Goal: Task Accomplishment & Management: Complete application form

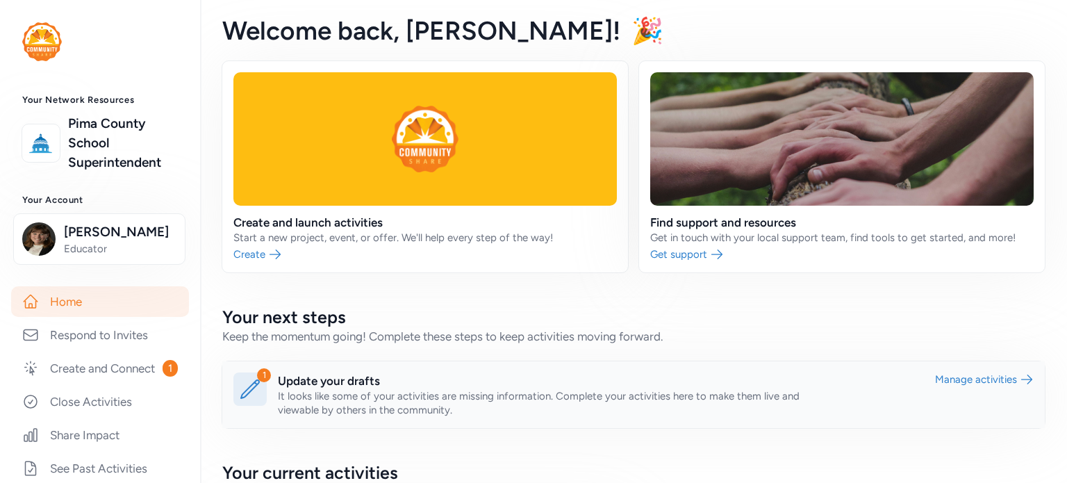
click at [309, 385] on link at bounding box center [633, 394] width 823 height 67
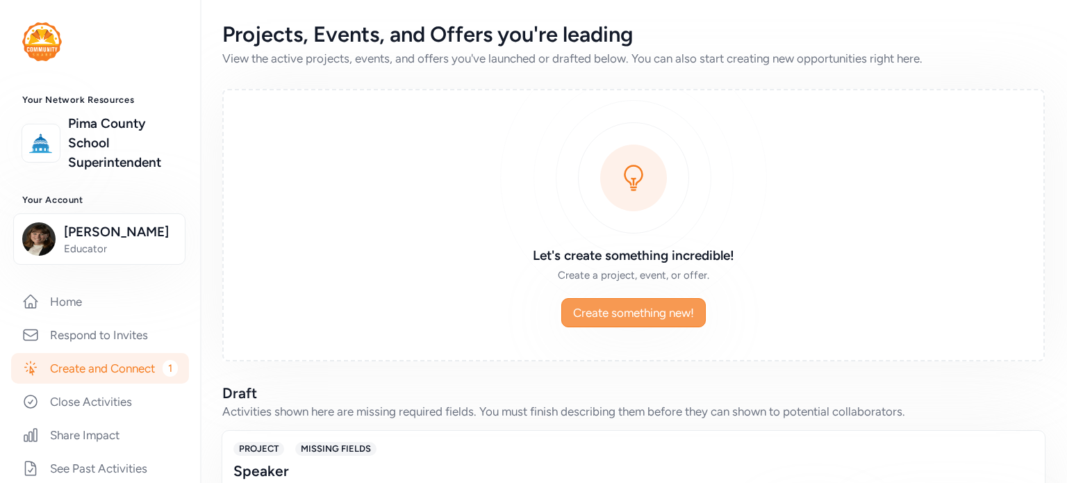
click at [598, 306] on span "Create something new!" at bounding box center [633, 312] width 121 height 17
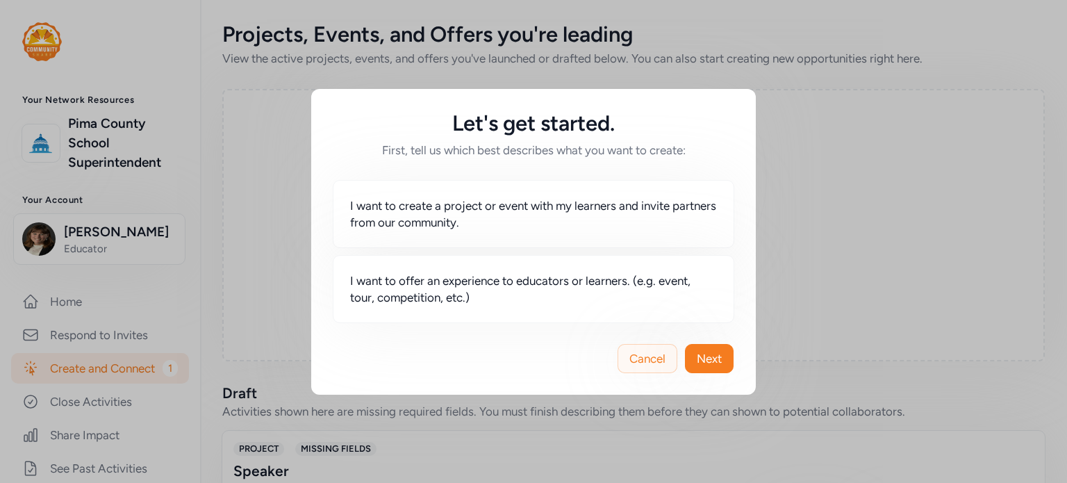
click at [630, 361] on span "Cancel" at bounding box center [648, 358] width 36 height 17
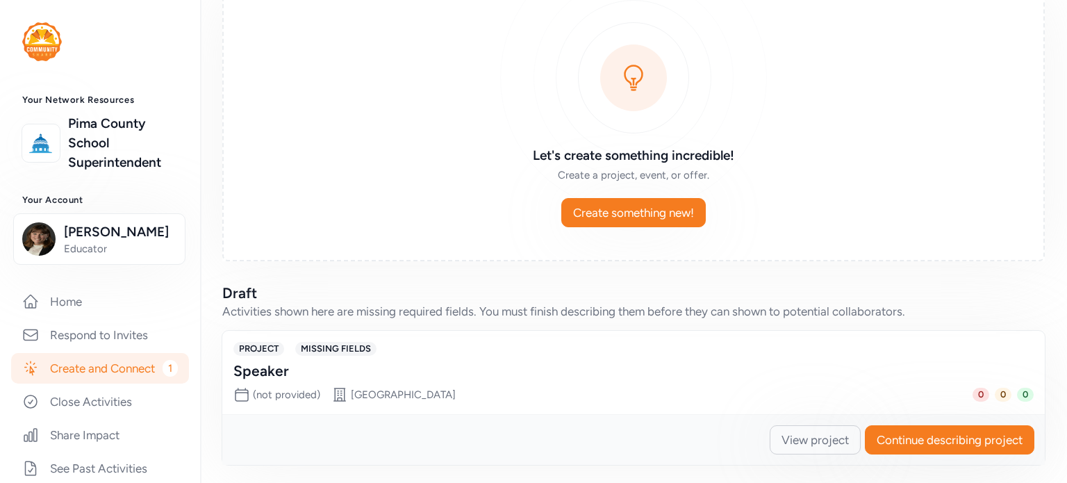
scroll to position [103, 0]
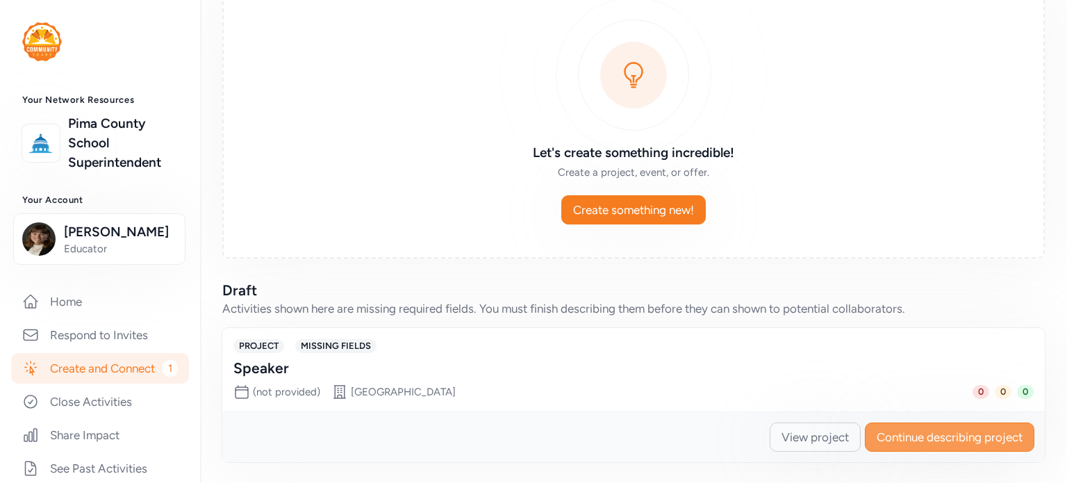
click at [903, 431] on span "Continue describing project" at bounding box center [950, 437] width 146 height 17
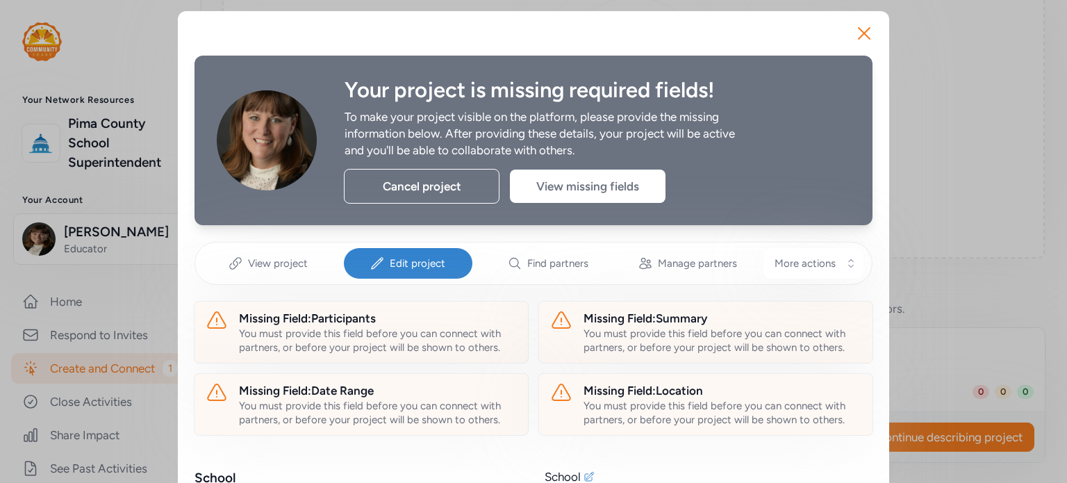
click at [431, 266] on span "Edit project" at bounding box center [418, 263] width 56 height 14
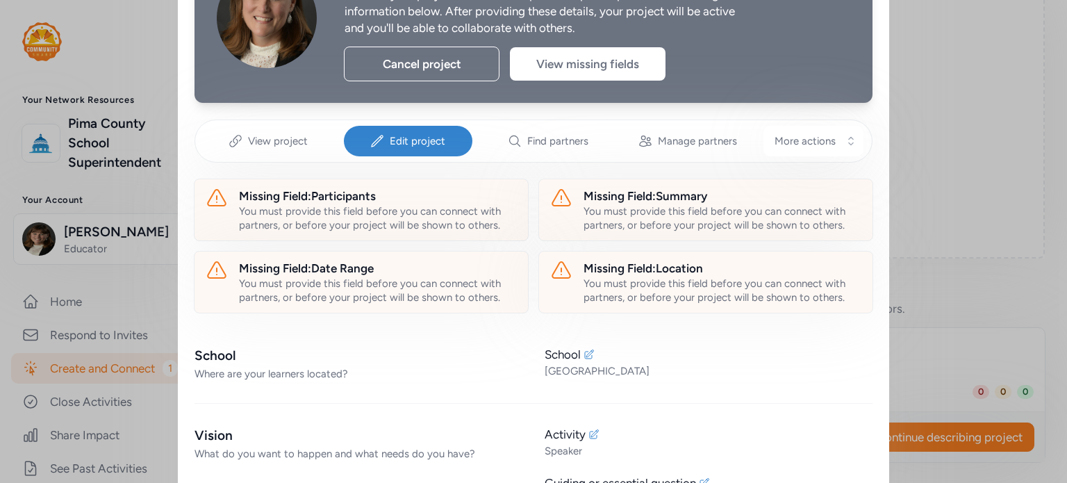
scroll to position [139, 0]
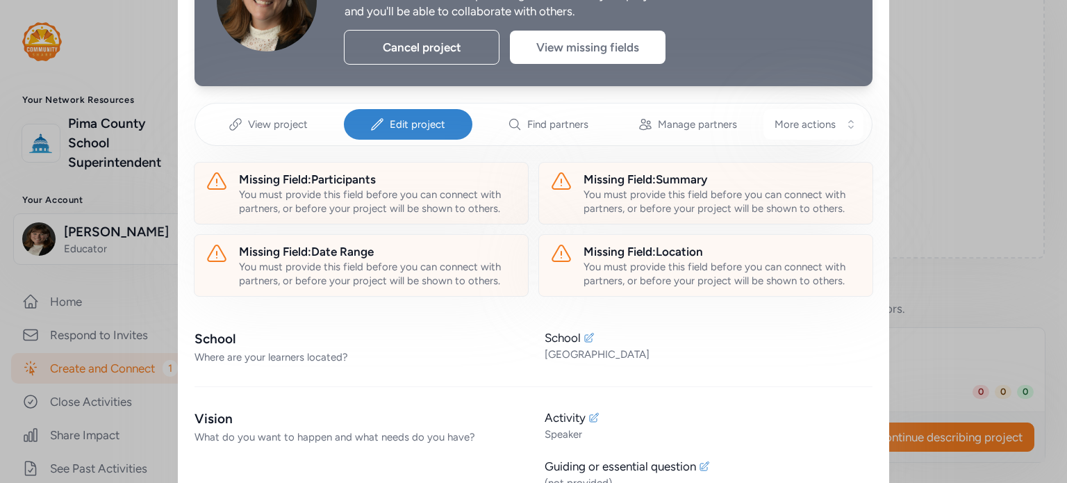
click at [303, 359] on div "Where are your learners located?" at bounding box center [359, 357] width 328 height 14
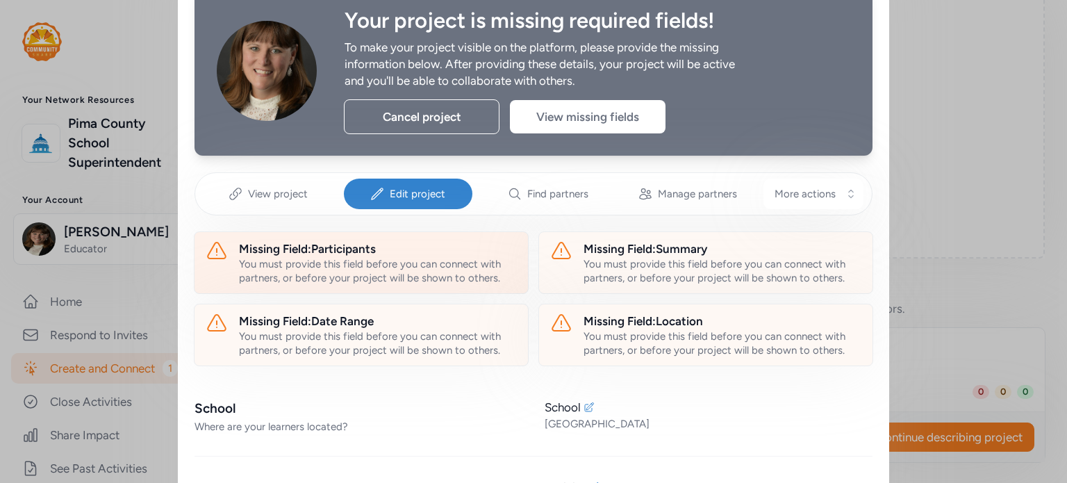
scroll to position [0, 0]
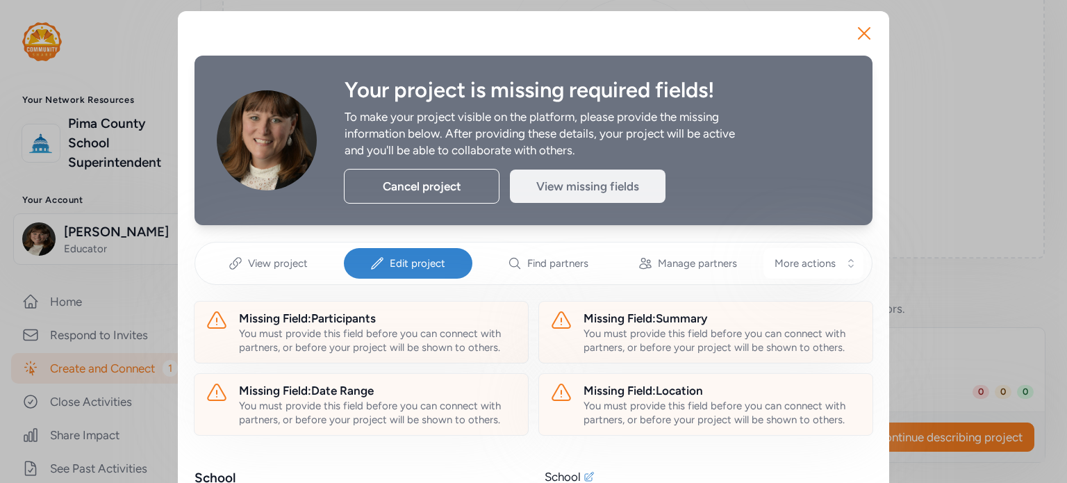
click at [573, 181] on div "View missing fields" at bounding box center [588, 186] width 156 height 33
click at [259, 266] on span "View project" at bounding box center [278, 263] width 60 height 14
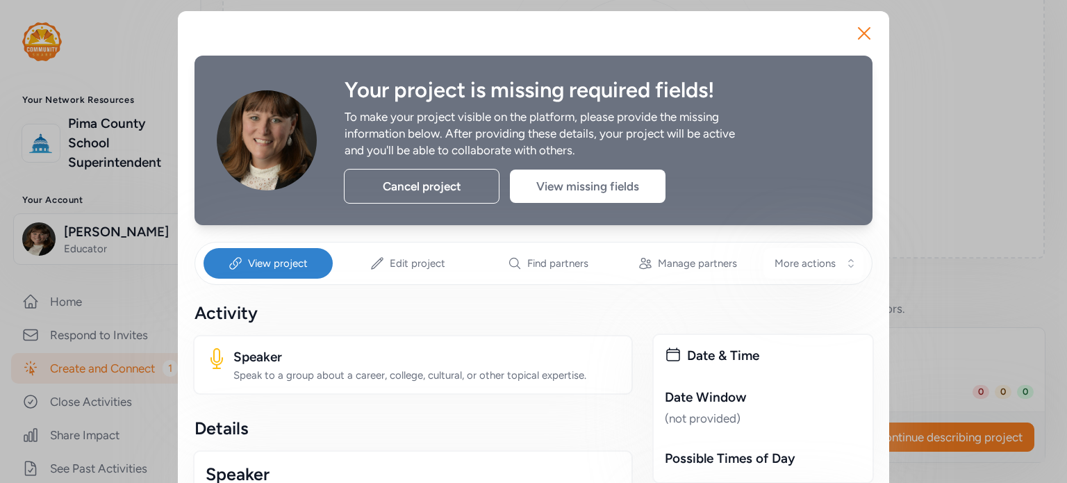
click at [322, 372] on div "Speak to a group about a career, college, cultural, or other topical expertise." at bounding box center [426, 375] width 387 height 14
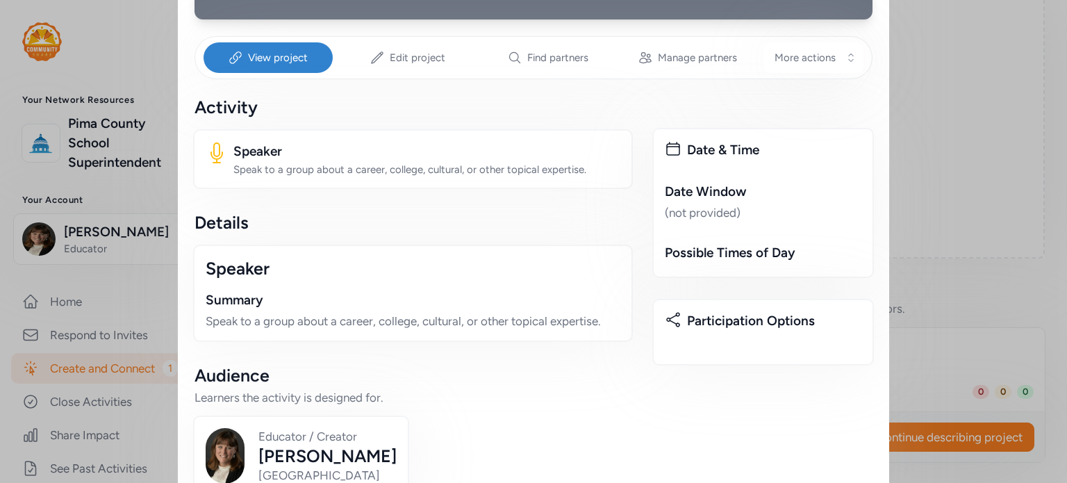
scroll to position [208, 0]
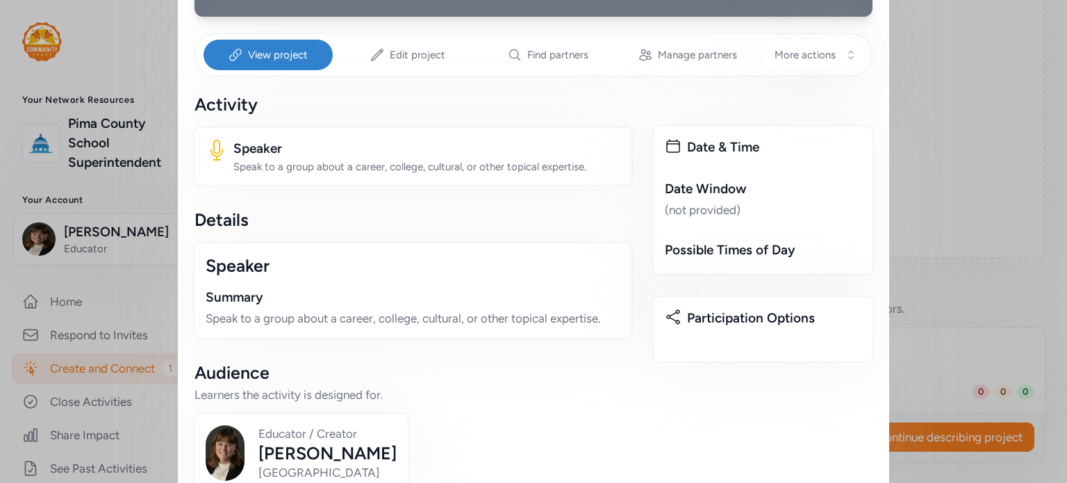
click at [311, 317] on p "Speak to a group about a career, college, cultural, or other topical expertise." at bounding box center [413, 318] width 415 height 17
click at [703, 203] on div "(not provided)" at bounding box center [763, 210] width 197 height 17
click at [694, 213] on div "(not provided)" at bounding box center [763, 210] width 197 height 17
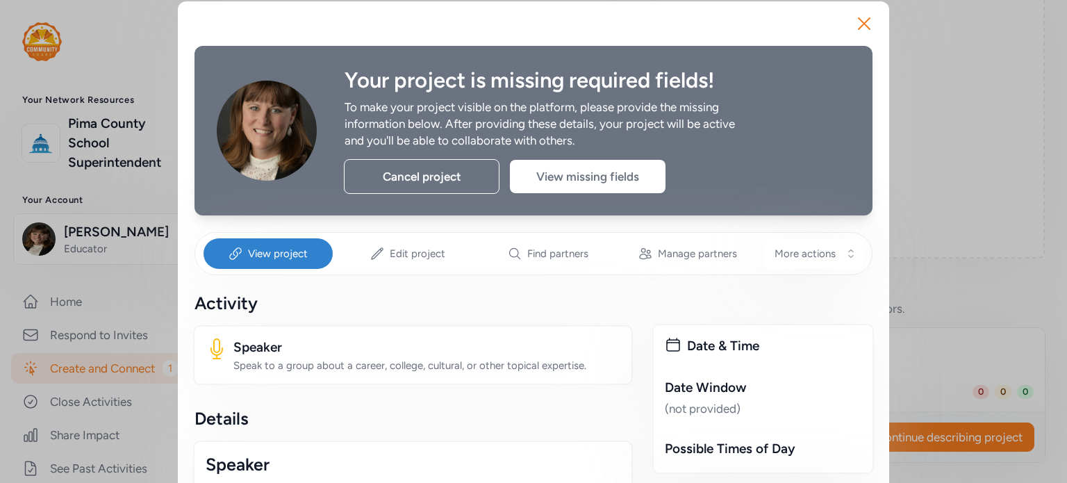
scroll to position [0, 0]
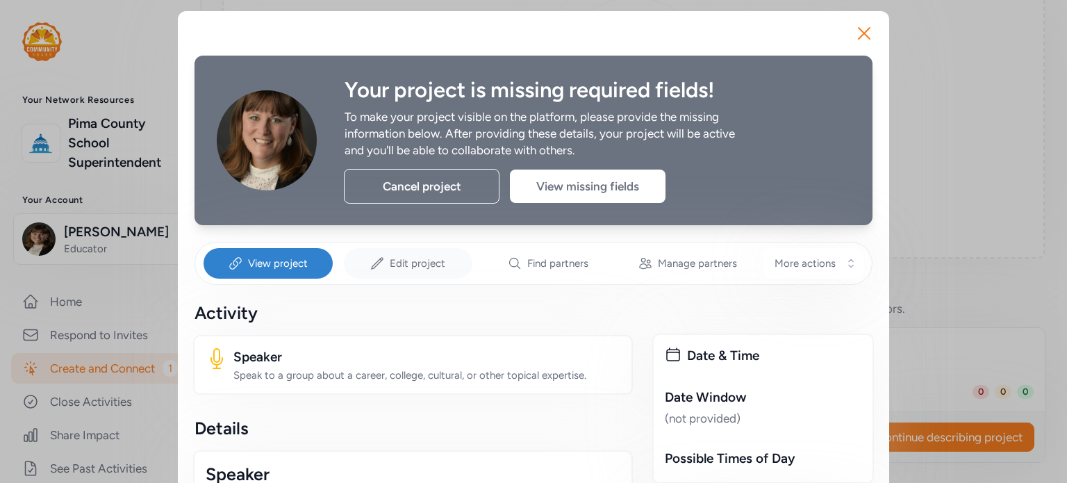
click at [406, 269] on span "Edit project" at bounding box center [418, 263] width 56 height 14
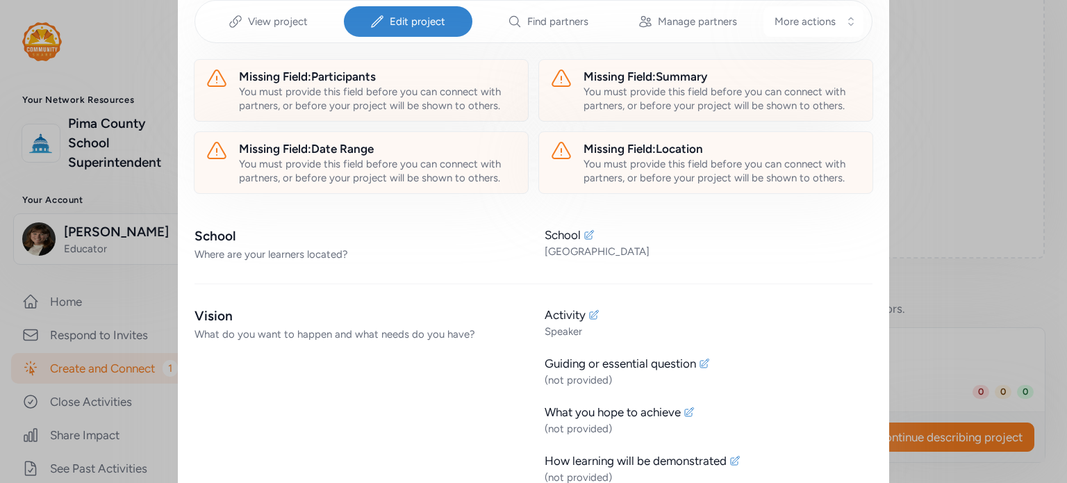
scroll to position [278, 0]
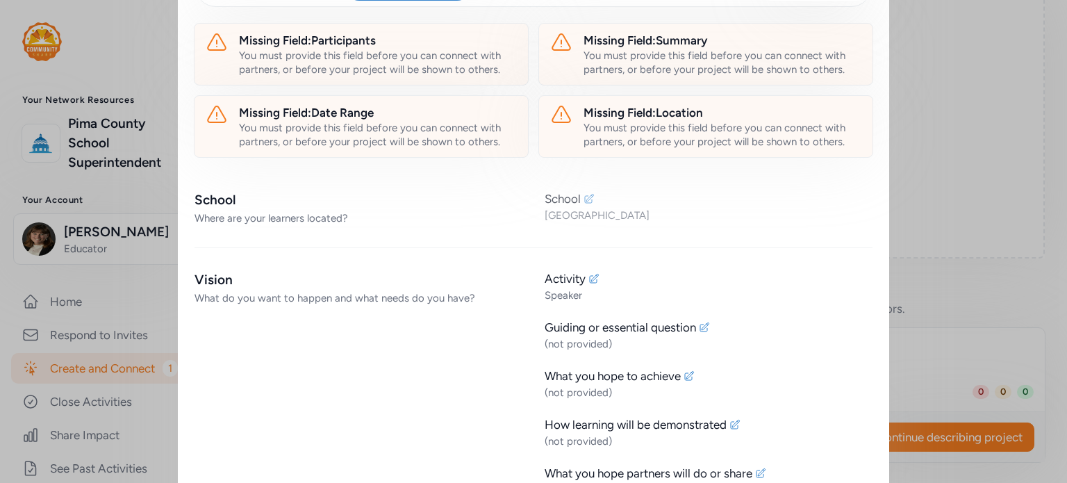
click at [585, 216] on div "[GEOGRAPHIC_DATA]" at bounding box center [709, 215] width 328 height 14
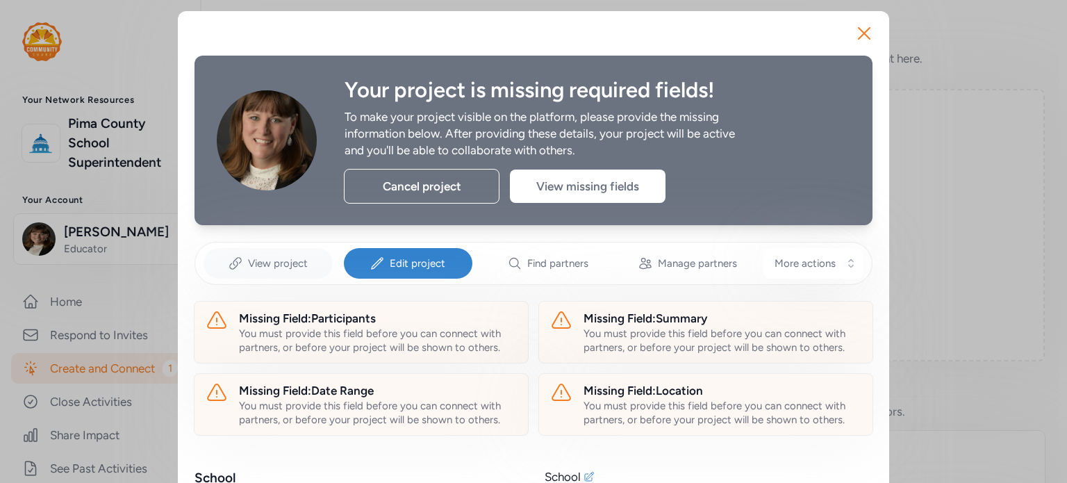
click at [280, 269] on span "View project" at bounding box center [278, 263] width 60 height 14
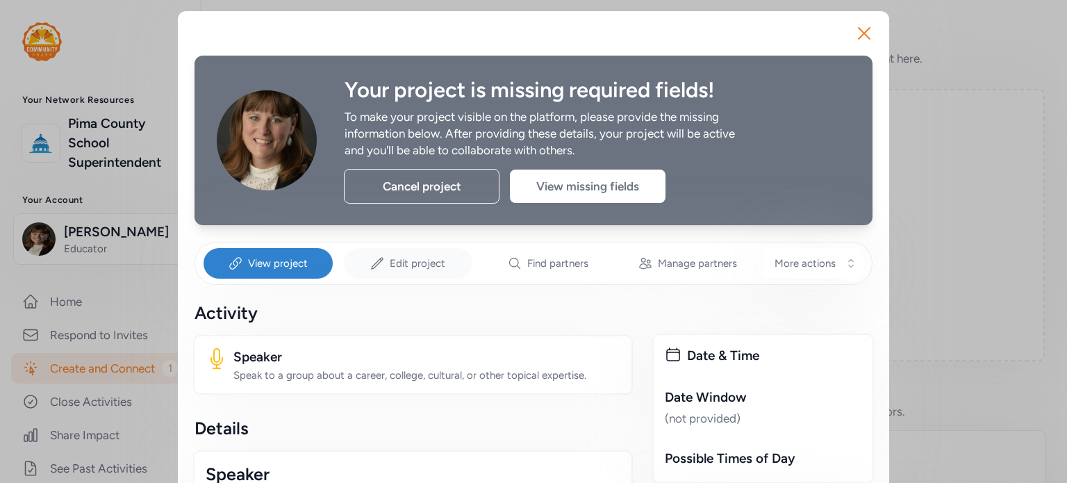
click at [421, 263] on span "Edit project" at bounding box center [418, 263] width 56 height 14
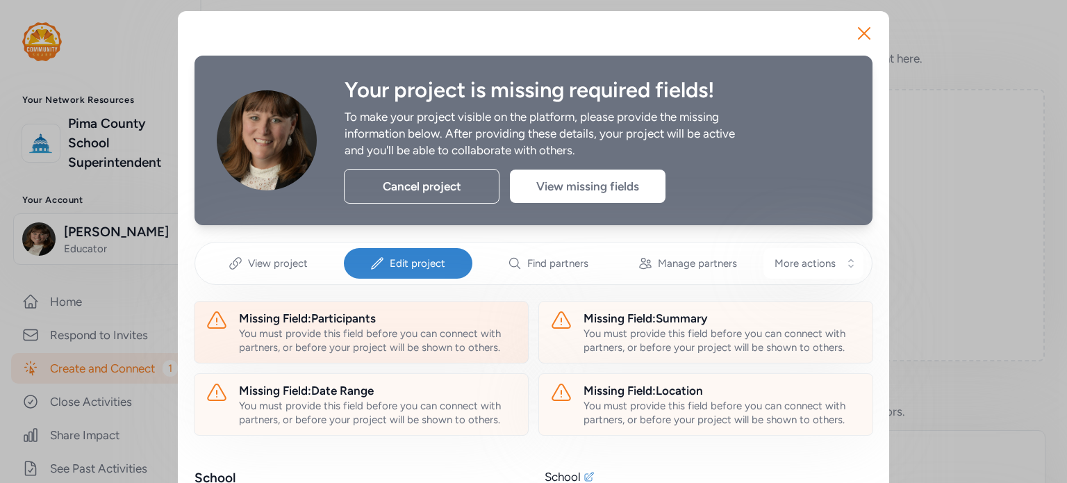
click at [379, 336] on div "You must provide this field before you can connect with partners, or before you…" at bounding box center [378, 341] width 278 height 28
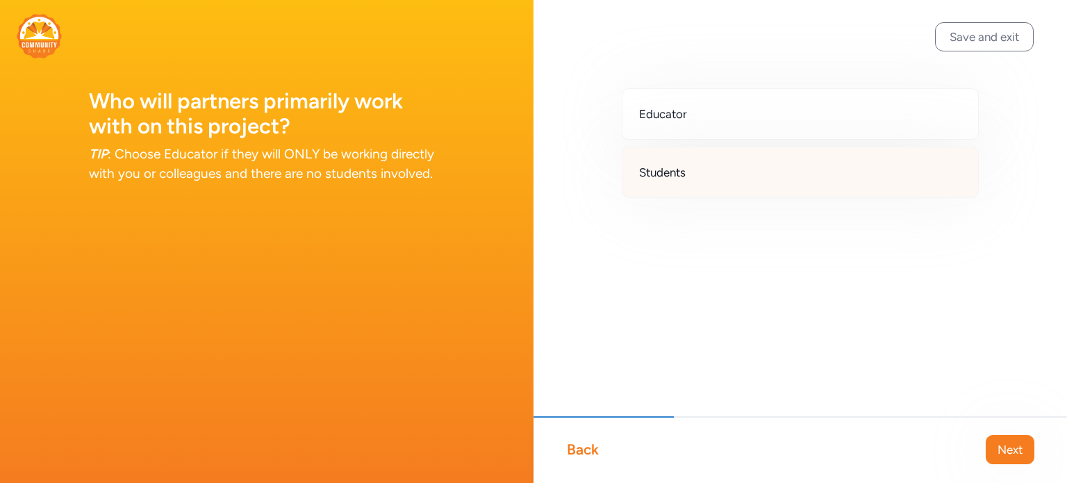
click at [719, 178] on div "Students" at bounding box center [800, 172] width 357 height 51
click at [992, 443] on button "Next" at bounding box center [1010, 449] width 49 height 29
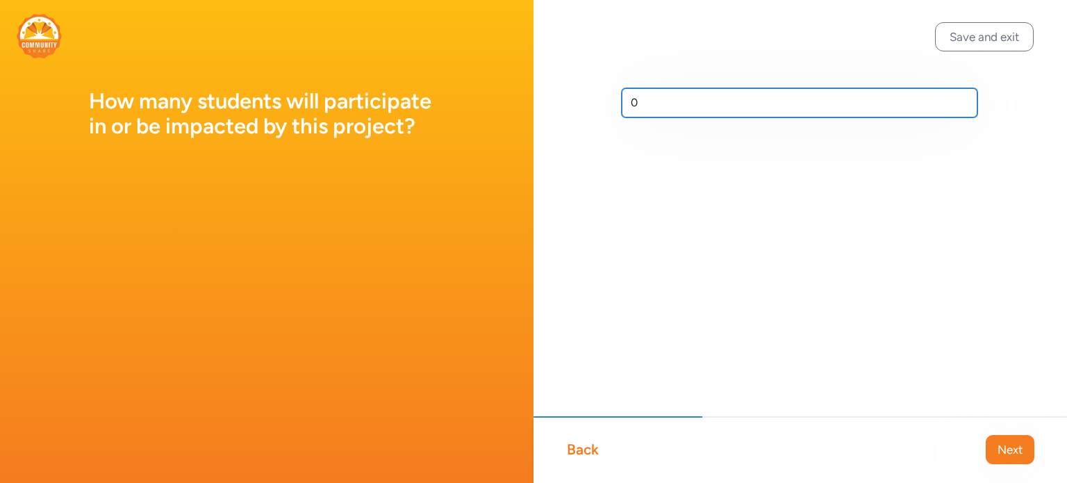
drag, startPoint x: 652, startPoint y: 92, endPoint x: 607, endPoint y: 99, distance: 45.7
click at [607, 99] on div "0" at bounding box center [801, 125] width 534 height 250
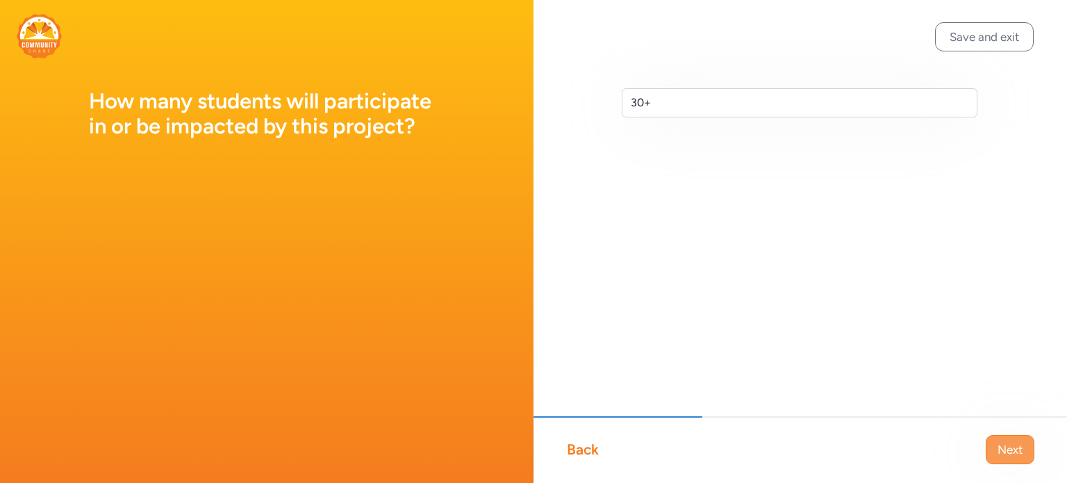
click at [1008, 446] on span "Next" at bounding box center [1010, 449] width 25 height 17
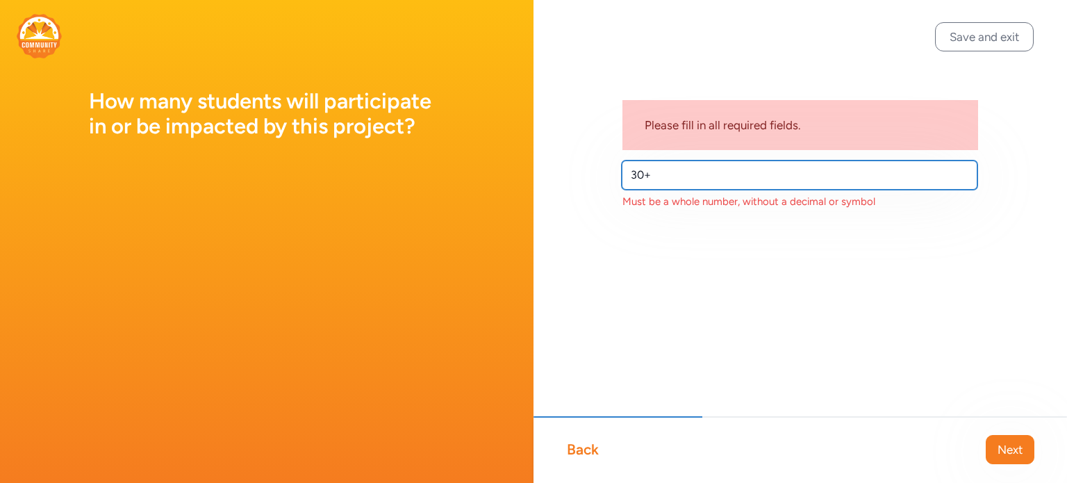
click at [655, 176] on input "30+" at bounding box center [800, 175] width 356 height 29
click at [654, 176] on input "30+" at bounding box center [800, 175] width 356 height 29
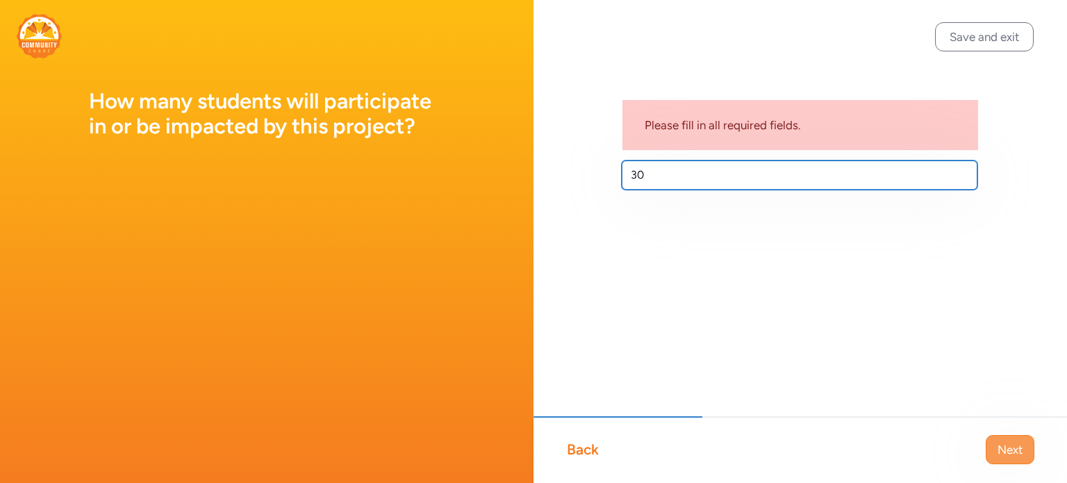
type input "30"
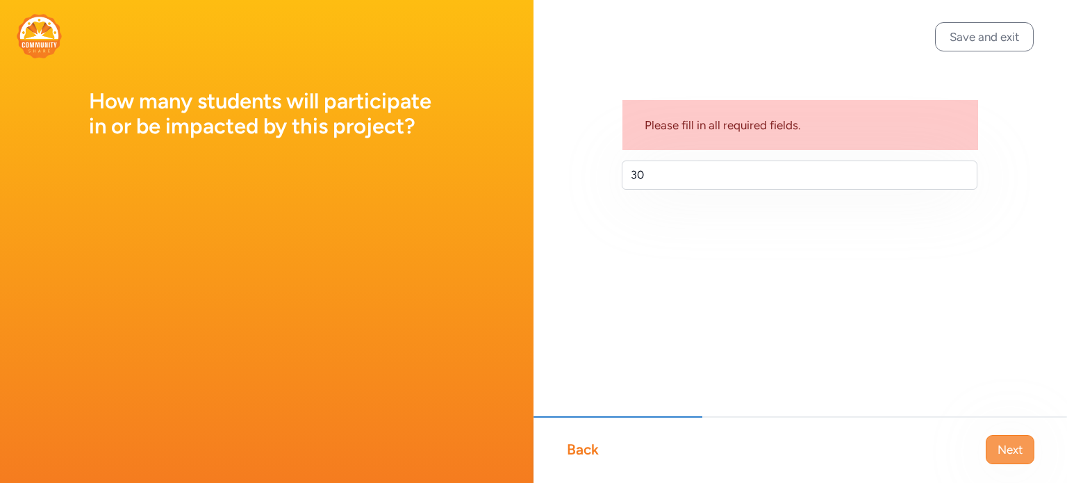
click at [1023, 449] on span "Next" at bounding box center [1010, 449] width 25 height 17
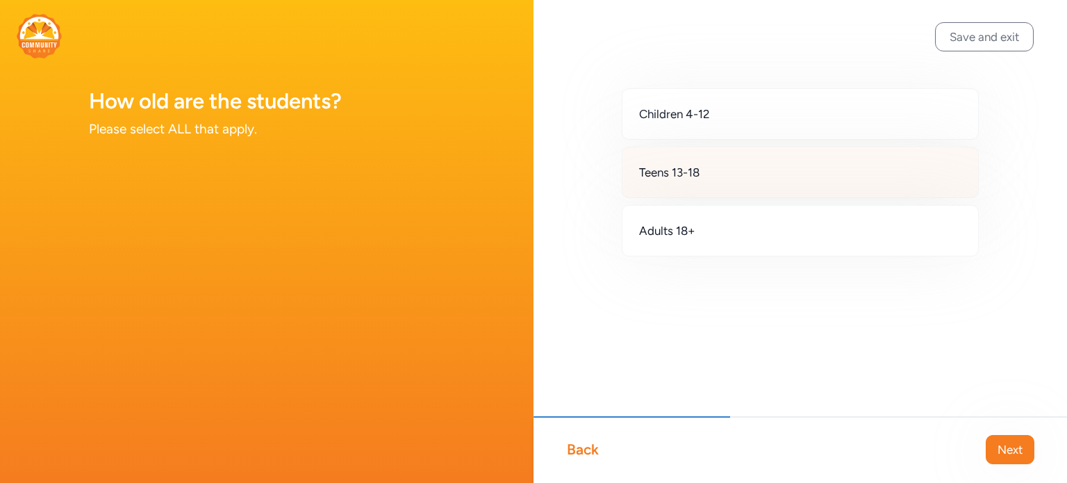
click at [755, 172] on div "Teens 13-18" at bounding box center [800, 172] width 357 height 51
click at [1000, 452] on span "Next" at bounding box center [1010, 449] width 25 height 17
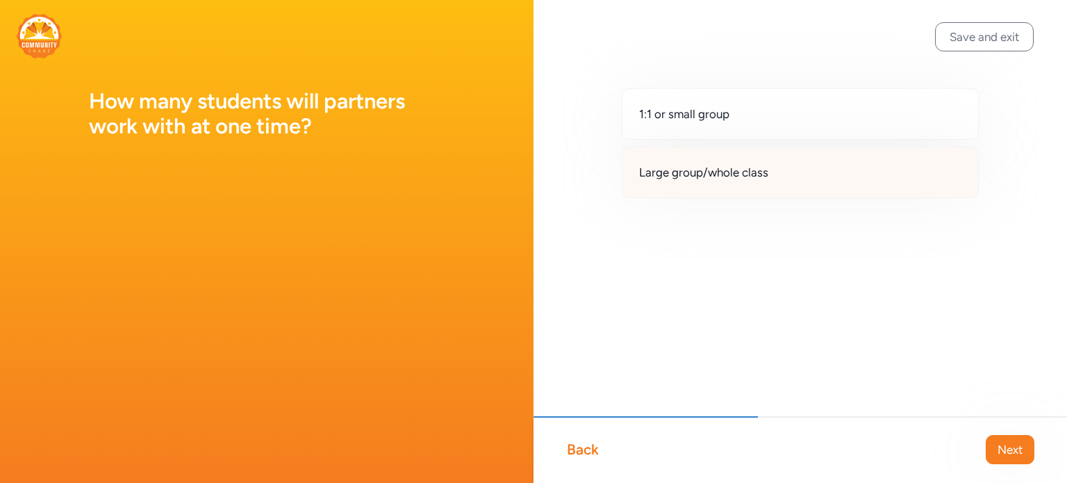
click at [706, 170] on span "Large group/whole class" at bounding box center [703, 172] width 129 height 17
click at [1014, 447] on span "Next" at bounding box center [1010, 449] width 25 height 17
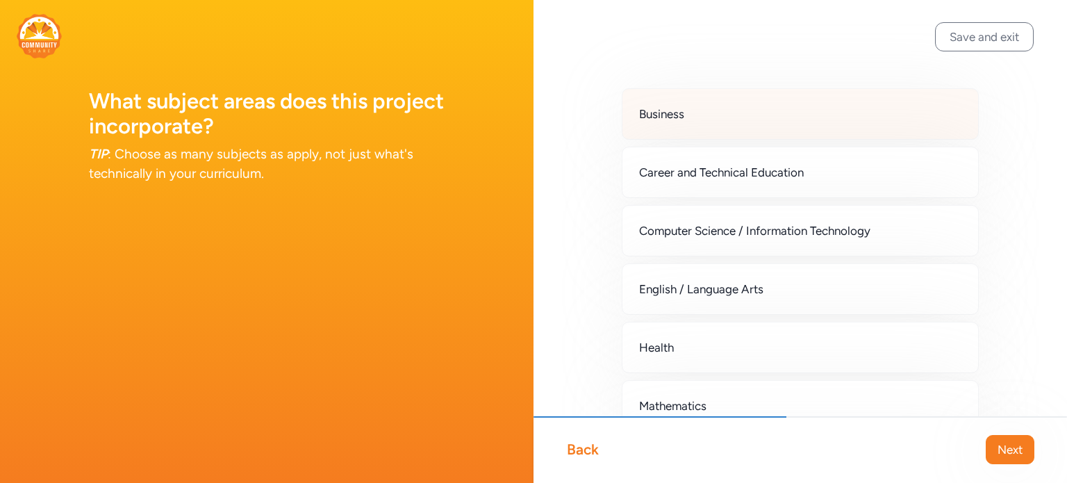
click at [713, 127] on div "Business" at bounding box center [800, 113] width 357 height 51
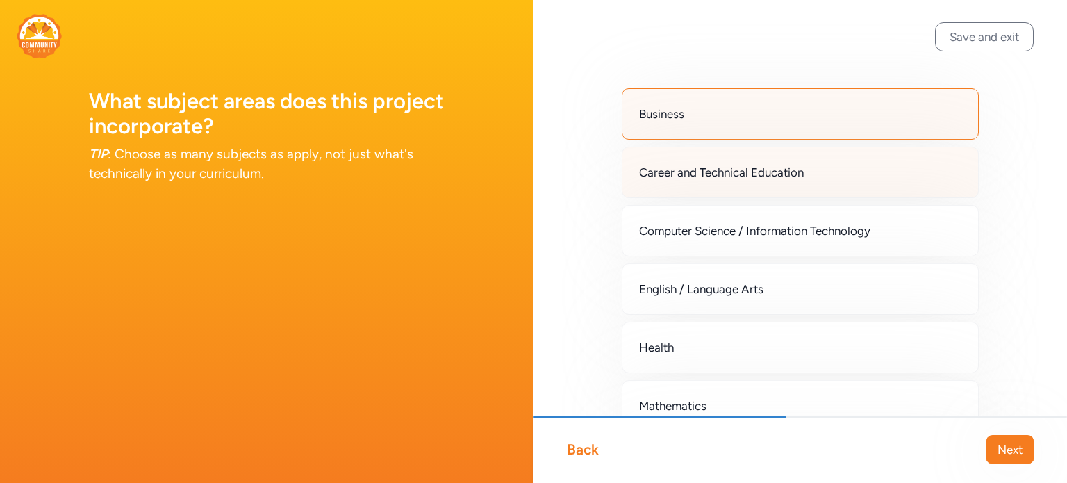
click at [705, 170] on span "Career and Technical Education" at bounding box center [721, 172] width 165 height 17
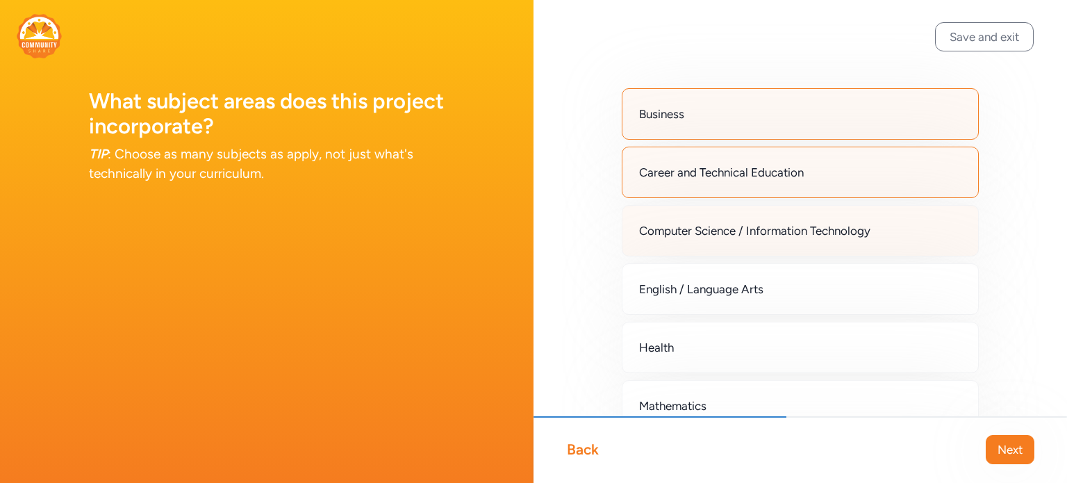
click at [706, 234] on span "Computer Science / Information Technology" at bounding box center [754, 230] width 231 height 17
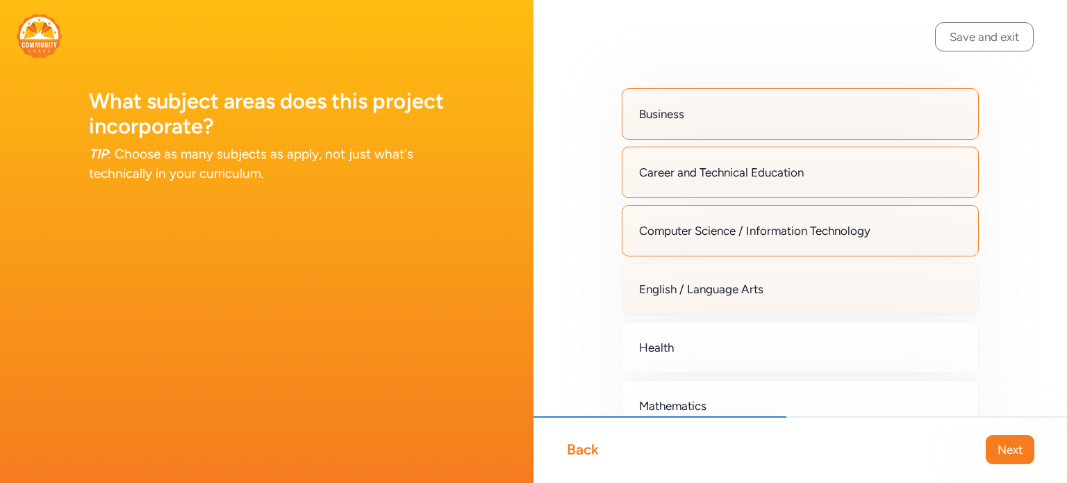
click at [702, 283] on span "English / Language Arts" at bounding box center [701, 289] width 124 height 17
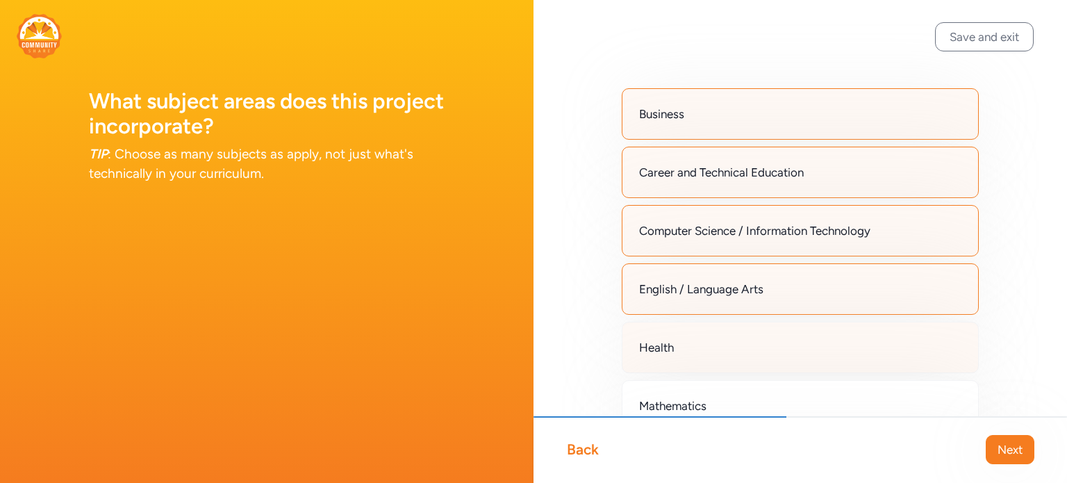
click at [679, 343] on div "Health" at bounding box center [800, 347] width 357 height 51
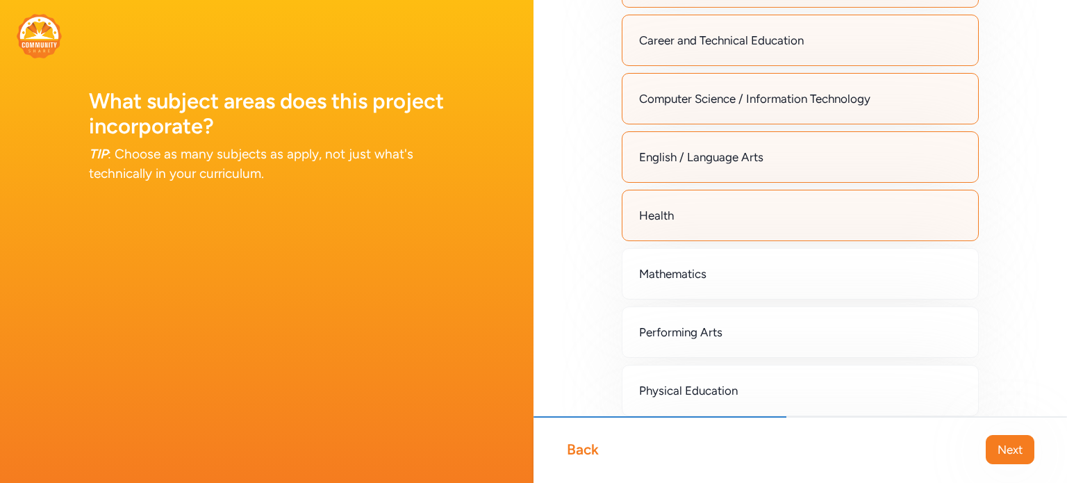
scroll to position [139, 0]
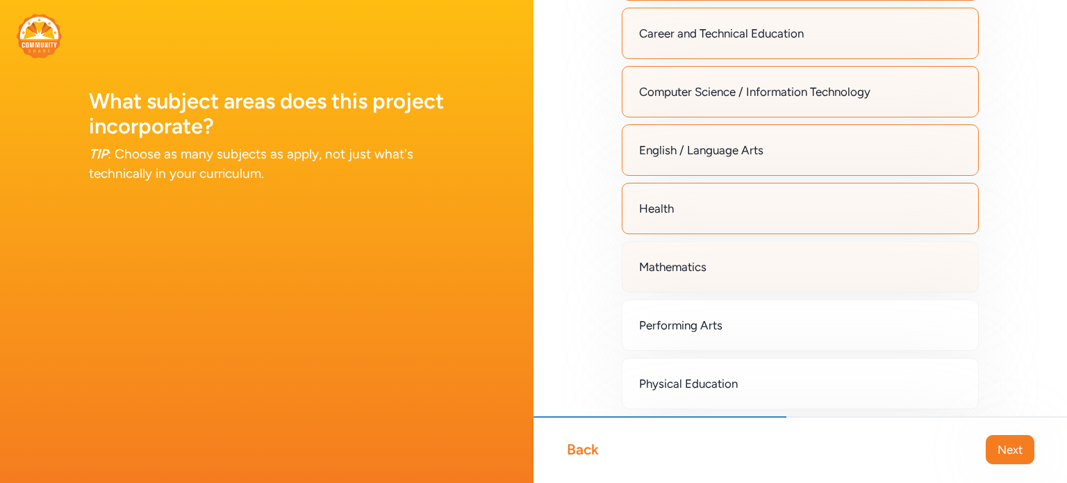
click at [681, 269] on span "Mathematics" at bounding box center [672, 267] width 67 height 17
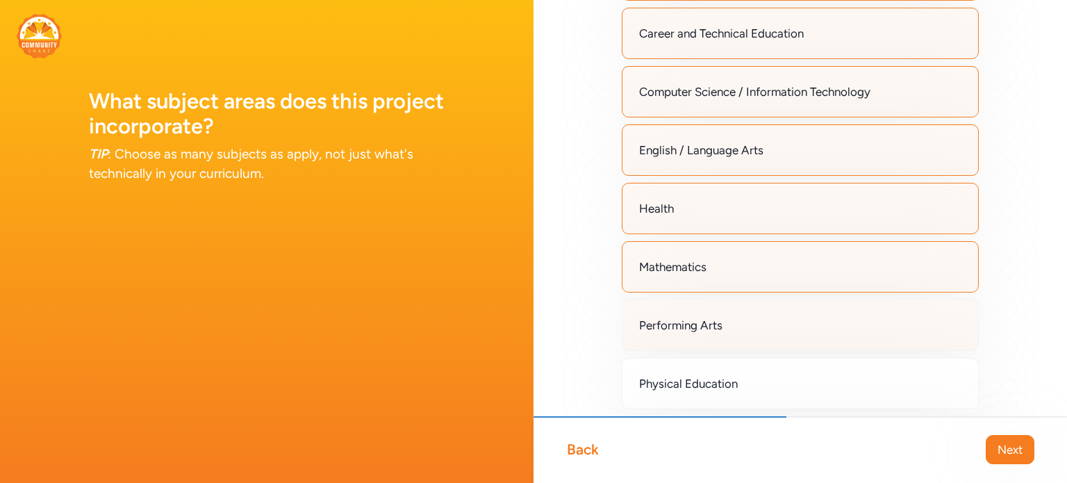
click at [682, 321] on span "Performing Arts" at bounding box center [680, 325] width 83 height 17
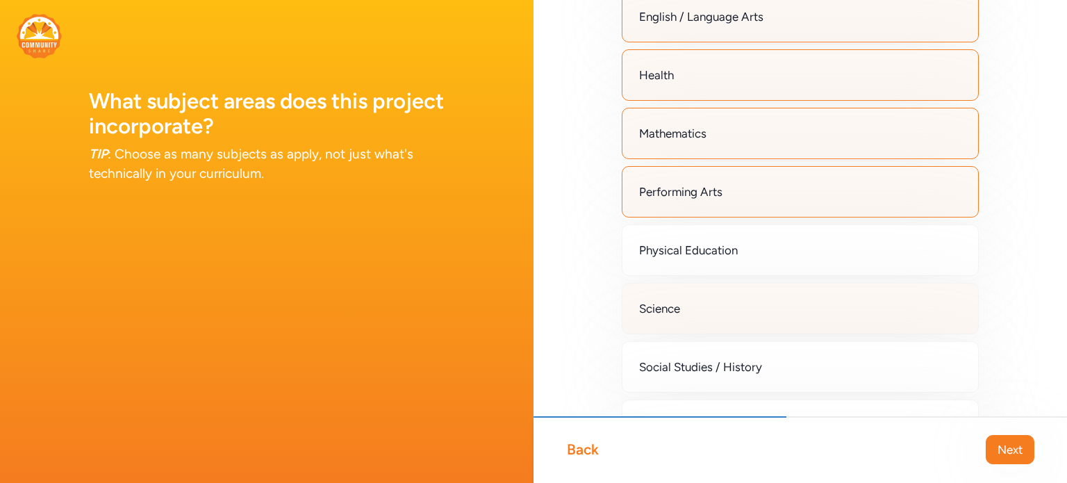
scroll to position [278, 0]
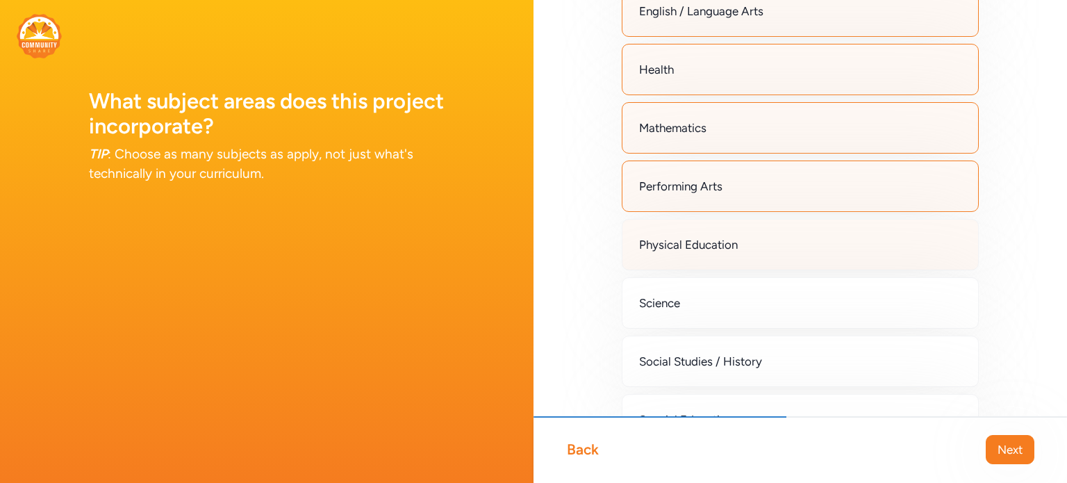
click at [679, 251] on div "Physical Education" at bounding box center [800, 244] width 357 height 51
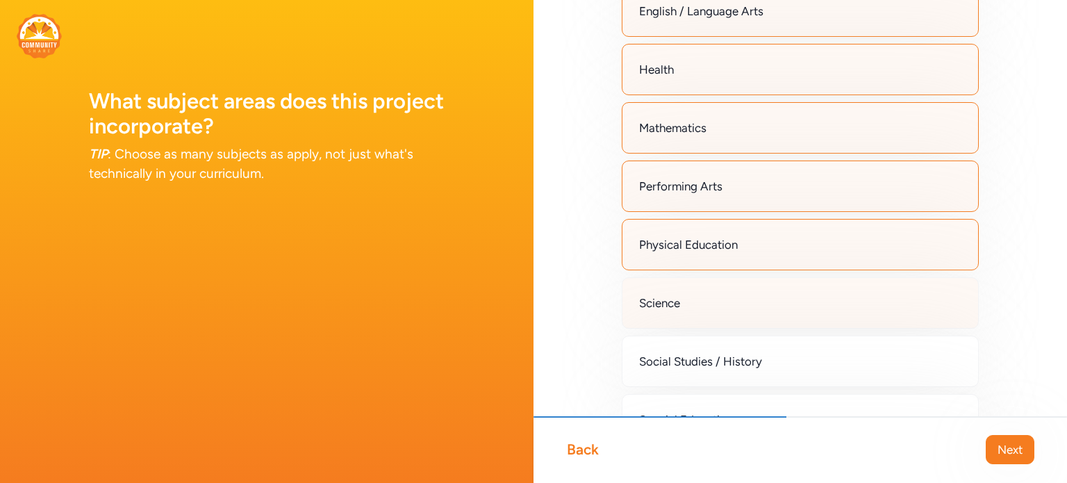
click at [665, 295] on span "Science" at bounding box center [659, 303] width 41 height 17
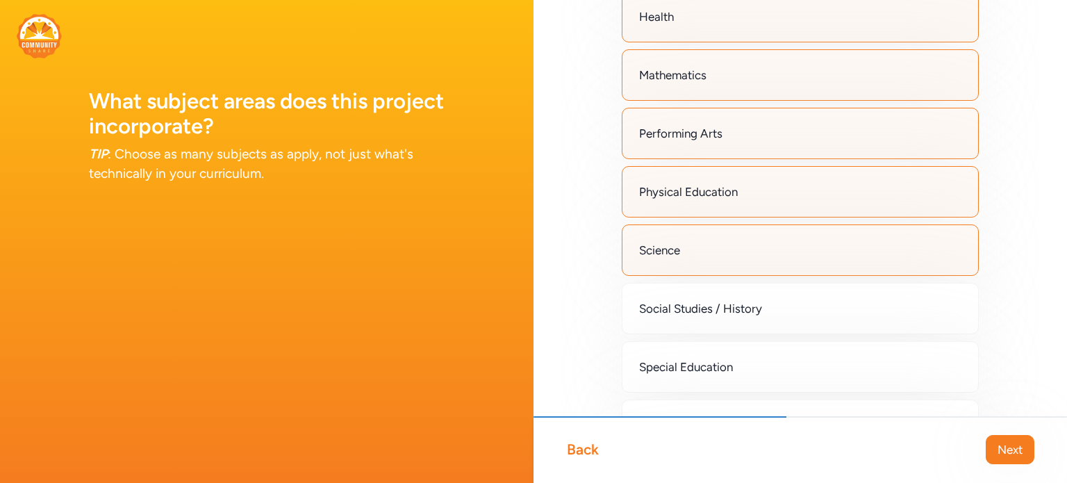
scroll to position [417, 0]
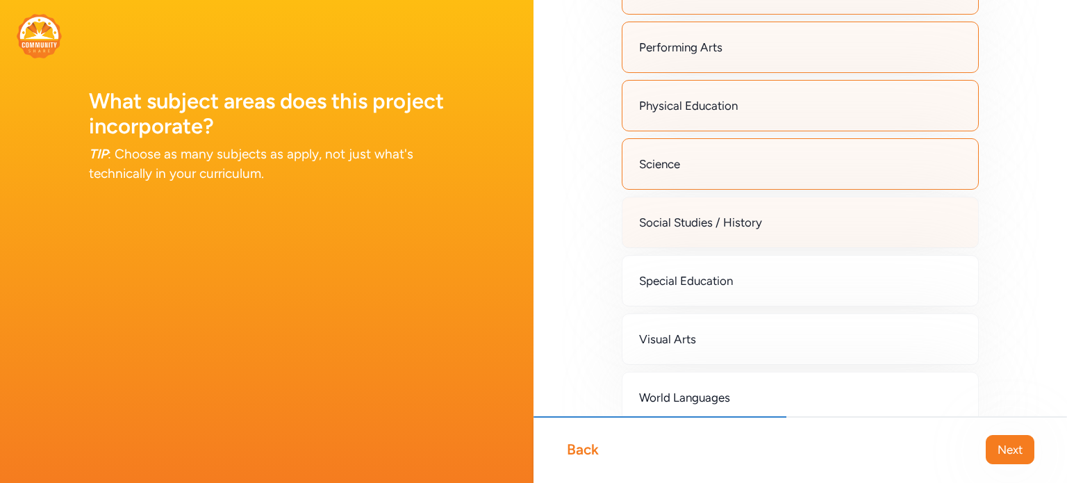
click at [667, 241] on div "Social Studies / History" at bounding box center [800, 222] width 357 height 51
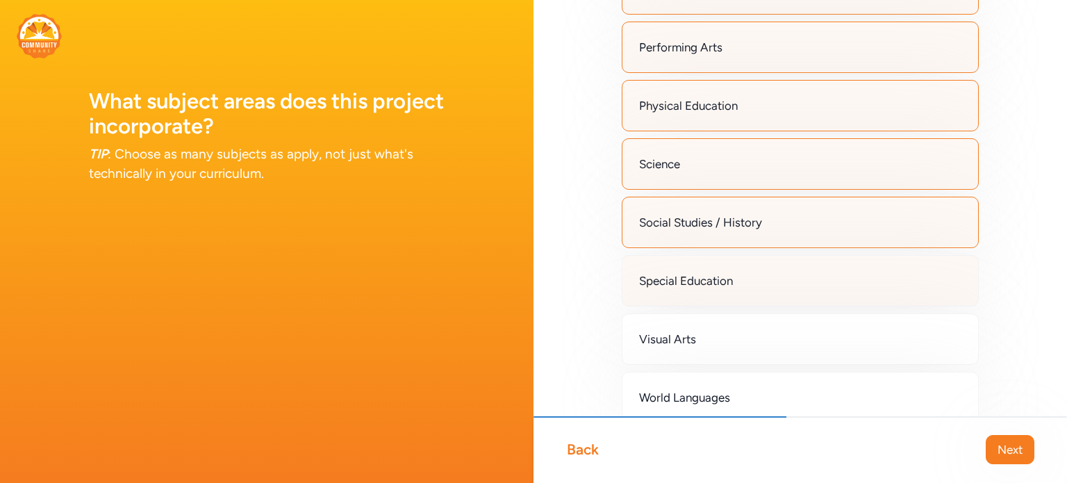
click at [664, 281] on span "Special Education" at bounding box center [686, 280] width 94 height 17
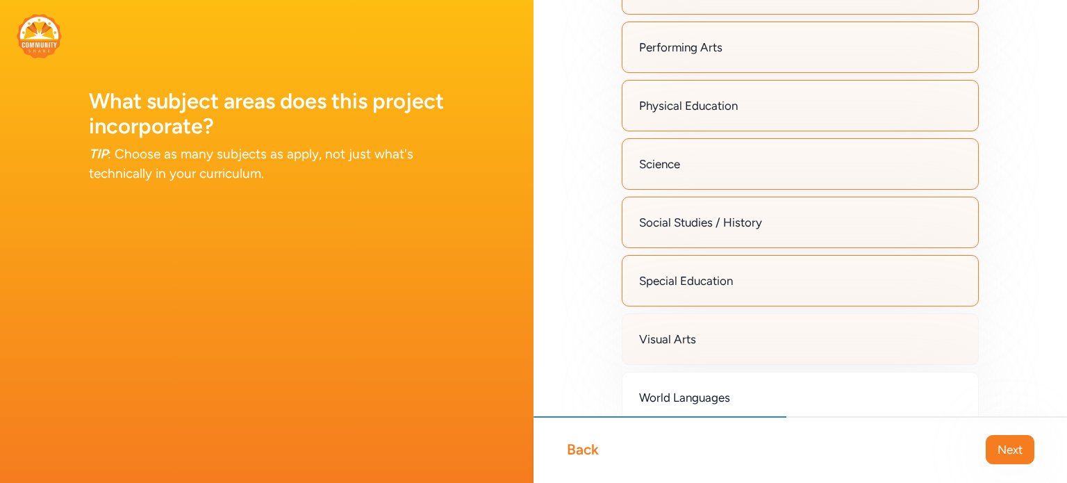
click at [664, 331] on span "Visual Arts" at bounding box center [667, 339] width 57 height 17
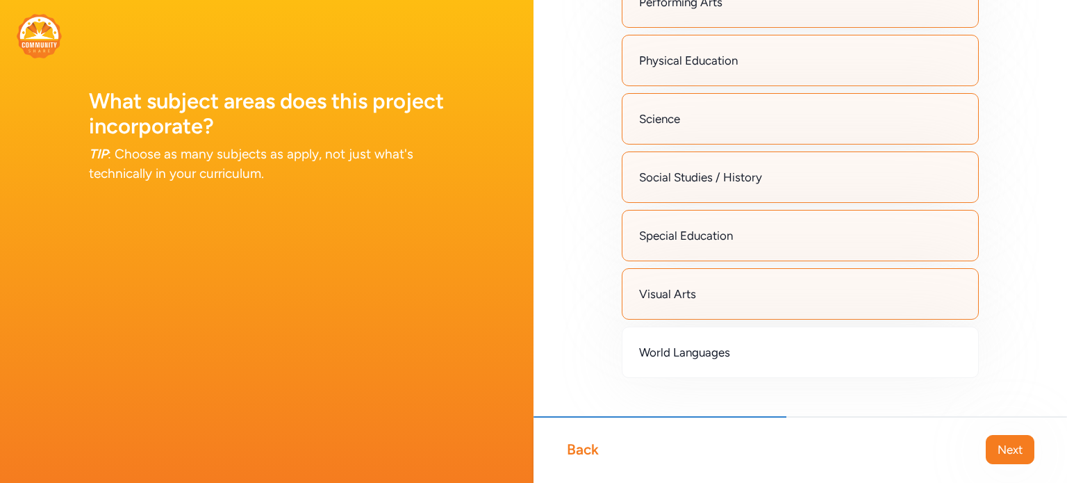
scroll to position [486, 0]
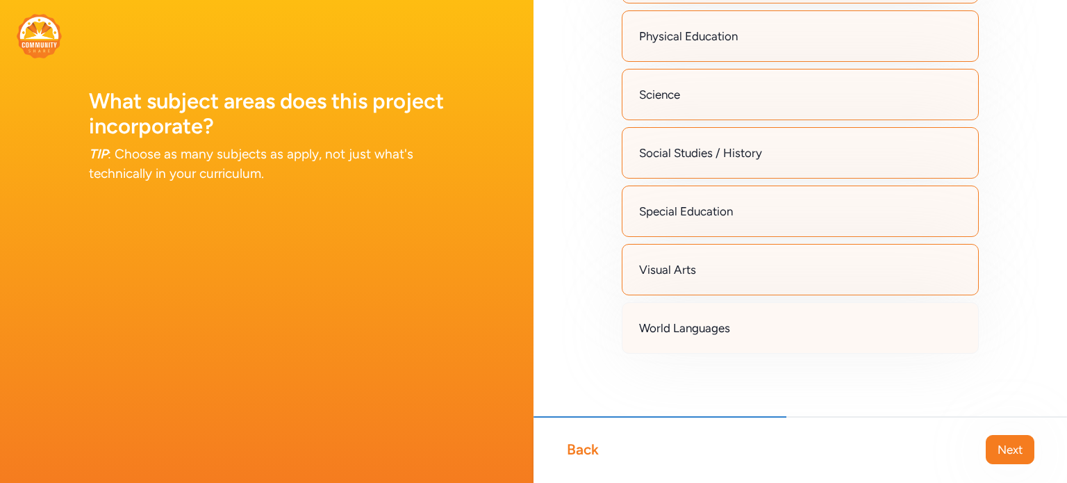
click at [665, 309] on div "World Languages" at bounding box center [800, 327] width 357 height 51
click at [1009, 441] on span "Next" at bounding box center [1010, 449] width 25 height 17
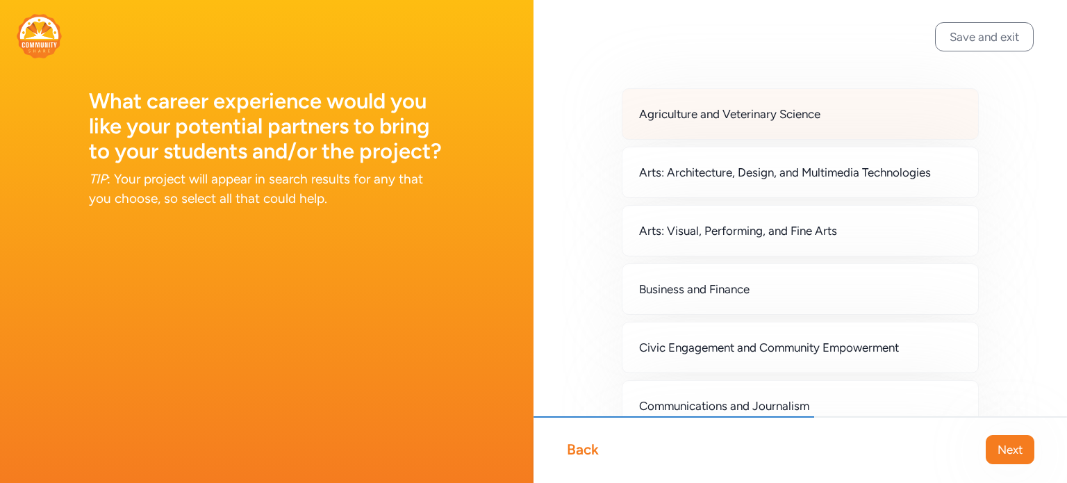
click at [760, 126] on div "Agriculture and Veterinary Science" at bounding box center [800, 113] width 357 height 51
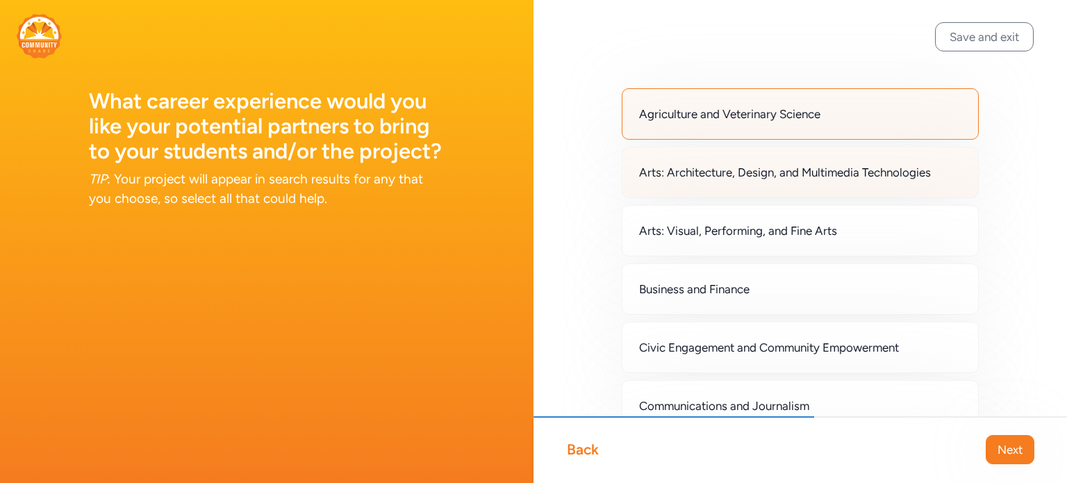
click at [746, 168] on span "Arts: Architecture, Design, and Multimedia Technologies" at bounding box center [785, 172] width 292 height 17
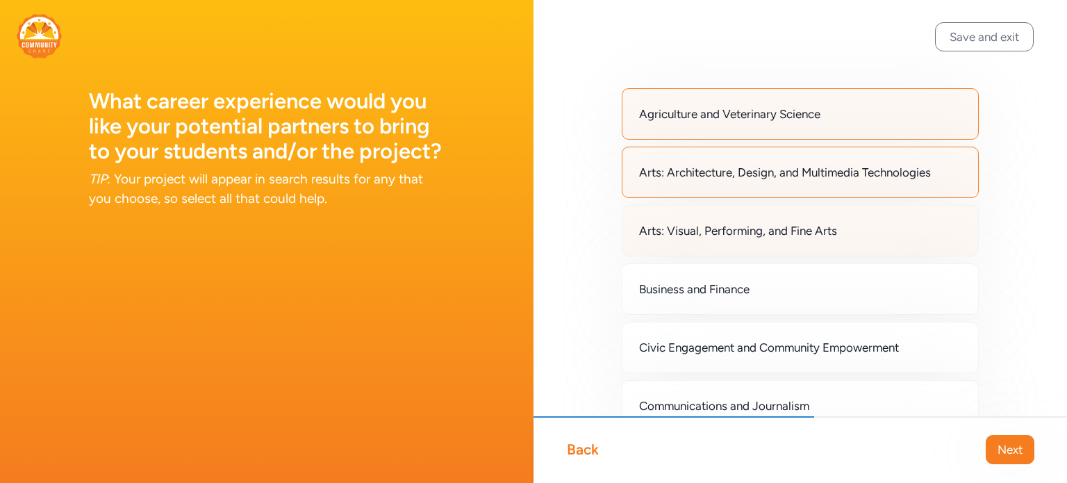
click at [734, 244] on div "Arts: Visual, Performing, and Fine Arts" at bounding box center [800, 230] width 357 height 51
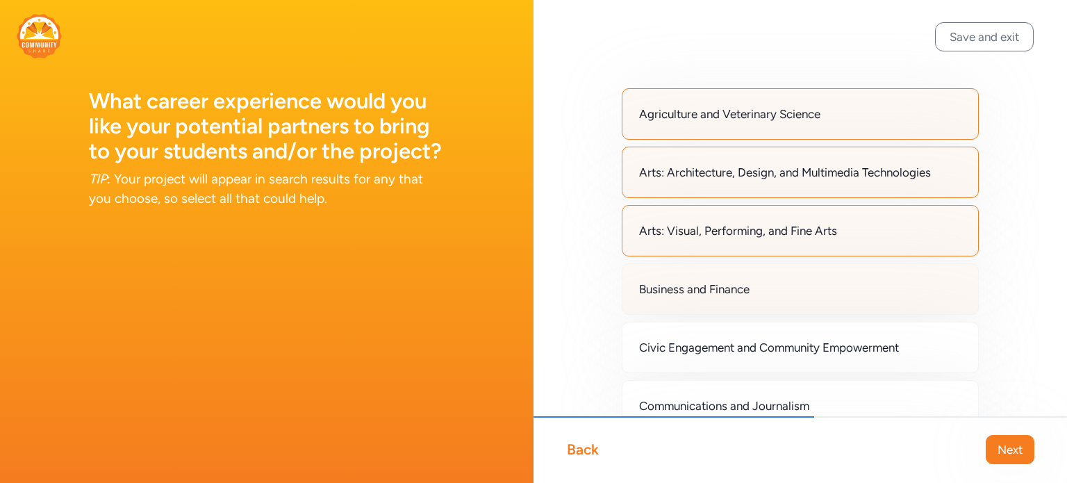
click at [719, 286] on span "Business and Finance" at bounding box center [694, 289] width 110 height 17
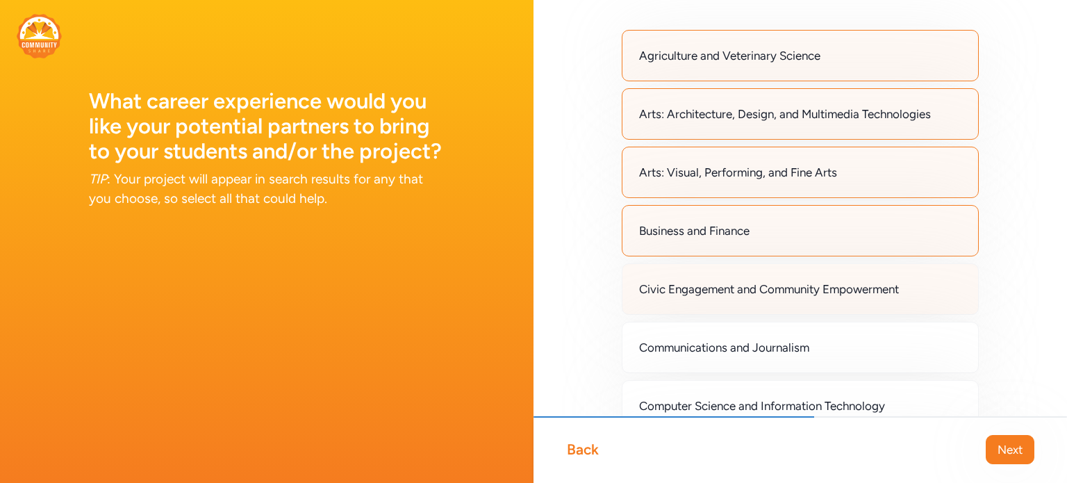
scroll to position [139, 0]
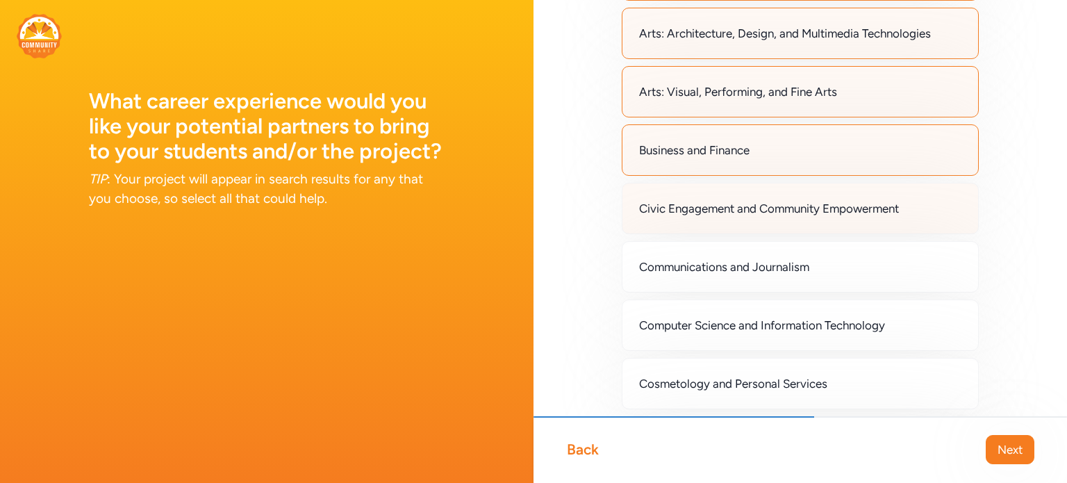
click at [717, 220] on div "Civic Engagement and Community Empowerment" at bounding box center [800, 208] width 357 height 51
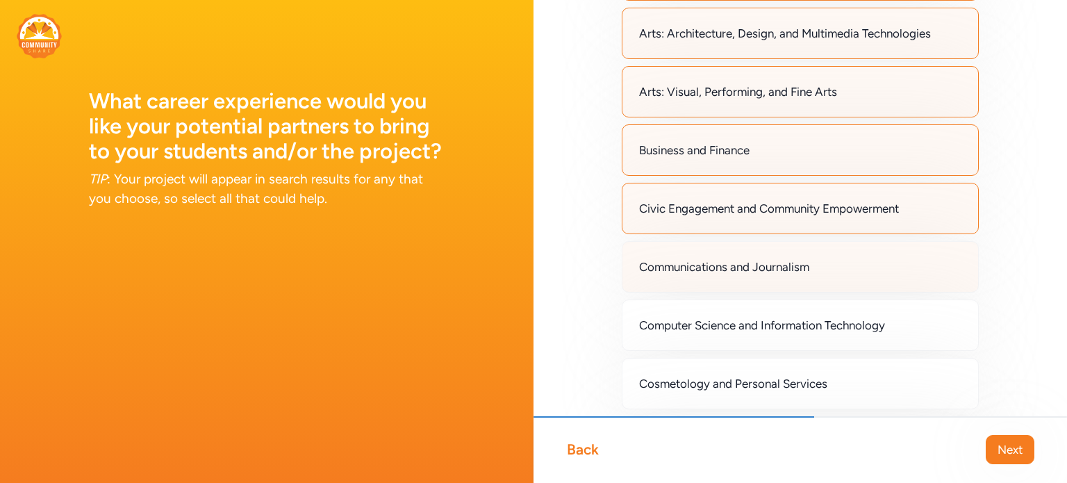
click at [703, 267] on span "Communications and Journalism" at bounding box center [724, 267] width 170 height 17
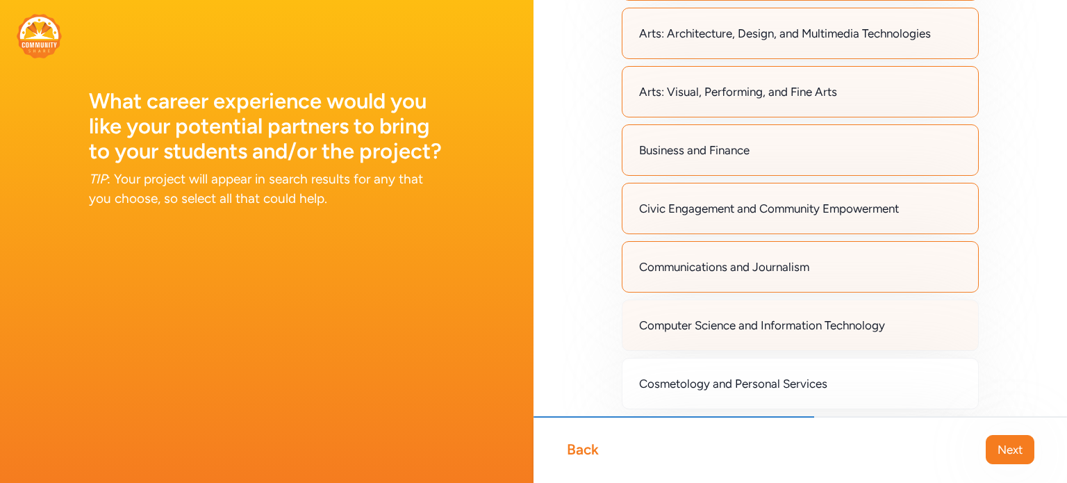
click at [700, 327] on span "Computer Science and Information Technology" at bounding box center [762, 325] width 246 height 17
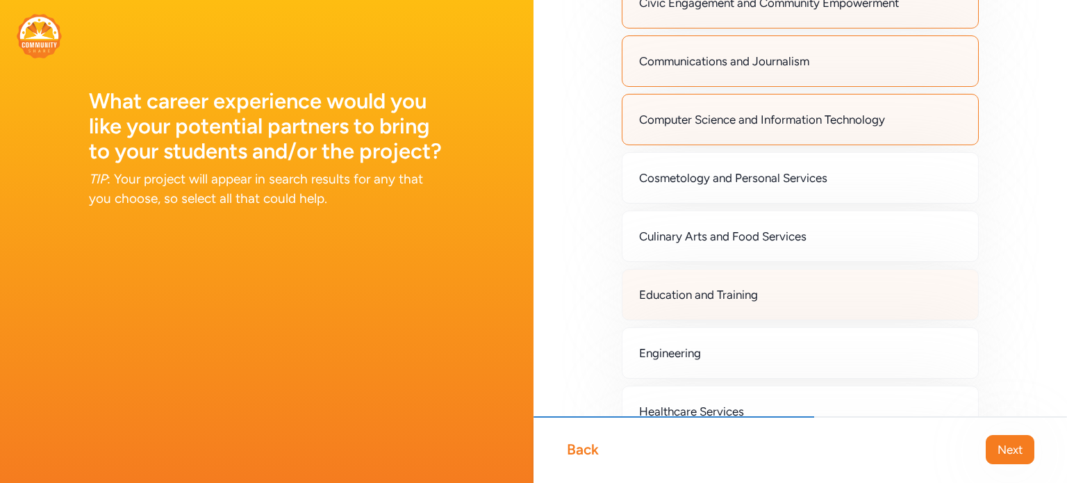
scroll to position [347, 0]
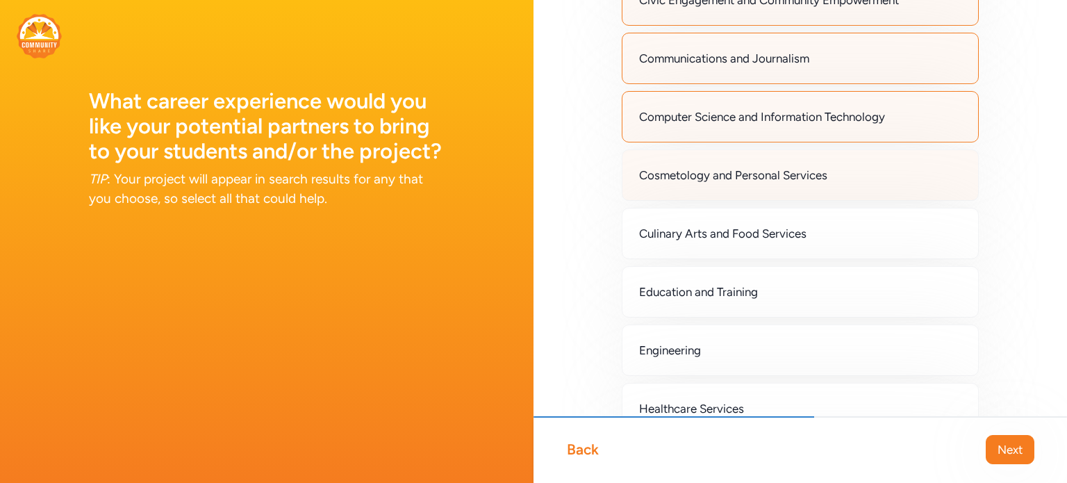
click at [719, 179] on span "Cosmetology and Personal Services" at bounding box center [733, 175] width 188 height 17
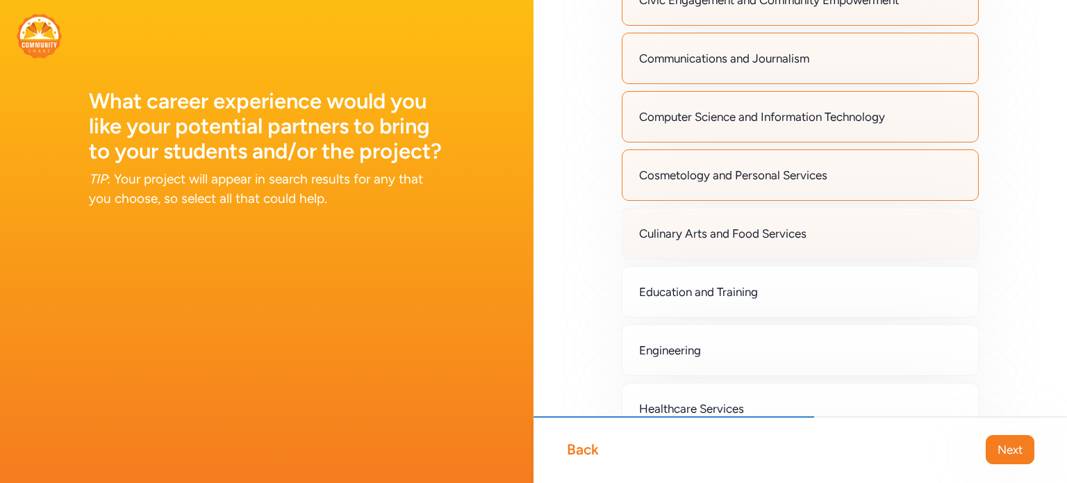
click at [705, 220] on div "Culinary Arts and Food Services" at bounding box center [800, 233] width 357 height 51
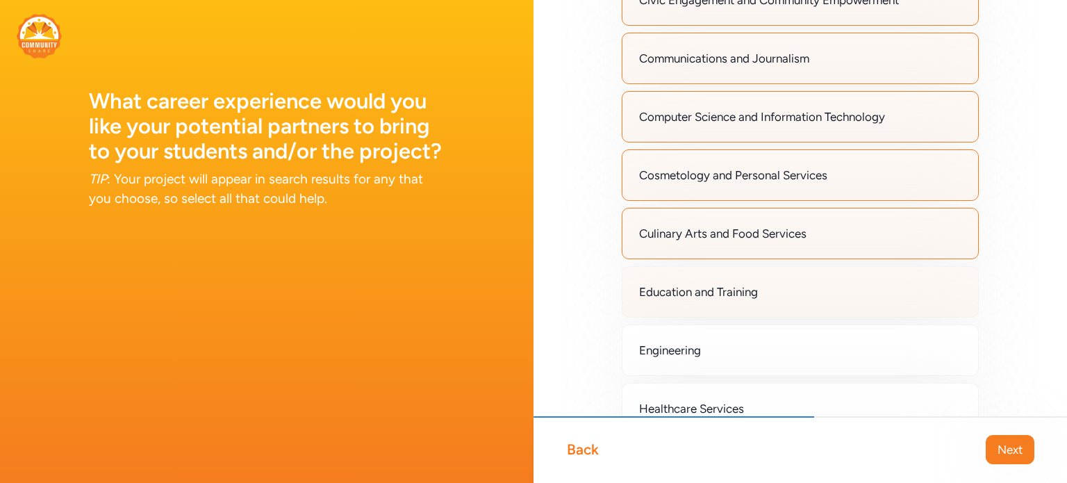
click at [694, 288] on span "Education and Training" at bounding box center [698, 292] width 119 height 17
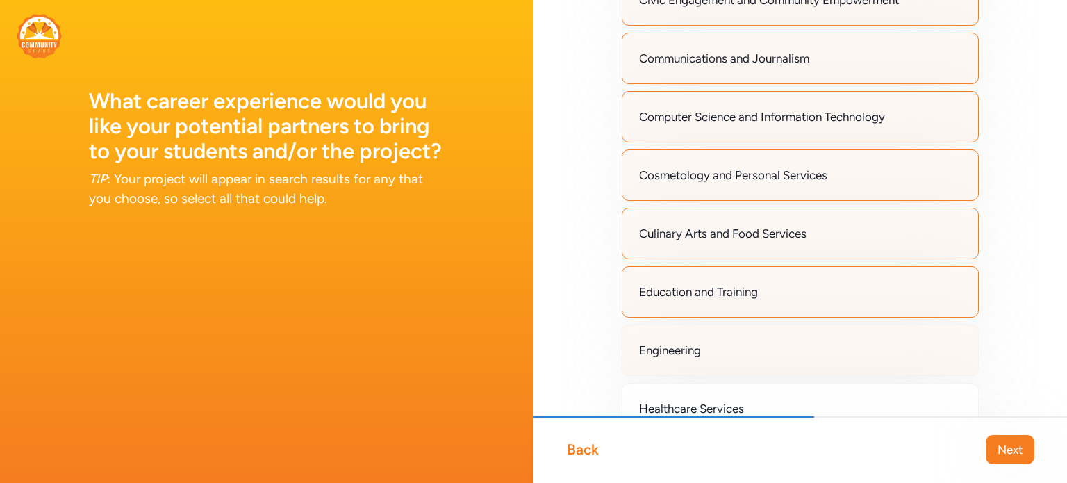
click at [675, 358] on div "Engineering" at bounding box center [800, 350] width 357 height 51
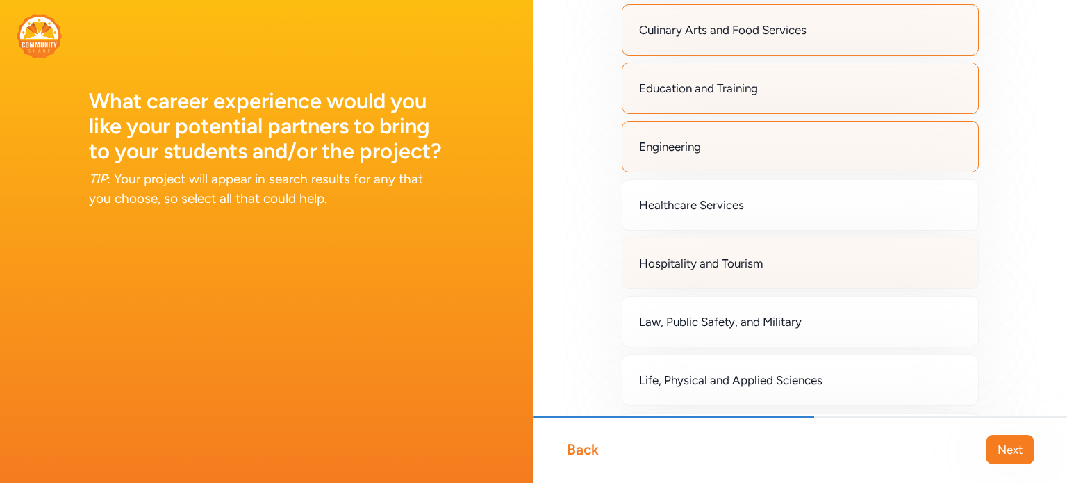
scroll to position [556, 0]
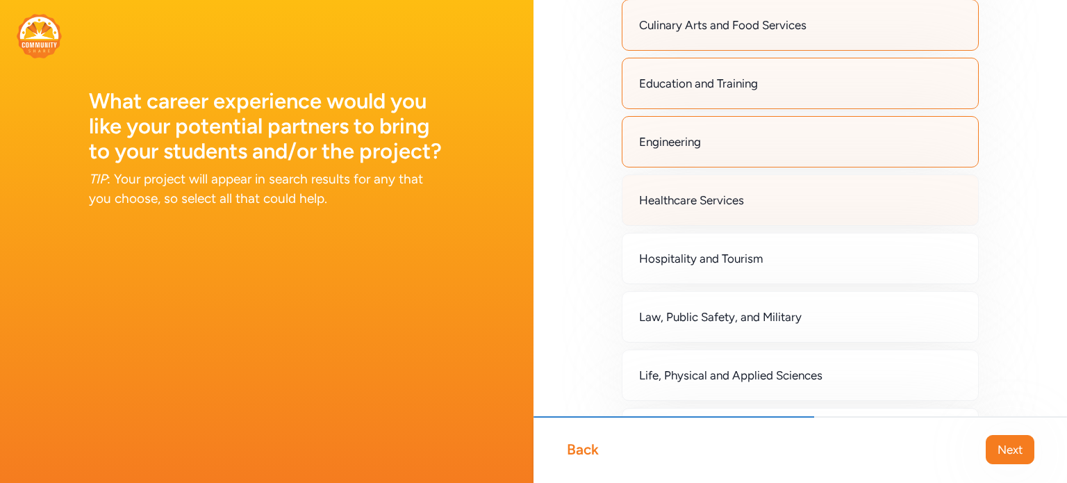
click at [709, 199] on span "Healthcare Services" at bounding box center [691, 200] width 105 height 17
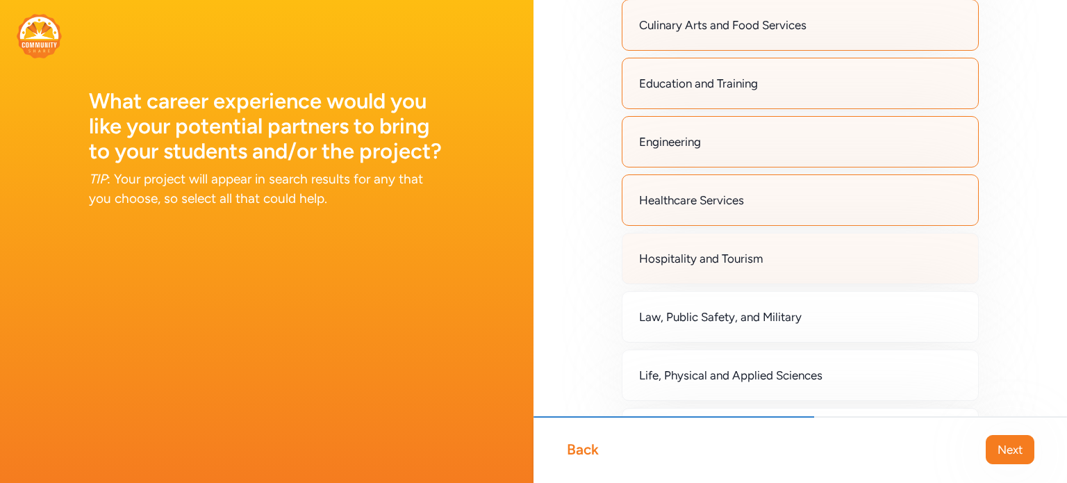
click at [698, 250] on span "Hospitality and Tourism" at bounding box center [701, 258] width 124 height 17
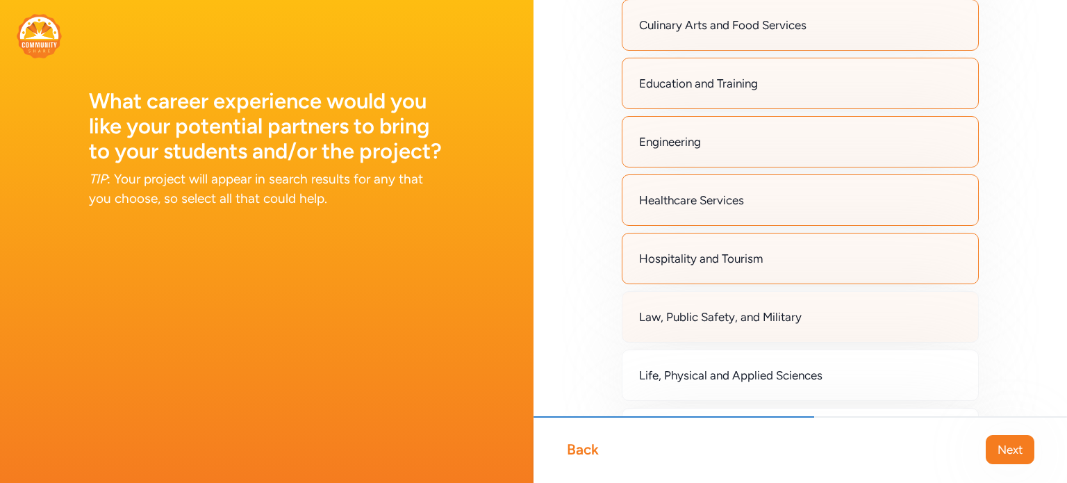
click at [692, 309] on span "Law, Public Safety, and Military" at bounding box center [720, 317] width 163 height 17
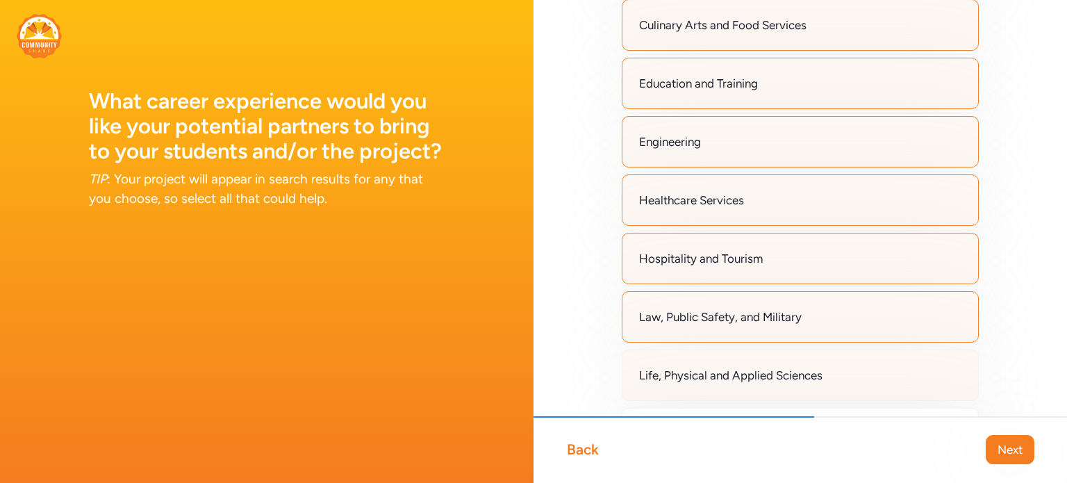
click at [696, 369] on span "Life, Physical and Applied Sciences" at bounding box center [730, 375] width 183 height 17
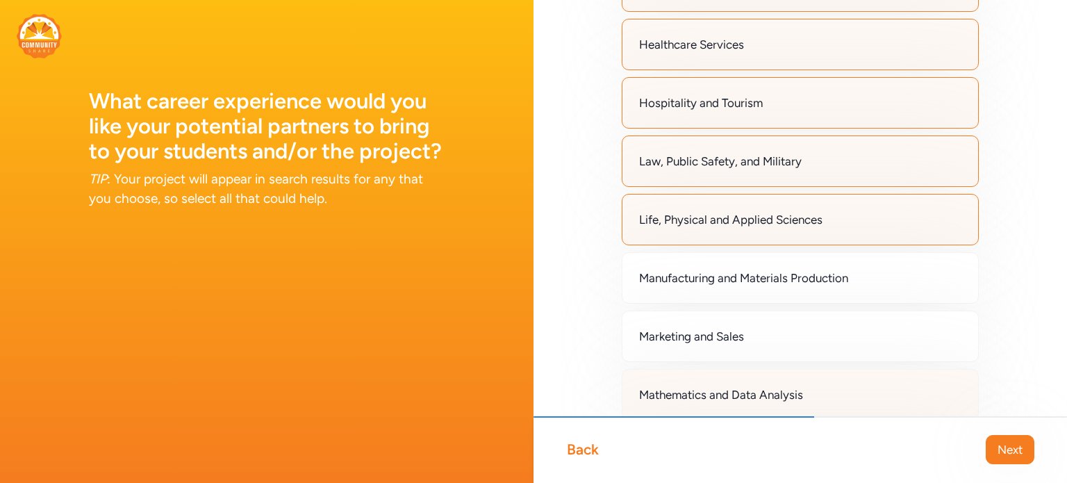
scroll to position [764, 0]
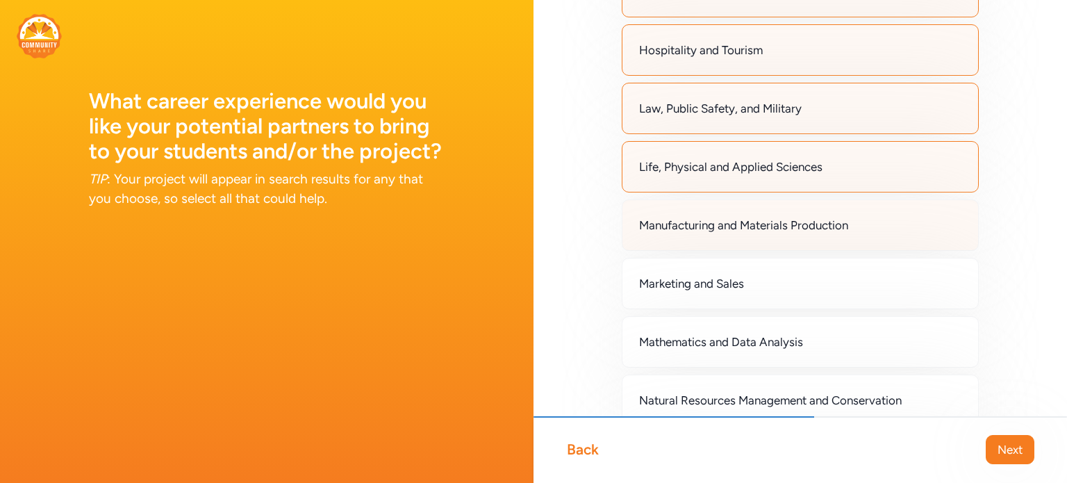
click at [735, 229] on span "Manufacturing and Materials Production" at bounding box center [743, 225] width 209 height 17
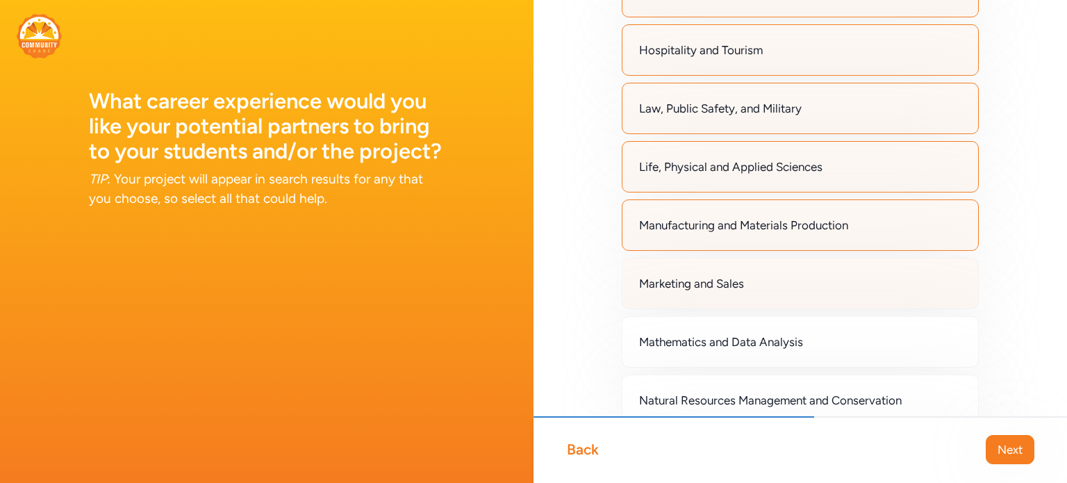
click at [716, 278] on span "Marketing and Sales" at bounding box center [691, 283] width 105 height 17
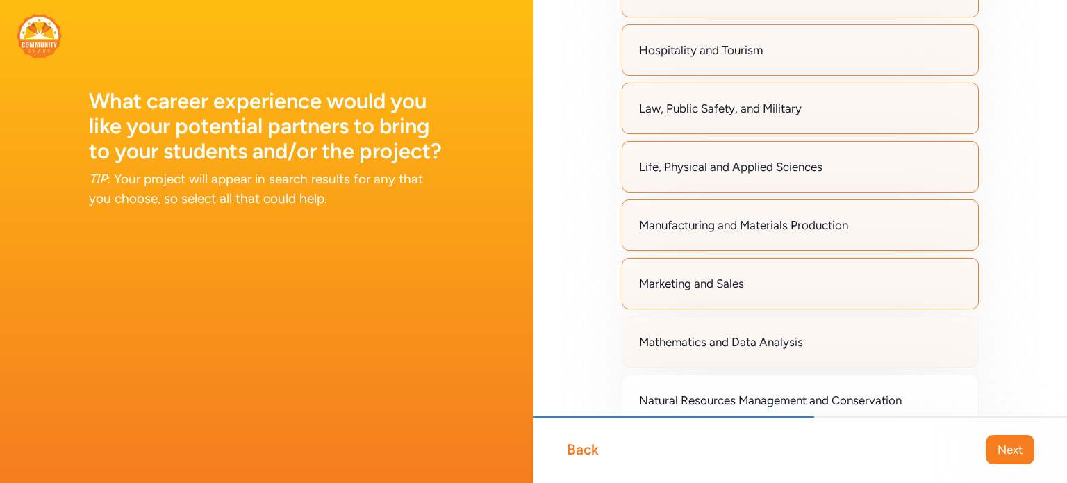
click at [708, 342] on span "Mathematics and Data Analysis" at bounding box center [721, 342] width 164 height 17
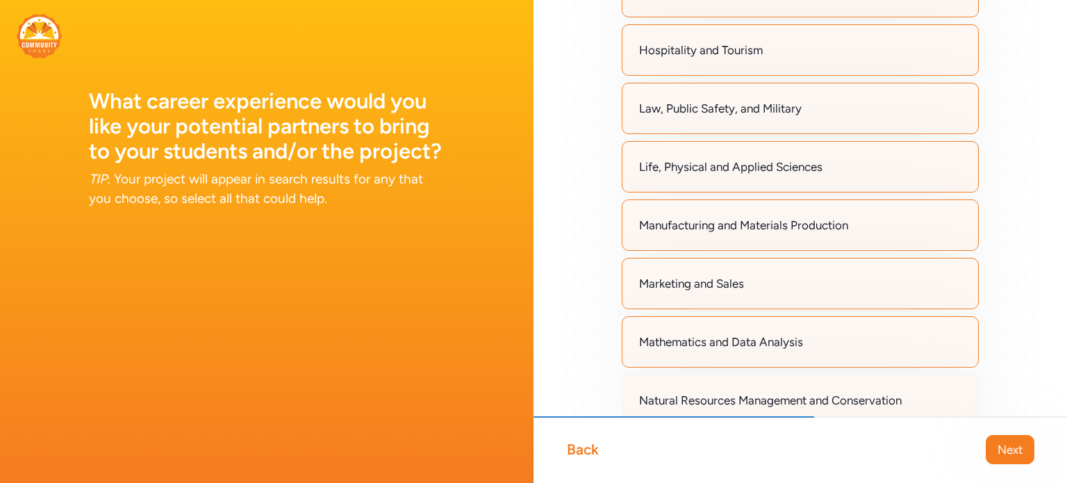
click at [700, 392] on span "Natural Resources Management and Conservation" at bounding box center [770, 400] width 263 height 17
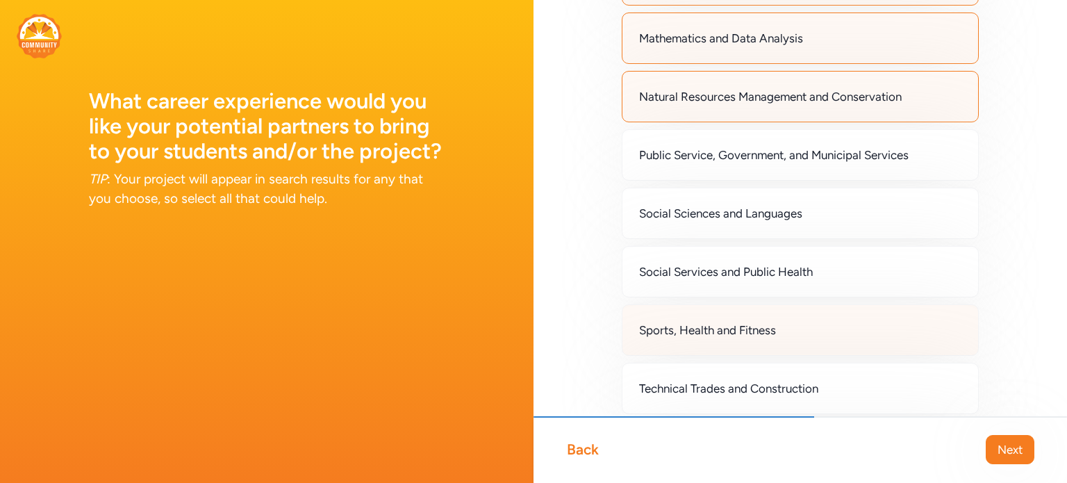
scroll to position [1112, 0]
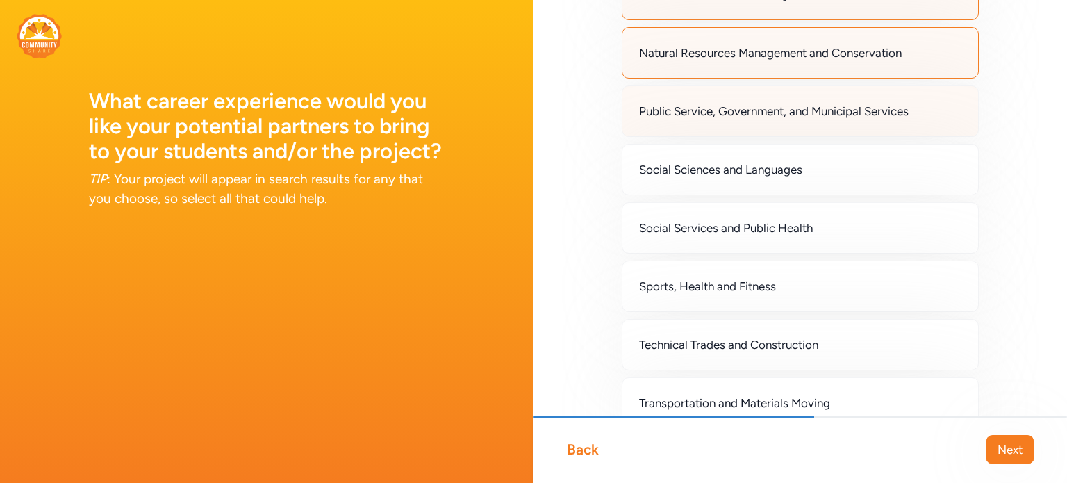
click at [753, 127] on div "Public Service, Government, and Municipal Services" at bounding box center [800, 110] width 357 height 51
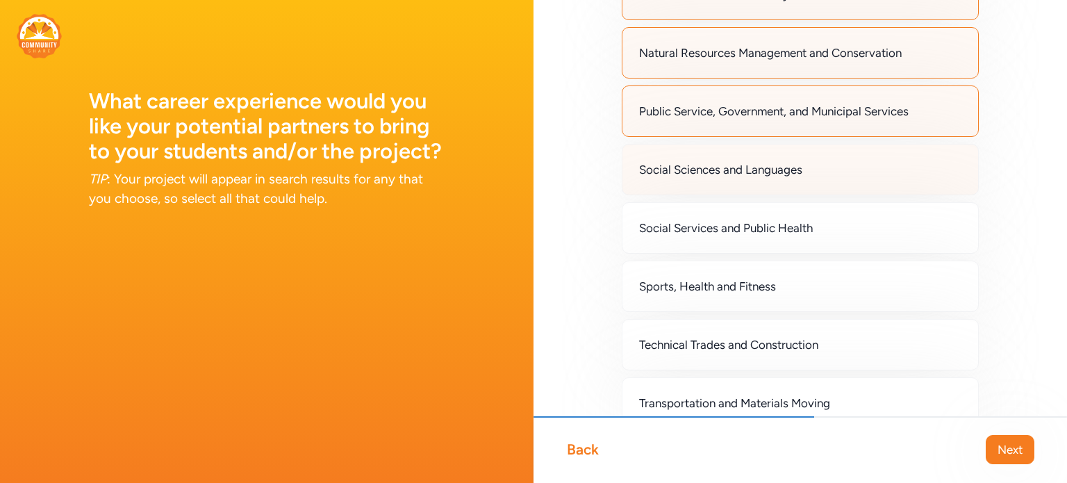
click at [723, 177] on div "Social Sciences and Languages" at bounding box center [800, 169] width 357 height 51
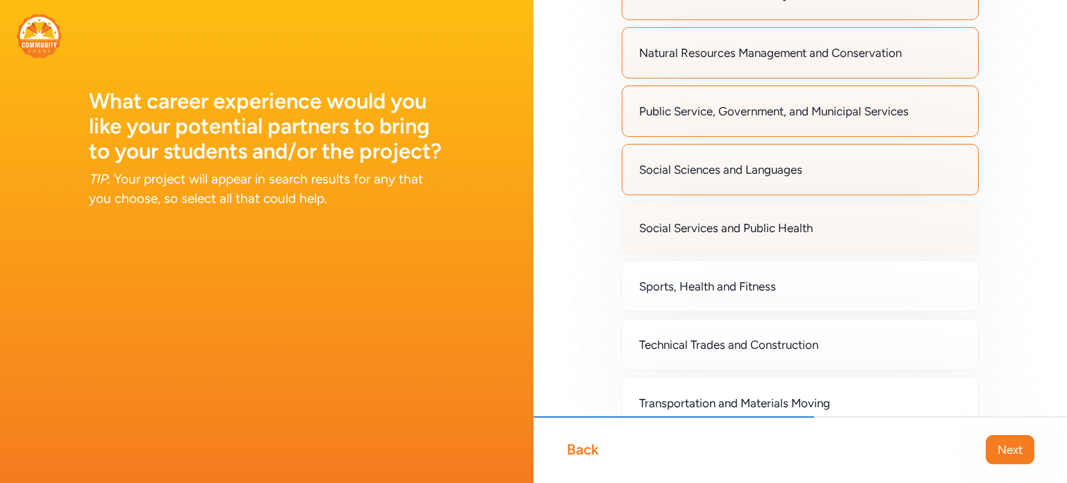
click at [708, 233] on div "Social Services and Public Health" at bounding box center [800, 227] width 357 height 51
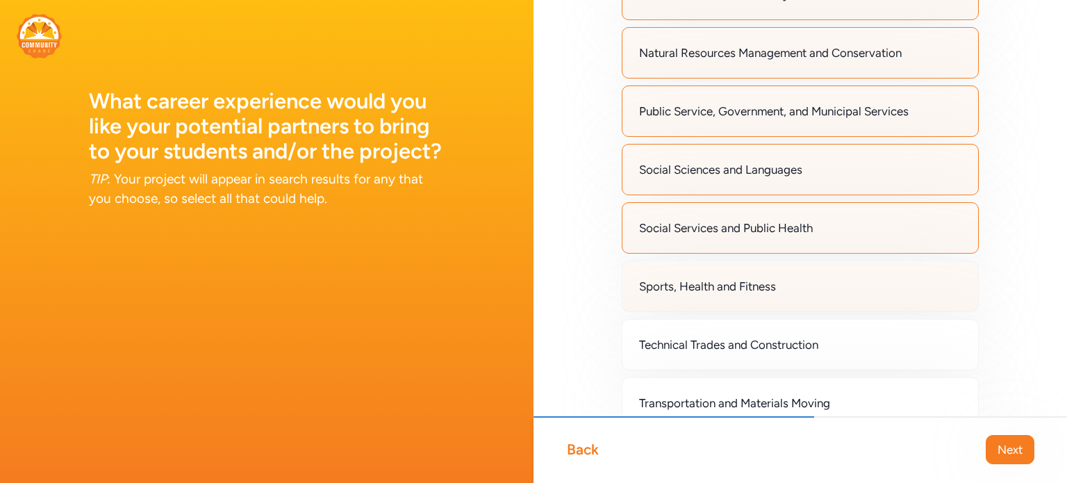
click at [695, 278] on span "Sports, Health and Fitness" at bounding box center [707, 286] width 137 height 17
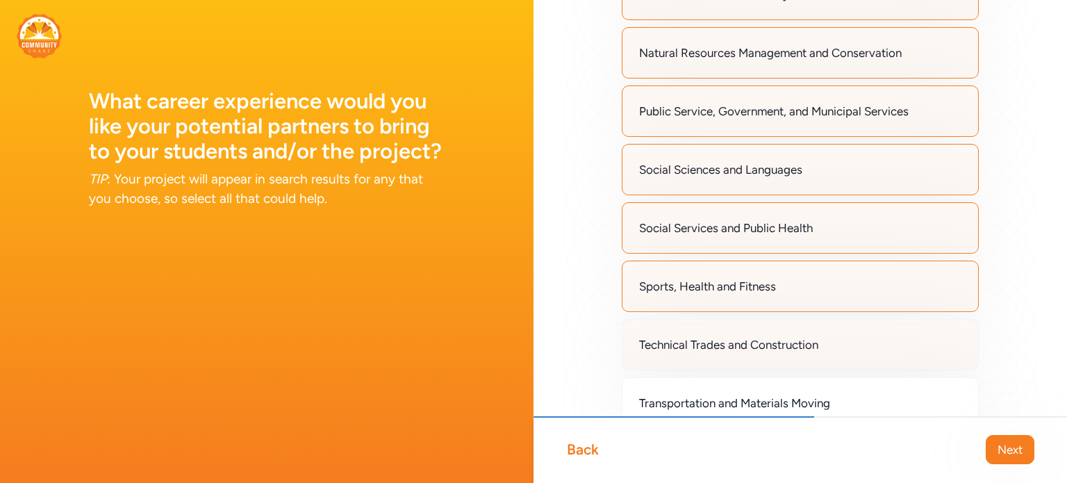
click at [684, 336] on span "Technical Trades and Construction" at bounding box center [728, 344] width 179 height 17
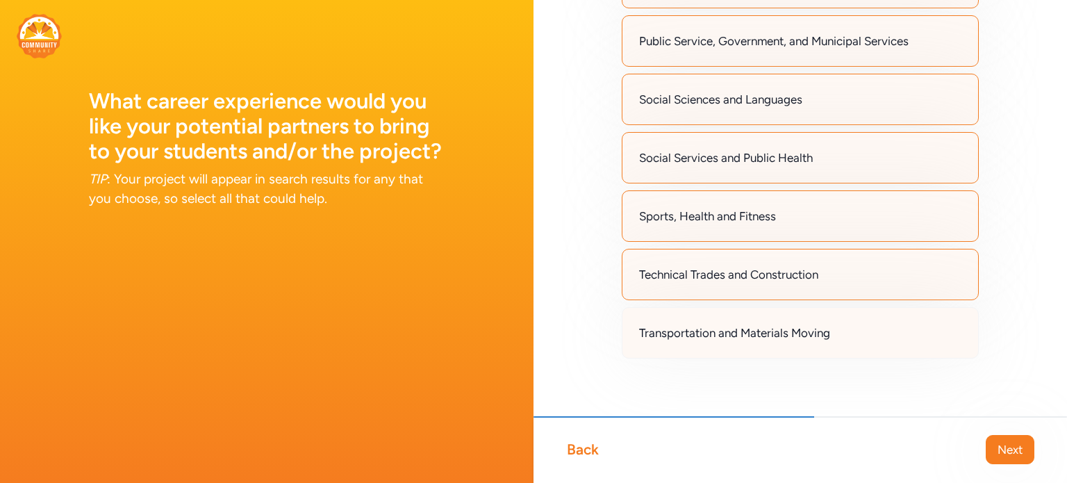
scroll to position [1183, 0]
click at [691, 336] on div "Transportation and Materials Moving" at bounding box center [800, 331] width 357 height 51
click at [1006, 443] on span "Next" at bounding box center [1010, 449] width 25 height 17
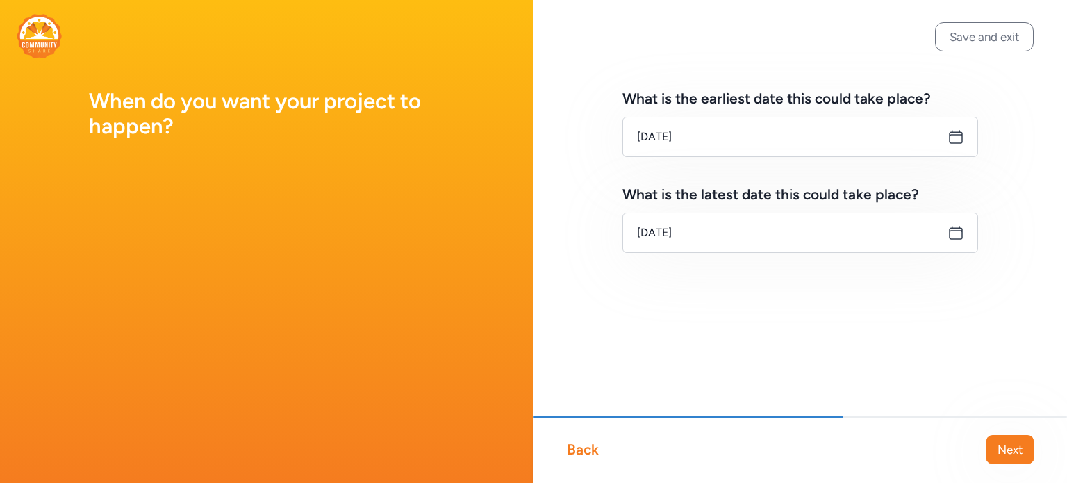
click at [956, 138] on icon at bounding box center [956, 137] width 17 height 17
click at [953, 138] on icon at bounding box center [956, 137] width 17 height 17
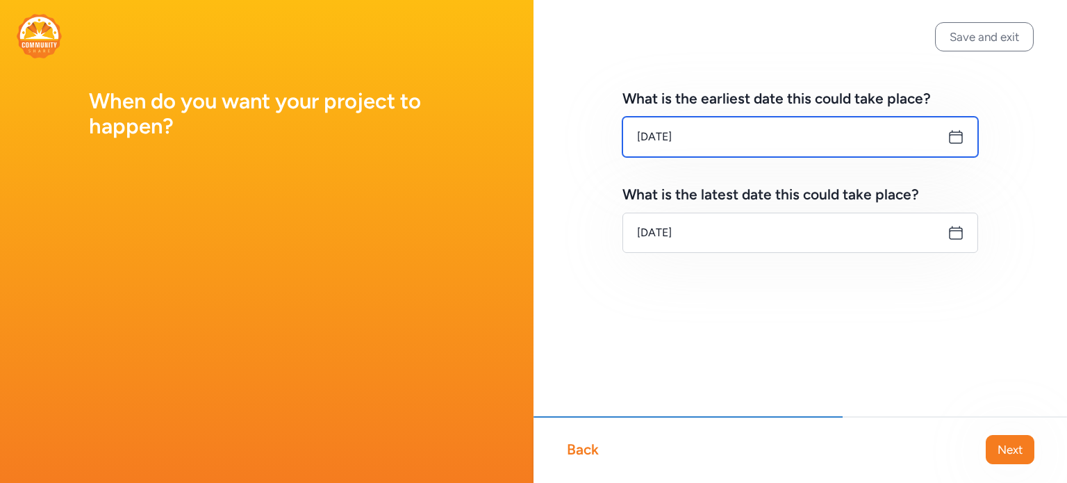
click at [794, 147] on input "[DATE]" at bounding box center [801, 137] width 356 height 40
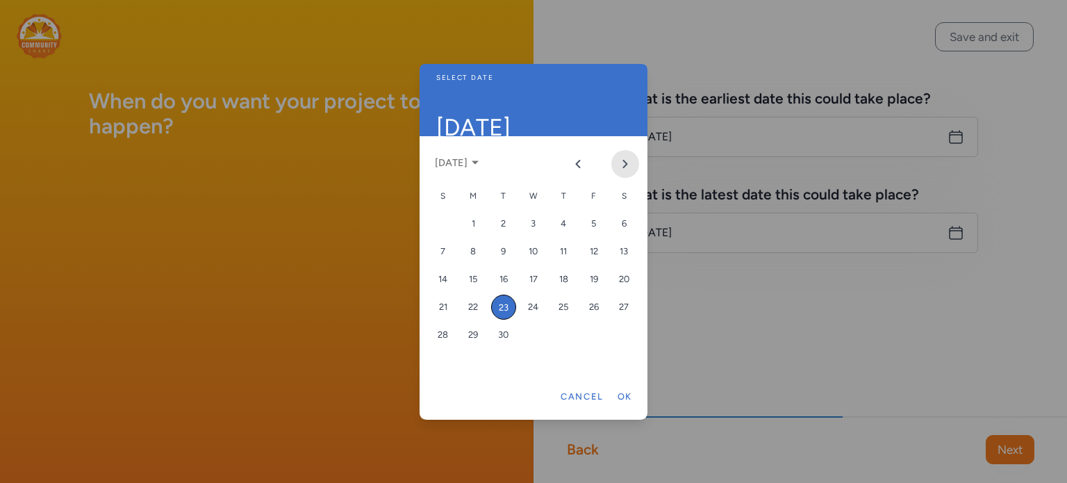
click at [625, 163] on icon "Next month" at bounding box center [625, 163] width 11 height 11
click at [507, 280] on div "14" at bounding box center [503, 279] width 25 height 25
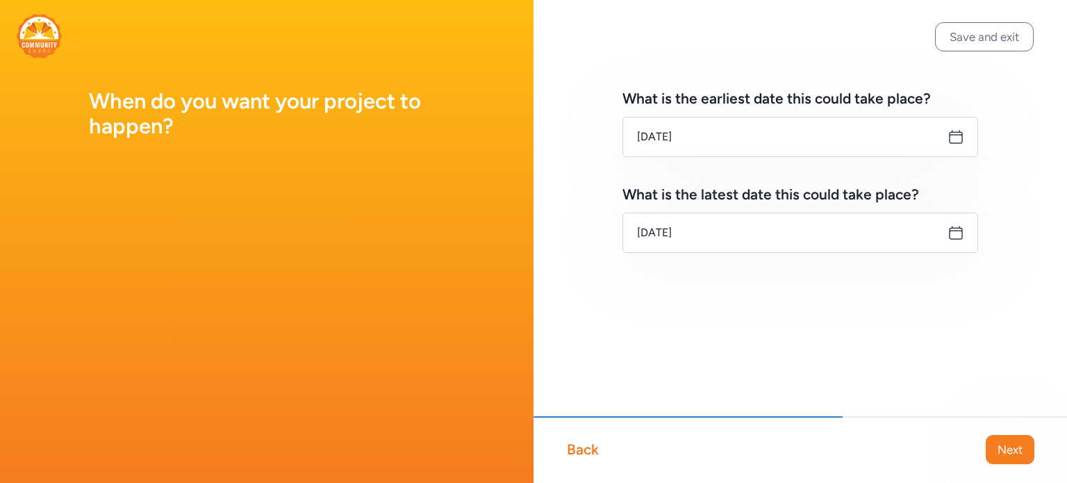
click at [958, 233] on icon at bounding box center [956, 232] width 17 height 17
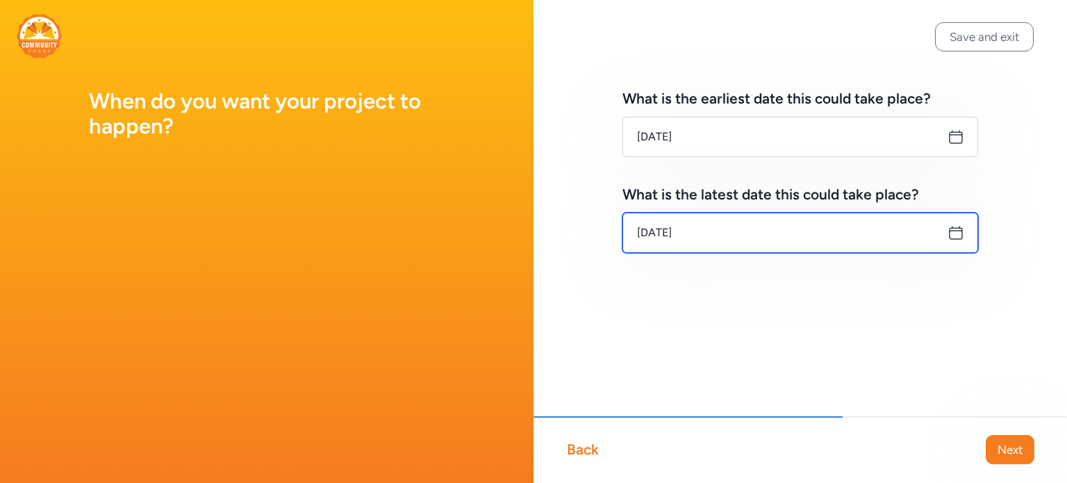
click at [749, 240] on input "[DATE]" at bounding box center [801, 233] width 356 height 40
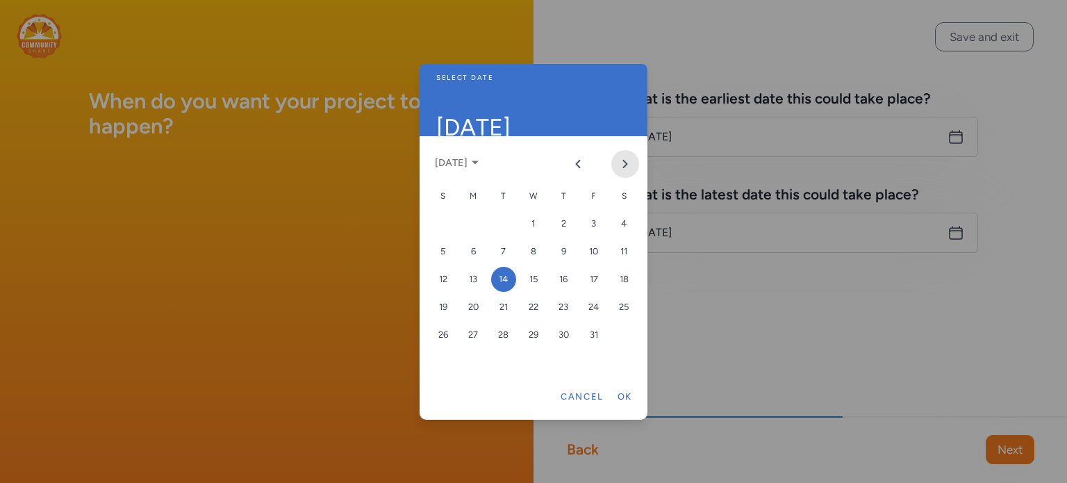
click at [623, 164] on icon "Next month" at bounding box center [625, 163] width 11 height 11
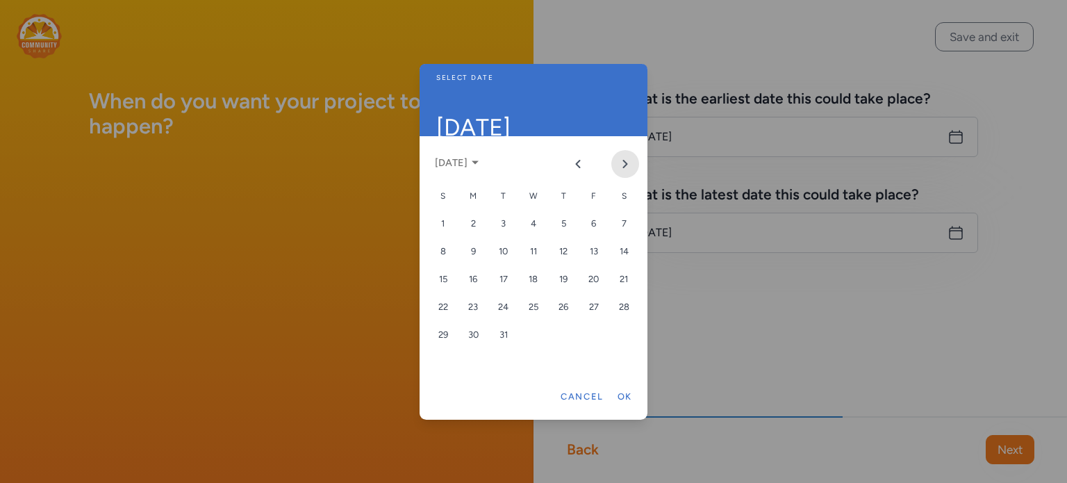
click at [623, 164] on icon "Next month" at bounding box center [625, 163] width 11 height 11
click at [503, 277] on div "12" at bounding box center [503, 279] width 25 height 25
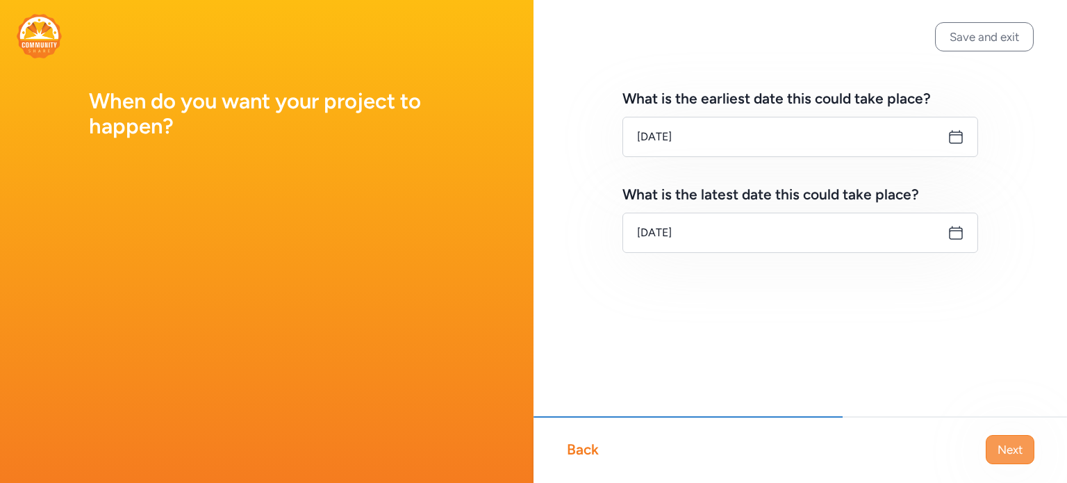
click at [995, 455] on button "Next" at bounding box center [1010, 449] width 49 height 29
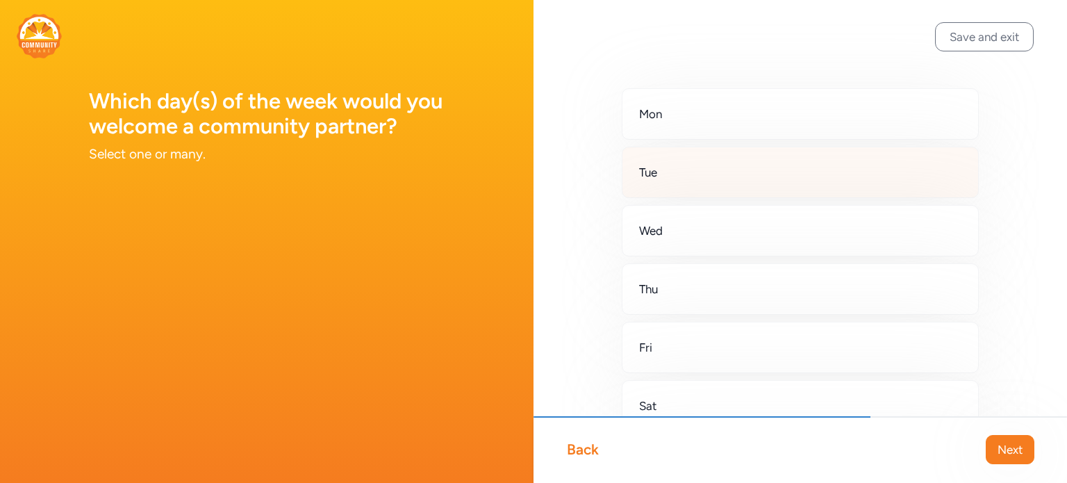
click at [678, 191] on div "Tue" at bounding box center [800, 172] width 357 height 51
click at [1001, 456] on span "Next" at bounding box center [1010, 449] width 25 height 17
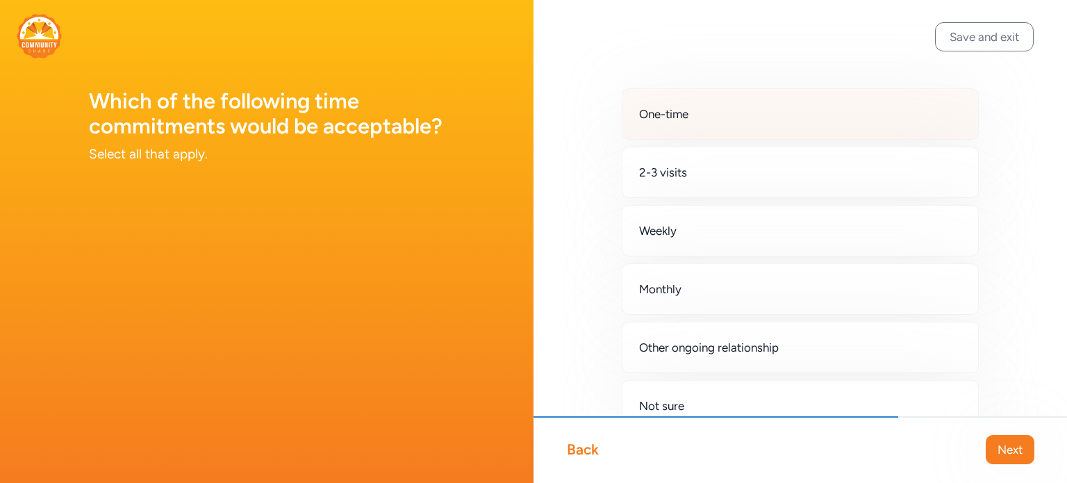
click at [765, 131] on div "One-time" at bounding box center [800, 113] width 357 height 51
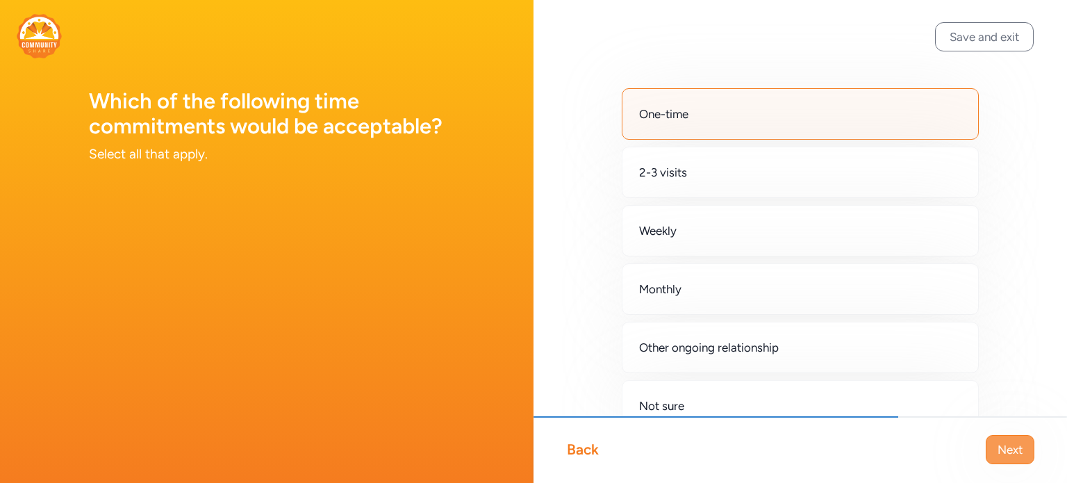
click at [1013, 453] on span "Next" at bounding box center [1010, 449] width 25 height 17
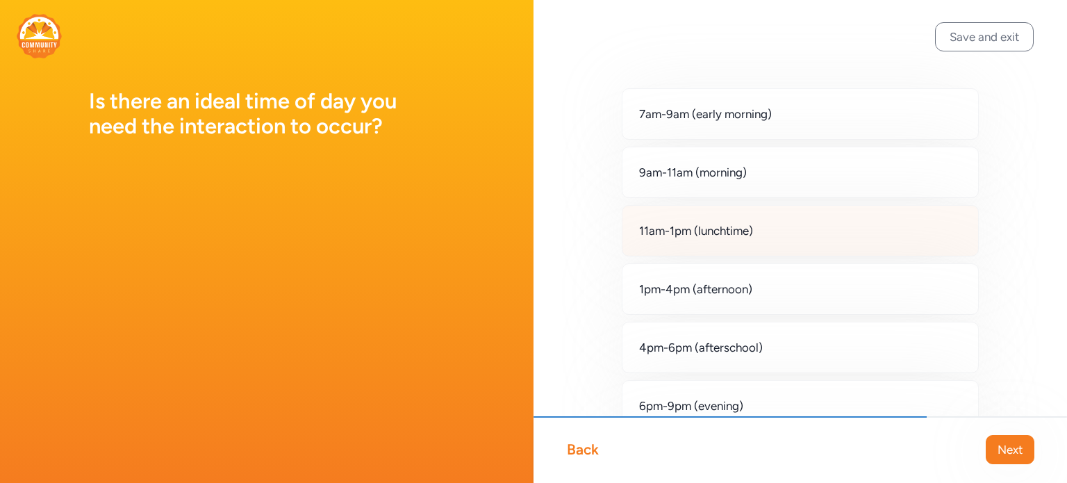
click at [703, 236] on span "11am-1pm (lunchtime)" at bounding box center [696, 230] width 114 height 17
click at [998, 455] on span "Next" at bounding box center [1010, 449] width 25 height 17
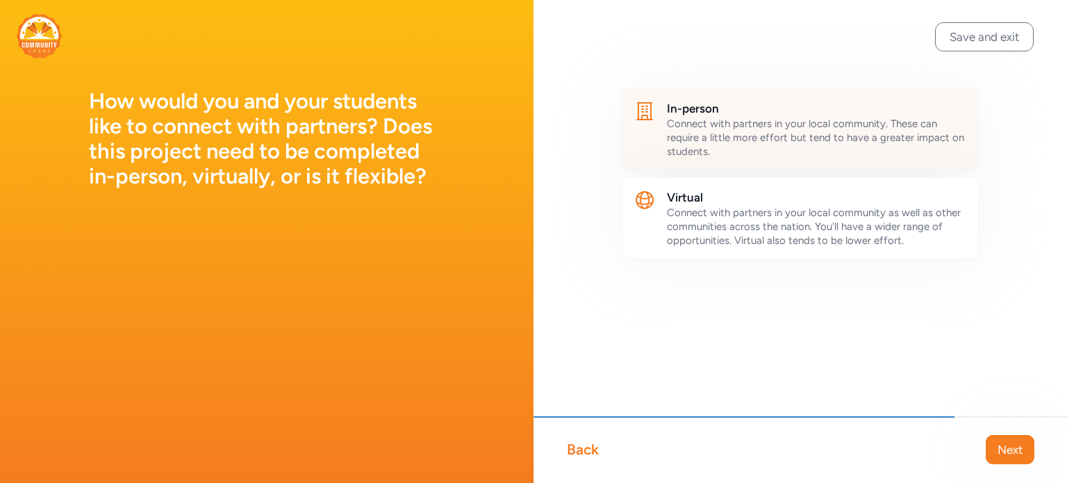
click at [778, 140] on span "Connect with partners in your local community. These can require a little more …" at bounding box center [815, 137] width 297 height 40
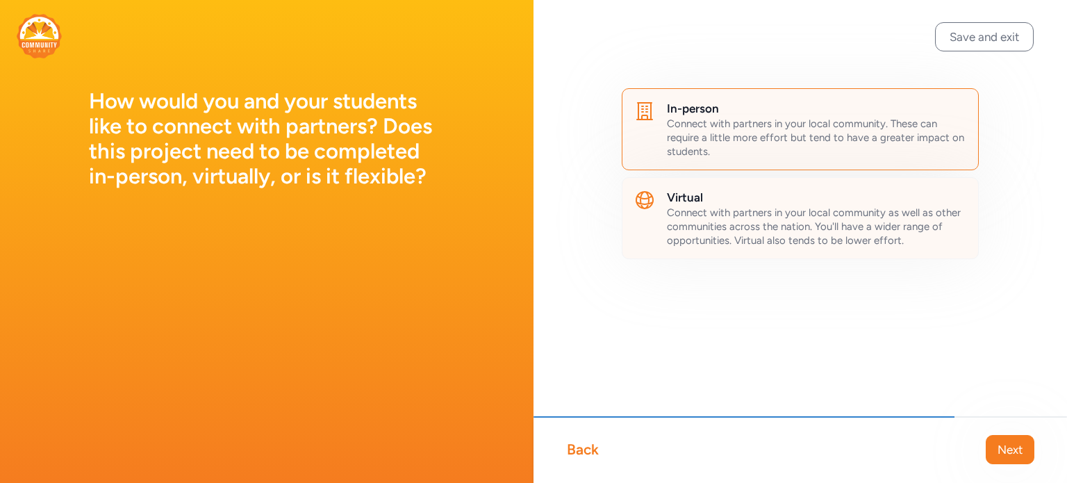
click at [771, 197] on h2 "Virtual" at bounding box center [817, 197] width 300 height 17
click at [581, 450] on div "Back" at bounding box center [583, 449] width 32 height 19
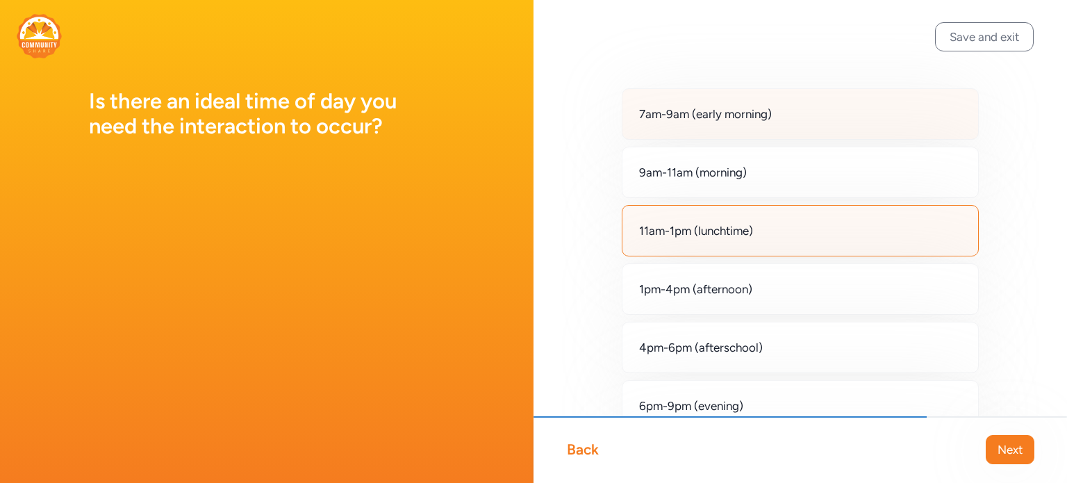
click at [707, 124] on div "7am-9am (early morning)" at bounding box center [800, 113] width 357 height 51
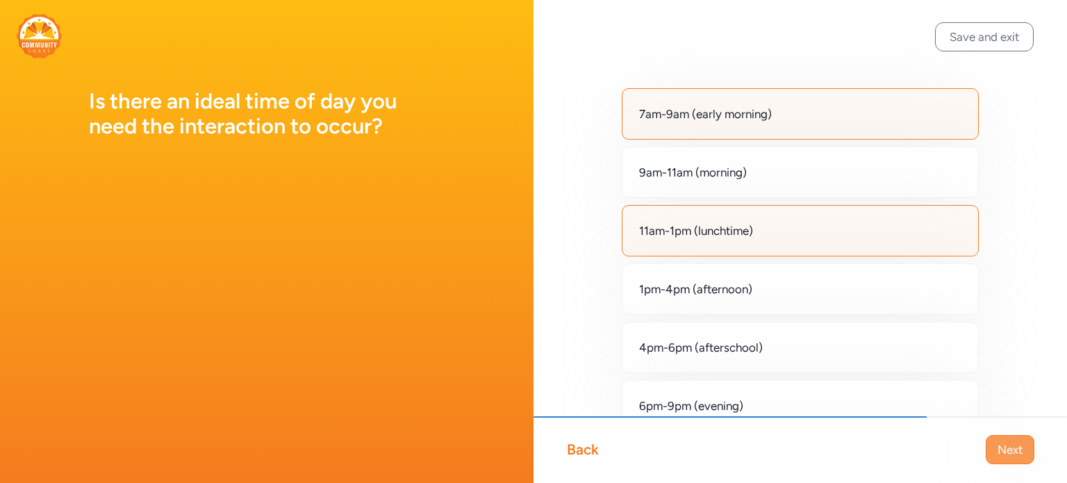
click at [1002, 444] on span "Next" at bounding box center [1010, 449] width 25 height 17
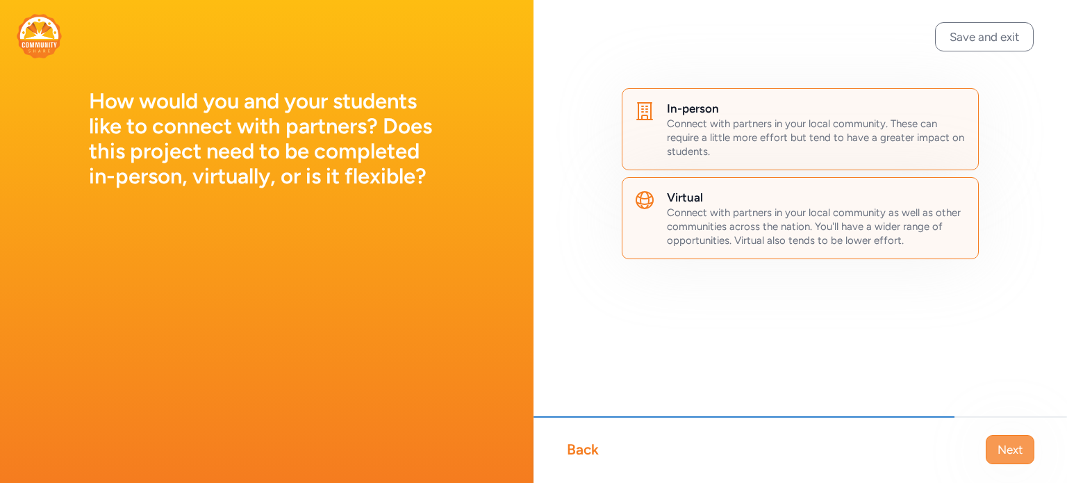
click at [1018, 445] on span "Next" at bounding box center [1010, 449] width 25 height 17
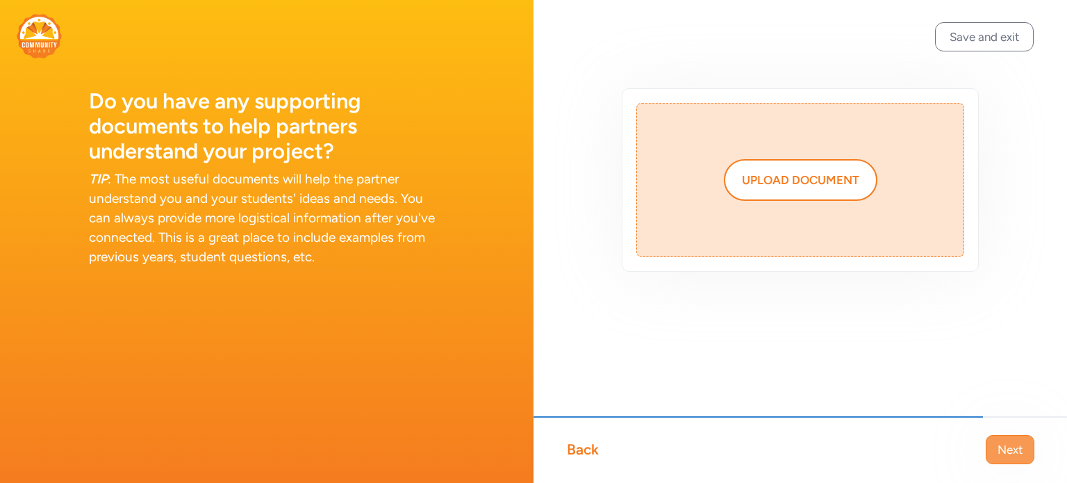
click at [1001, 455] on span "Next" at bounding box center [1010, 449] width 25 height 17
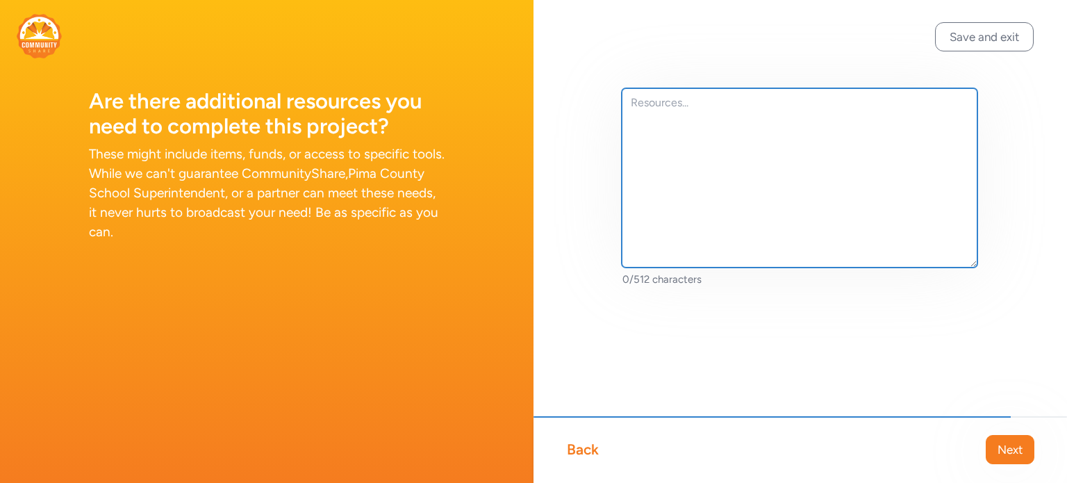
click at [689, 122] on textarea at bounding box center [800, 177] width 356 height 179
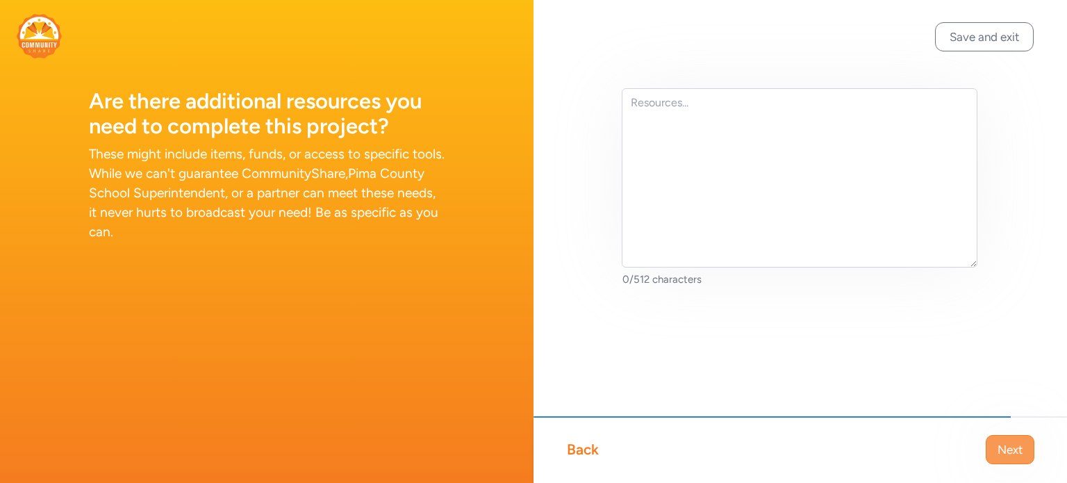
click at [1023, 458] on span "Next" at bounding box center [1010, 449] width 25 height 17
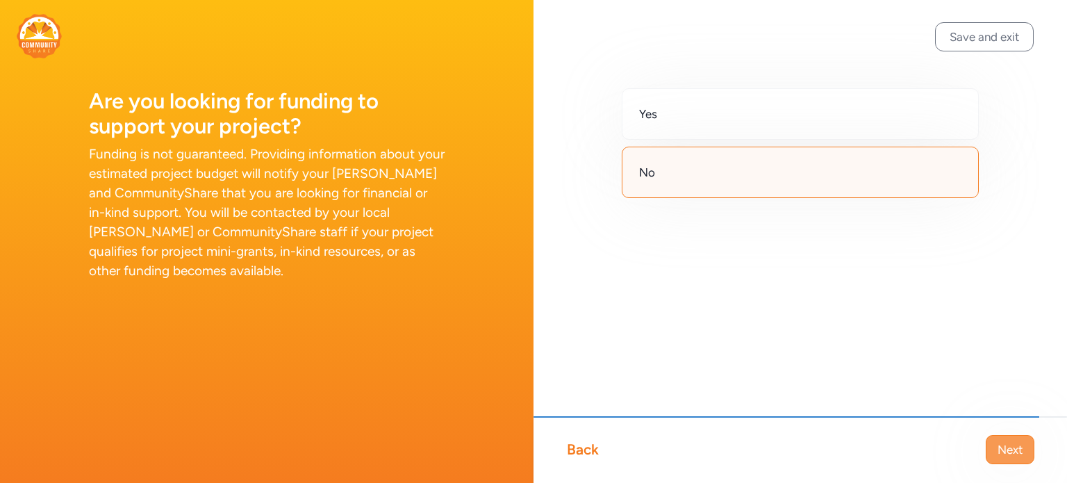
click at [992, 447] on button "Next" at bounding box center [1010, 449] width 49 height 29
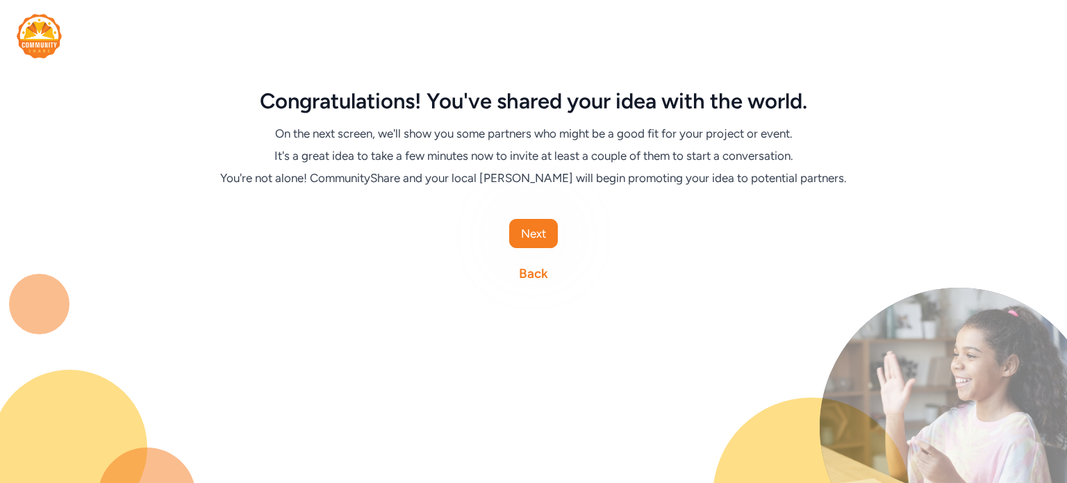
click at [534, 272] on link "Back" at bounding box center [533, 273] width 29 height 19
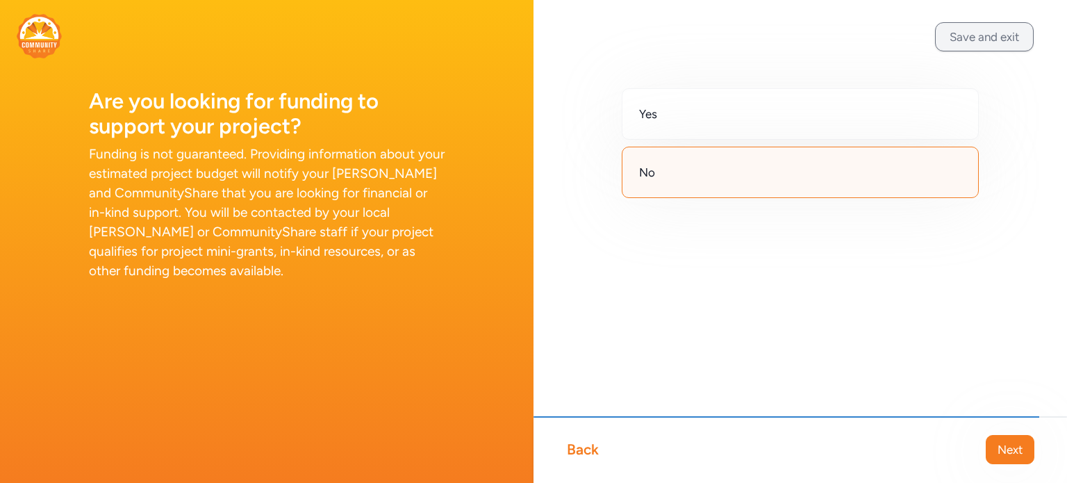
click at [974, 44] on button "Save and exit" at bounding box center [984, 36] width 99 height 29
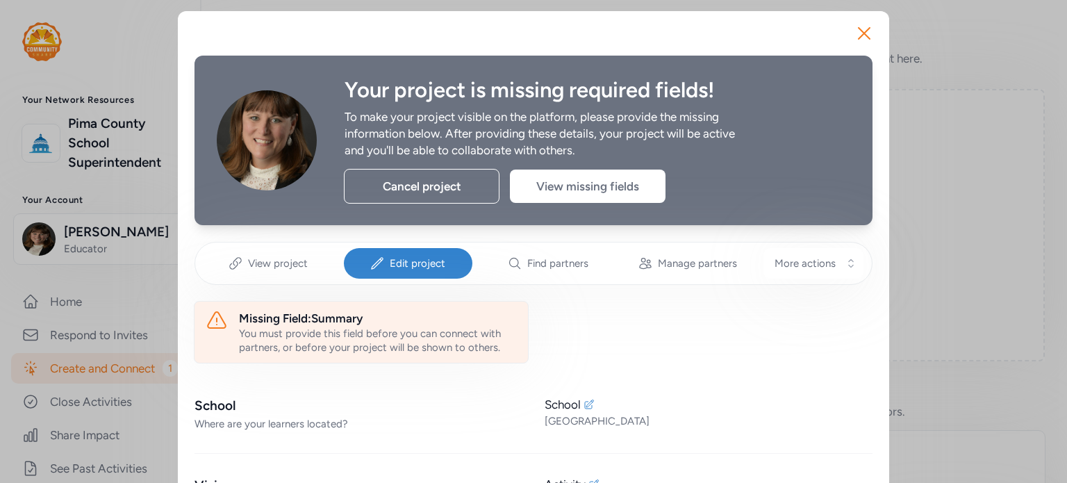
click at [366, 338] on div "You must provide this field before you can connect with partners, or before you…" at bounding box center [378, 341] width 278 height 28
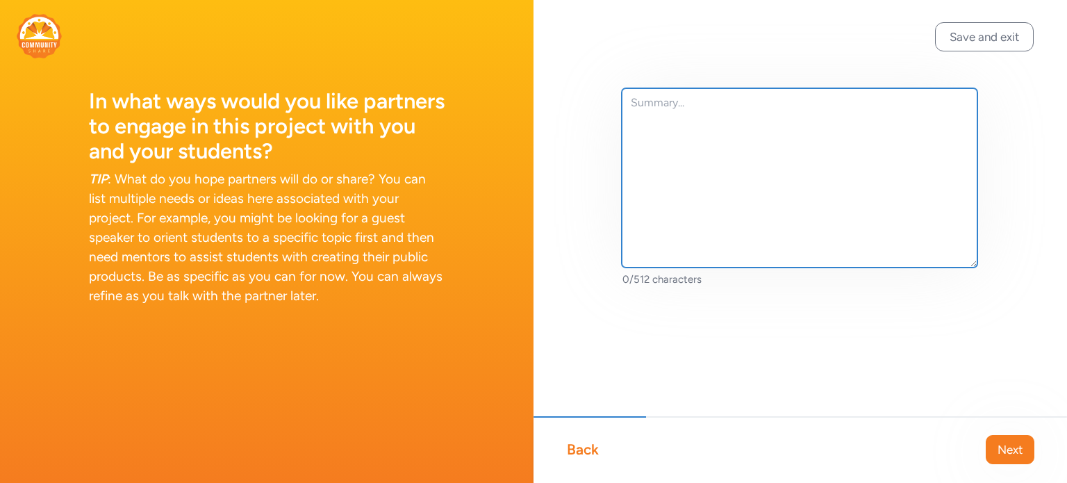
click at [650, 115] on textarea at bounding box center [800, 177] width 356 height 179
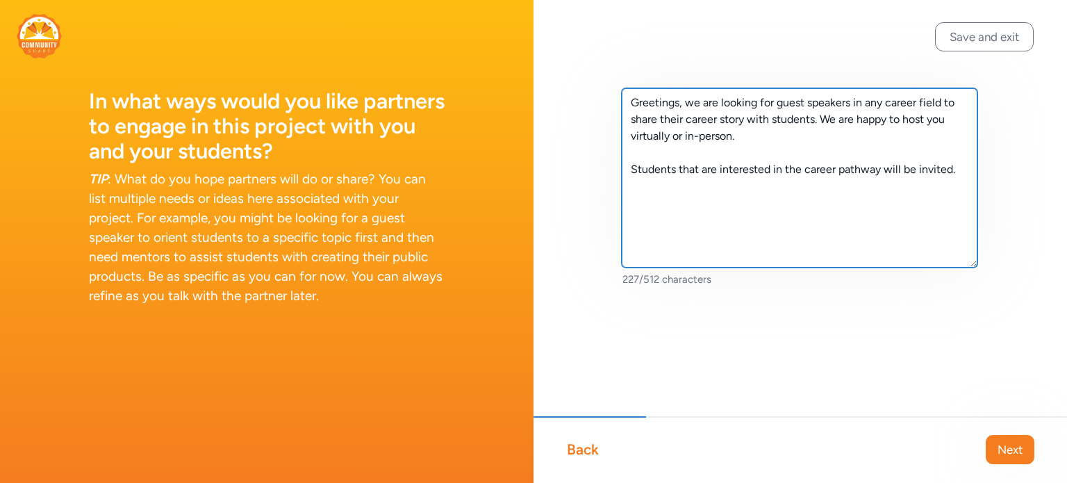
paste textarea "Format: Start at 11:45 Give a brief overview of the career path. Here are some …"
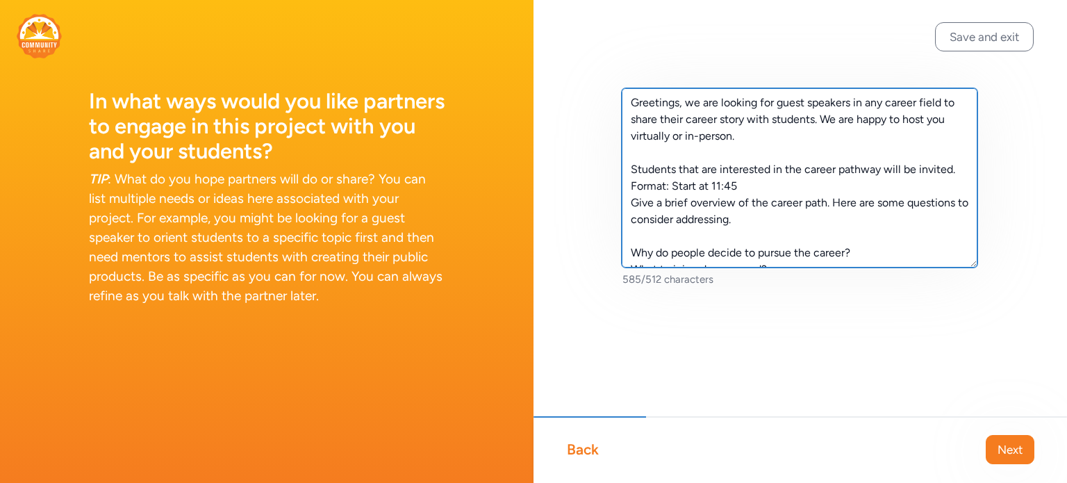
click at [959, 174] on textarea "Greetings, we are looking for guest speakers in any career field to share their…" at bounding box center [800, 177] width 356 height 179
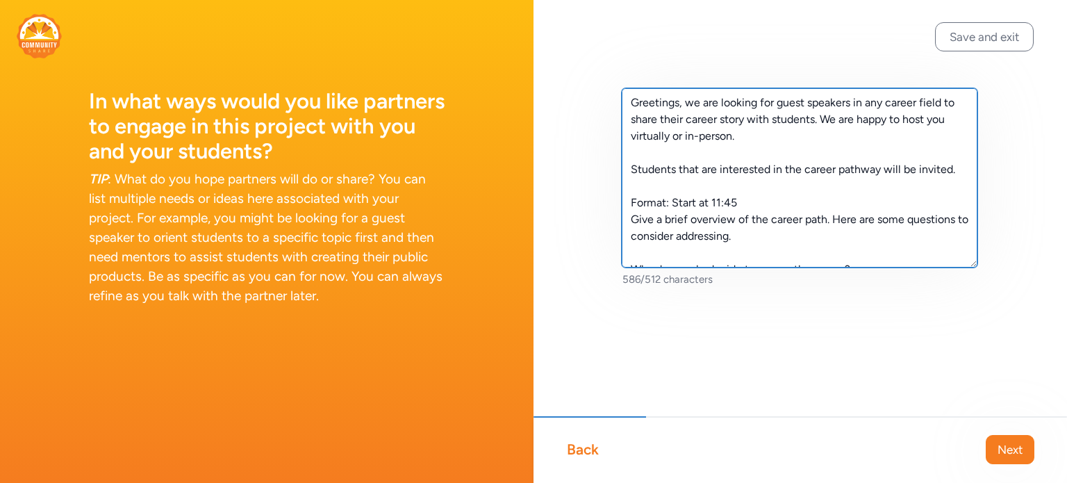
drag, startPoint x: 732, startPoint y: 201, endPoint x: 673, endPoint y: 201, distance: 59.8
click at [673, 201] on textarea "Greetings, we are looking for guest speakers in any career field to share their…" at bounding box center [800, 177] width 356 height 179
click at [789, 246] on textarea "Greetings, we are looking for guest speakers in any career field to share their…" at bounding box center [800, 177] width 356 height 179
click at [959, 166] on textarea "Greetings, we are looking for guest speakers in any career field to share their…" at bounding box center [800, 177] width 356 height 179
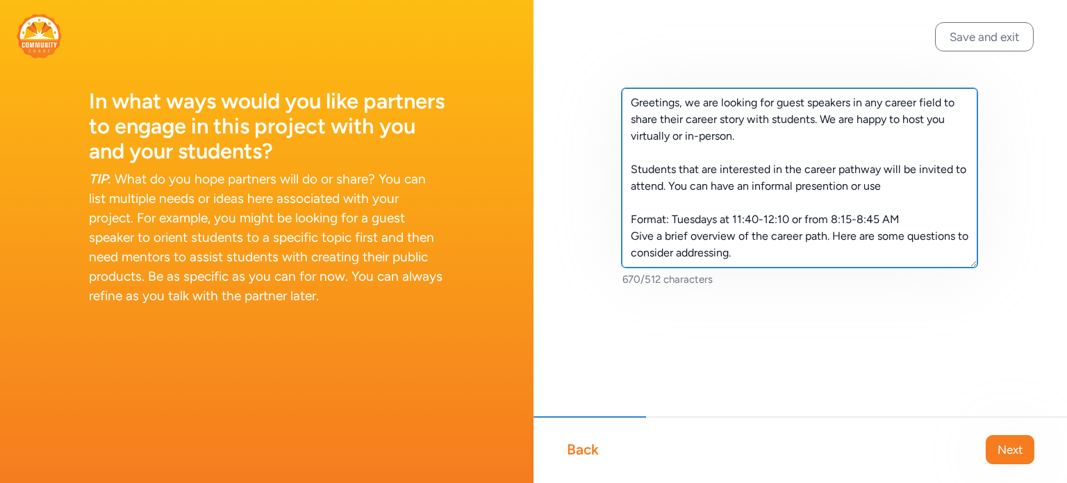
click at [851, 185] on textarea "Greetings, we are looking for guest speakers in any career field to share their…" at bounding box center [800, 177] width 356 height 179
click at [919, 188] on textarea "Greetings, we are looking for guest speakers in any career field to share their…" at bounding box center [800, 177] width 356 height 179
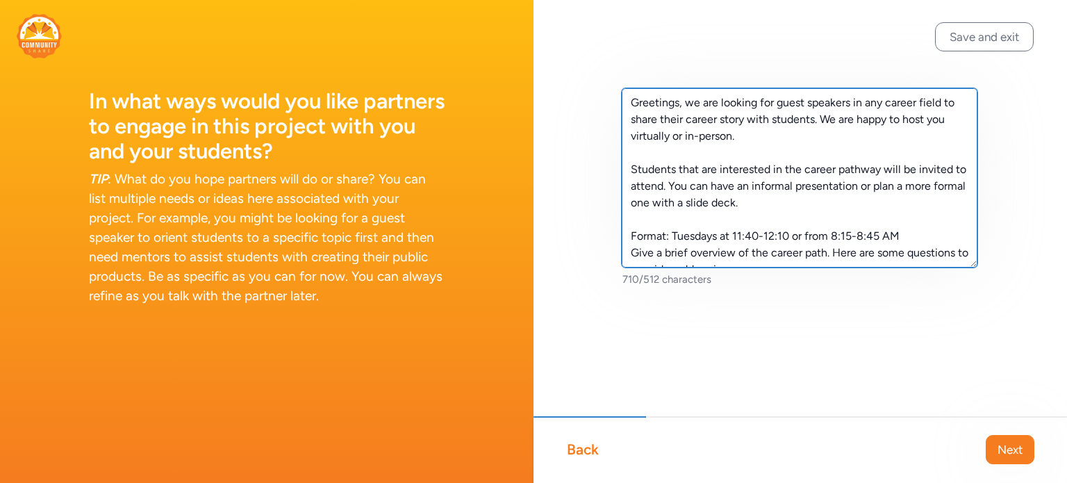
click at [903, 231] on textarea "Greetings, we are looking for guest speakers in any career field to share their…" at bounding box center [800, 177] width 356 height 179
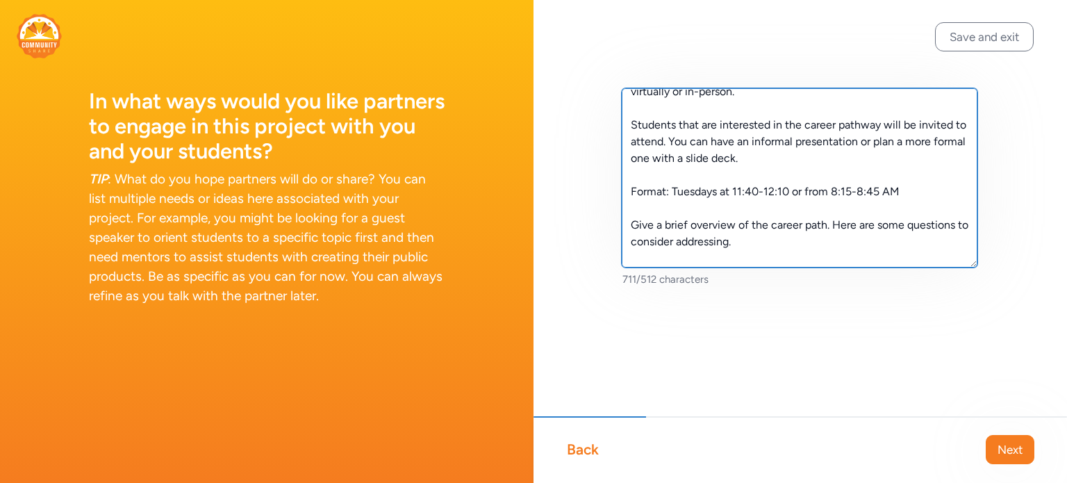
scroll to position [28, 0]
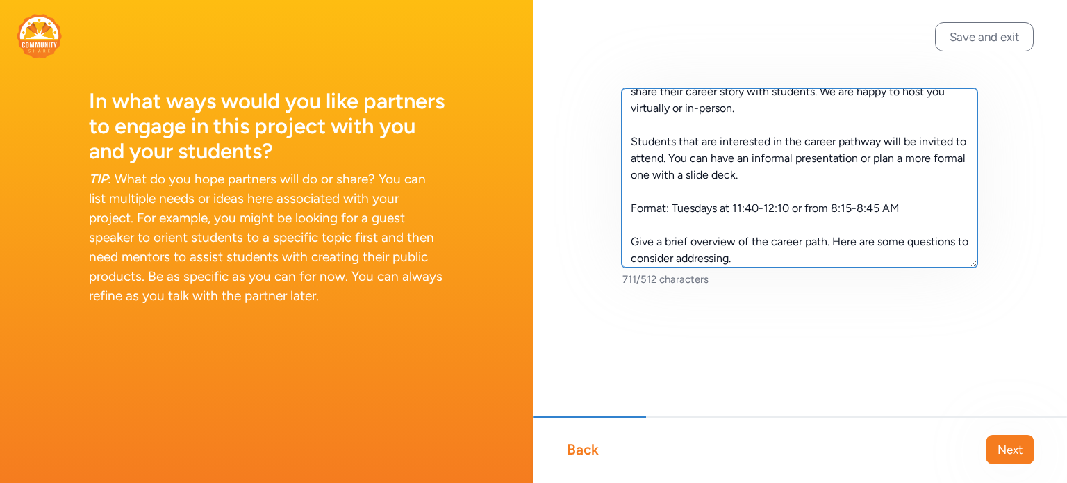
click at [910, 208] on textarea "Greetings, we are looking for guest speakers in any career field to share their…" at bounding box center [800, 177] width 356 height 179
click at [909, 209] on textarea "Greetings, we are looking for guest speakers in any career field to share their…" at bounding box center [800, 177] width 356 height 179
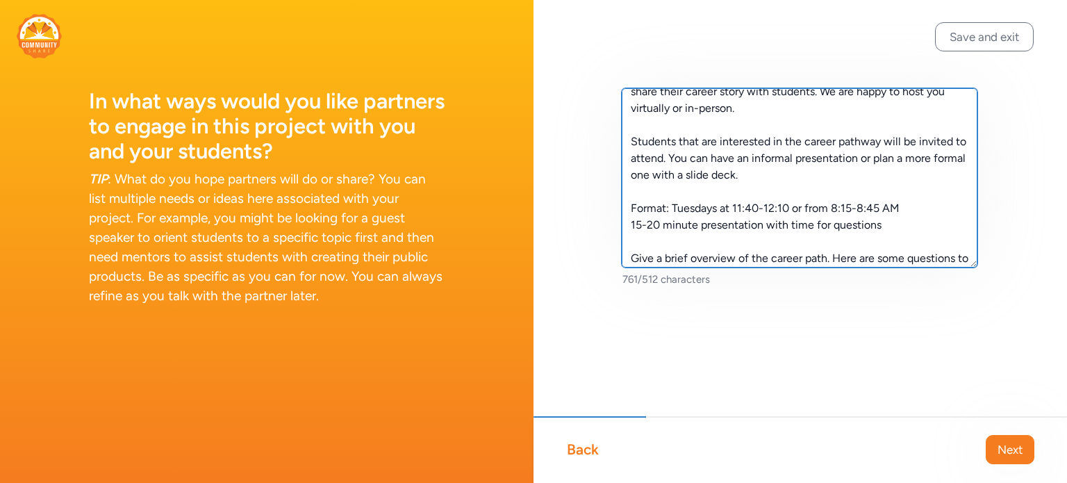
scroll to position [97, 0]
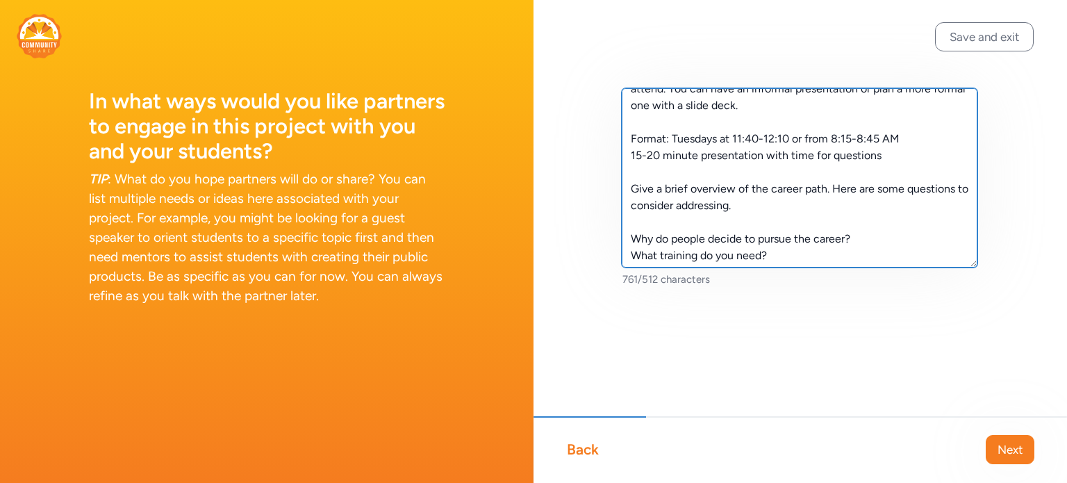
click at [759, 138] on textarea "Greetings, we are looking for guest speakers in any career field to share their…" at bounding box center [800, 177] width 356 height 179
click at [808, 139] on textarea "Greetings, we are looking for guest speakers in any career field to share their…" at bounding box center [800, 177] width 356 height 179
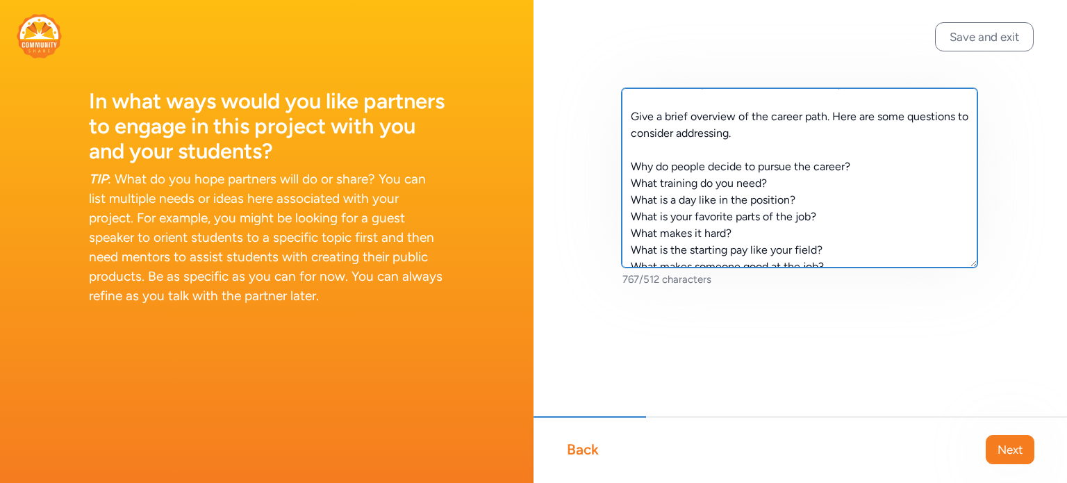
scroll to position [183, 0]
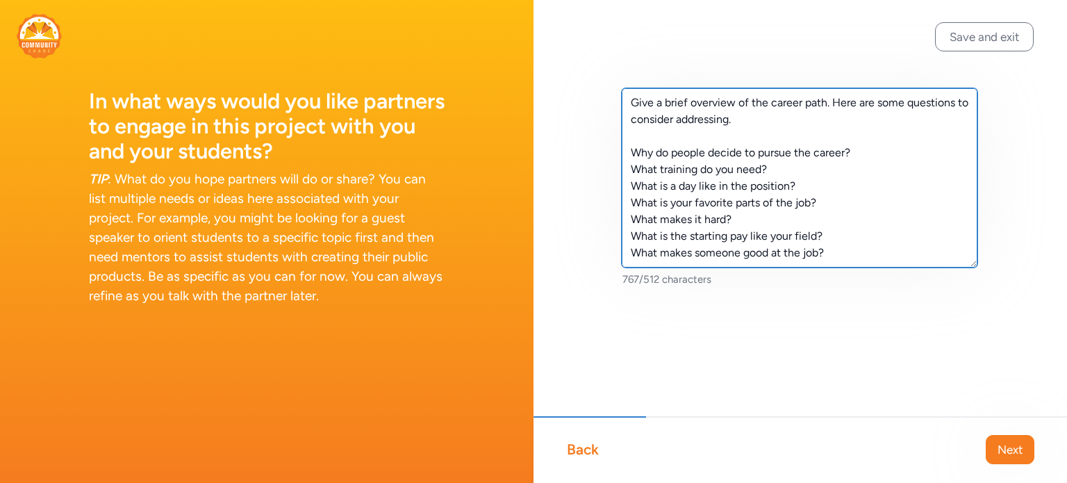
click at [767, 237] on textarea "Greetings, we are looking for guest speakers in any career field to share their…" at bounding box center [800, 177] width 356 height 179
click at [910, 238] on textarea "Greetings, we are looking for guest speakers in any career field to share their…" at bounding box center [800, 177] width 356 height 179
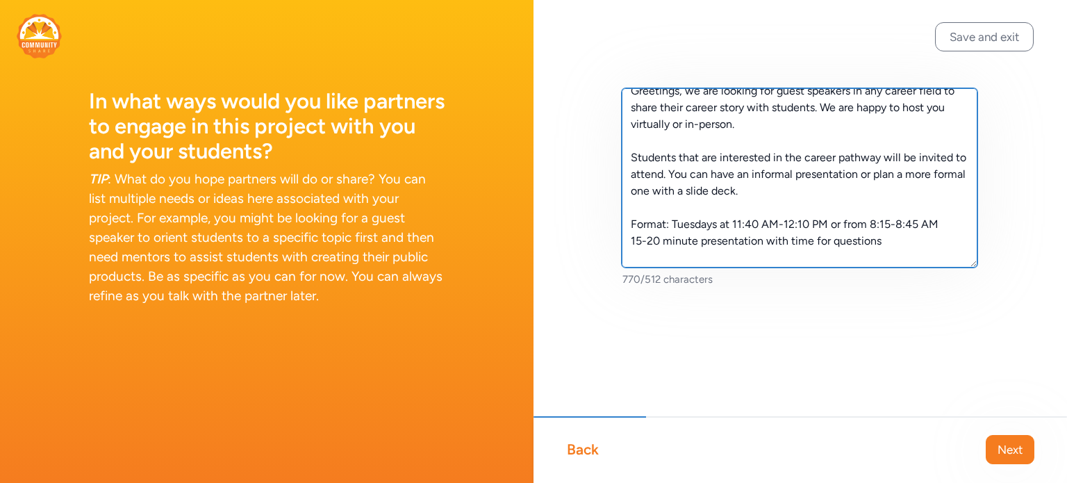
scroll to position [0, 0]
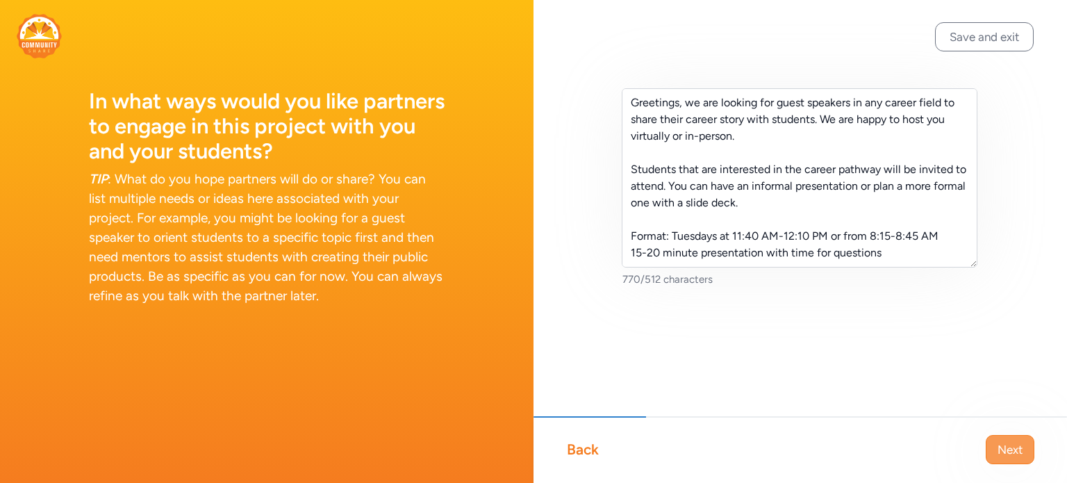
click at [999, 450] on span "Next" at bounding box center [1010, 449] width 25 height 17
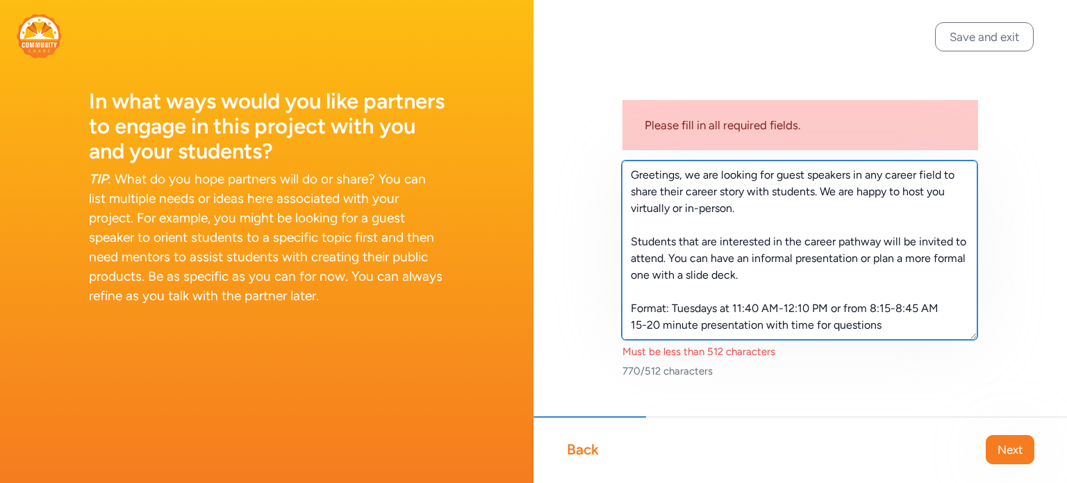
drag, startPoint x: 713, startPoint y: 261, endPoint x: 667, endPoint y: 261, distance: 45.9
click at [667, 261] on textarea "Greetings, we are looking for guest speakers in any career field to share their…" at bounding box center [800, 250] width 356 height 179
drag, startPoint x: 771, startPoint y: 273, endPoint x: 685, endPoint y: 275, distance: 86.2
click at [685, 275] on textarea "Greetings, we are looking for guest speakers in any career field to share their…" at bounding box center [800, 250] width 356 height 179
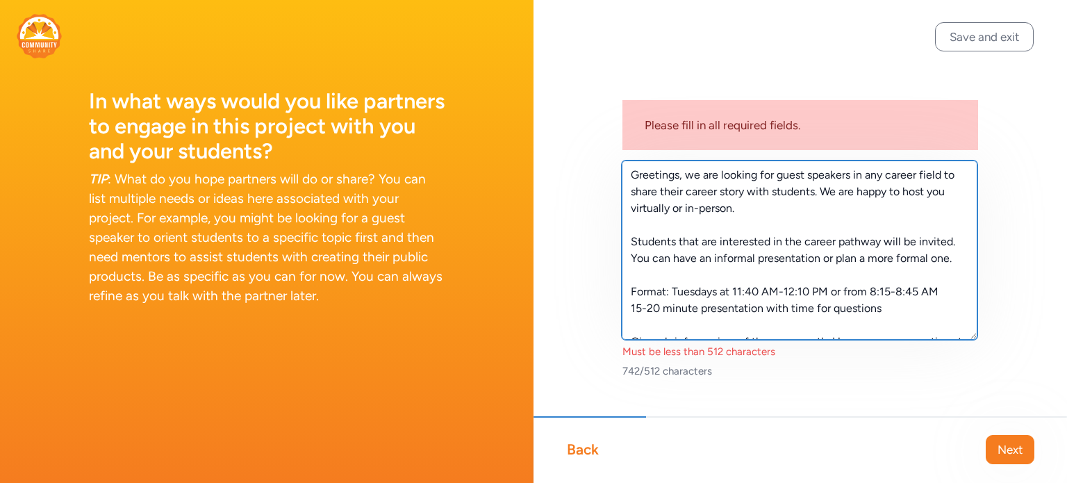
click at [795, 255] on textarea "Greetings, we are looking for guest speakers in any career field to share their…" at bounding box center [800, 250] width 356 height 179
drag, startPoint x: 689, startPoint y: 275, endPoint x: 669, endPoint y: 259, distance: 26.7
click at [669, 259] on textarea "Greetings, we are looking for guest speakers in any career field to share their…" at bounding box center [800, 250] width 356 height 179
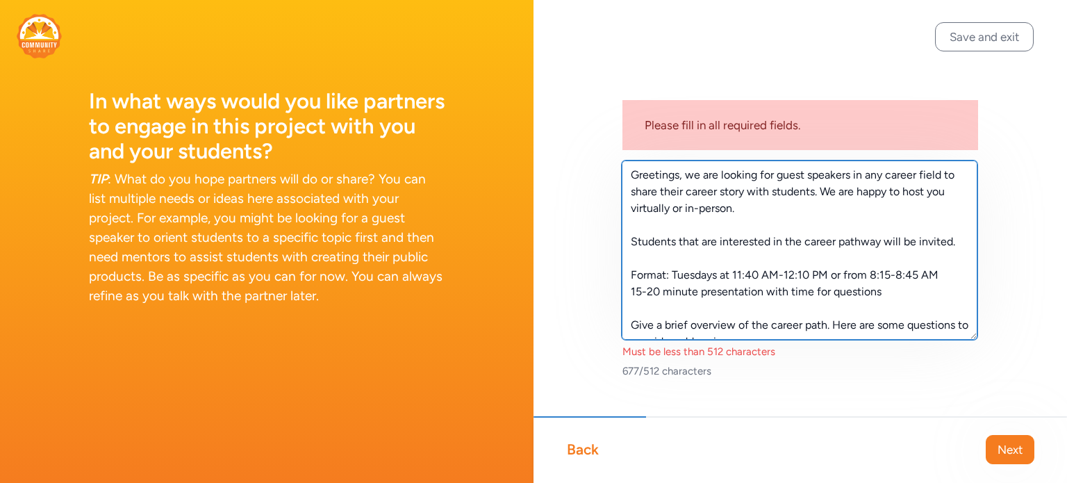
drag, startPoint x: 758, startPoint y: 211, endPoint x: 834, endPoint y: 195, distance: 77.3
click at [834, 195] on textarea "Greetings, we are looking for guest speakers in any career field to share their…" at bounding box center [800, 250] width 356 height 179
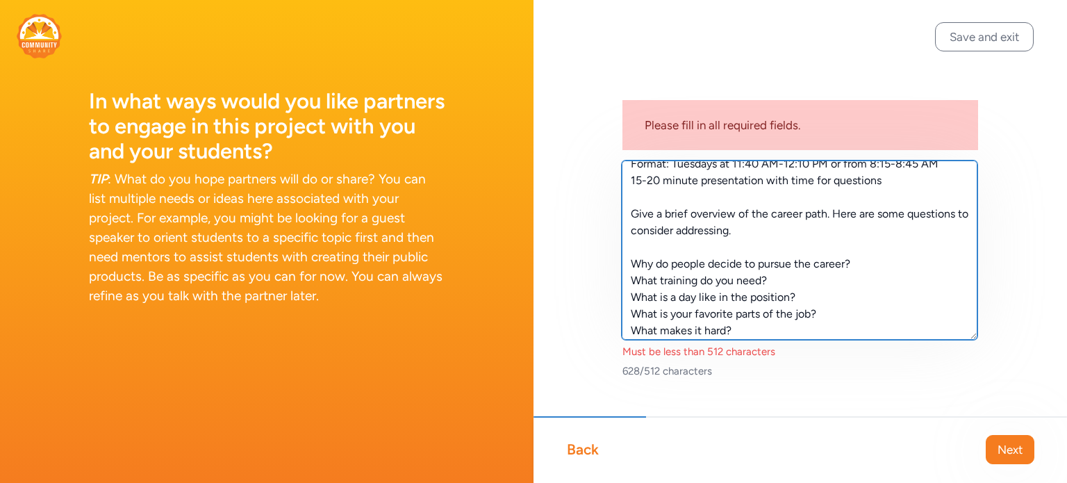
scroll to position [139, 0]
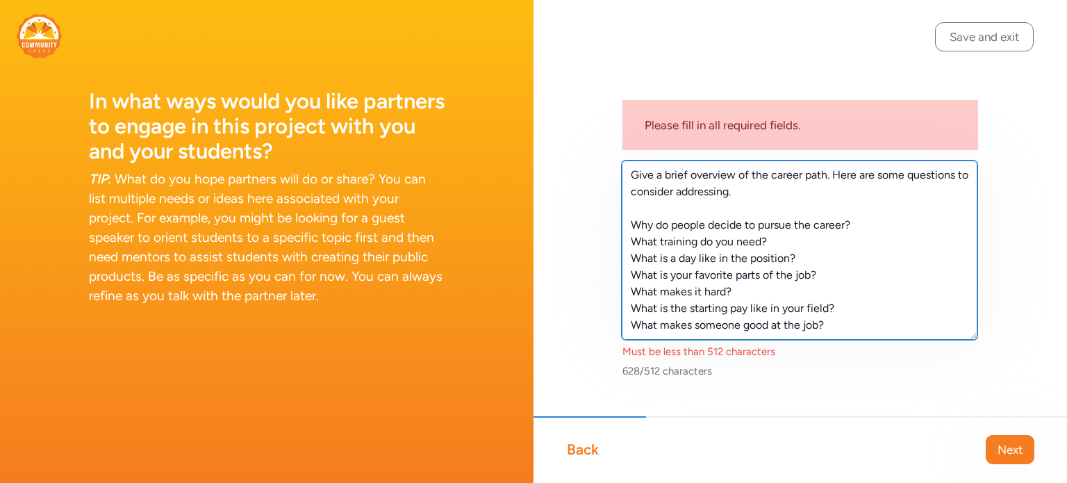
drag, startPoint x: 800, startPoint y: 202, endPoint x: 835, endPoint y: 188, distance: 37.4
click at [835, 188] on textarea "Greetings, we are looking for guest speakers in any career field to share their…" at bounding box center [800, 250] width 356 height 179
click at [664, 207] on textarea "Greetings, we are looking for guest speakers in any career field to share their…" at bounding box center [800, 250] width 356 height 179
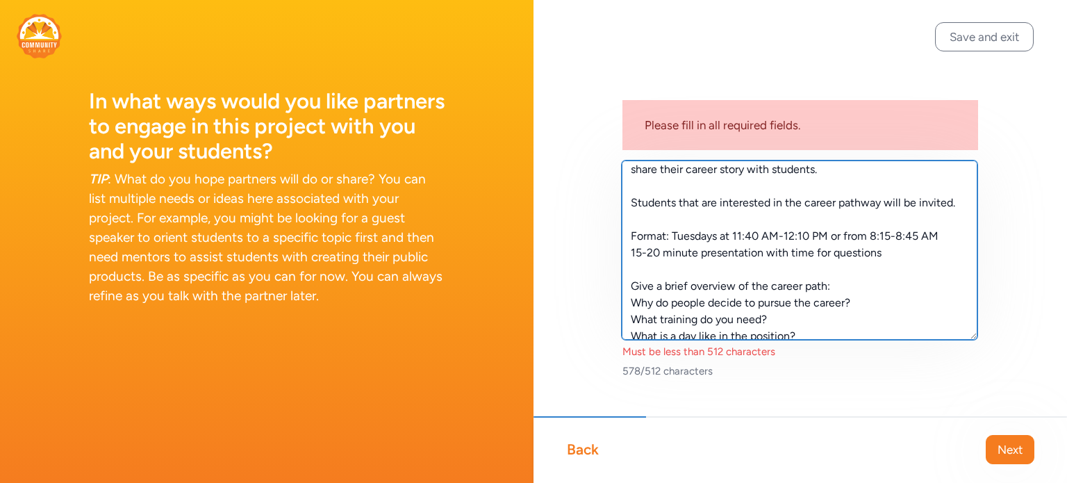
scroll to position [0, 0]
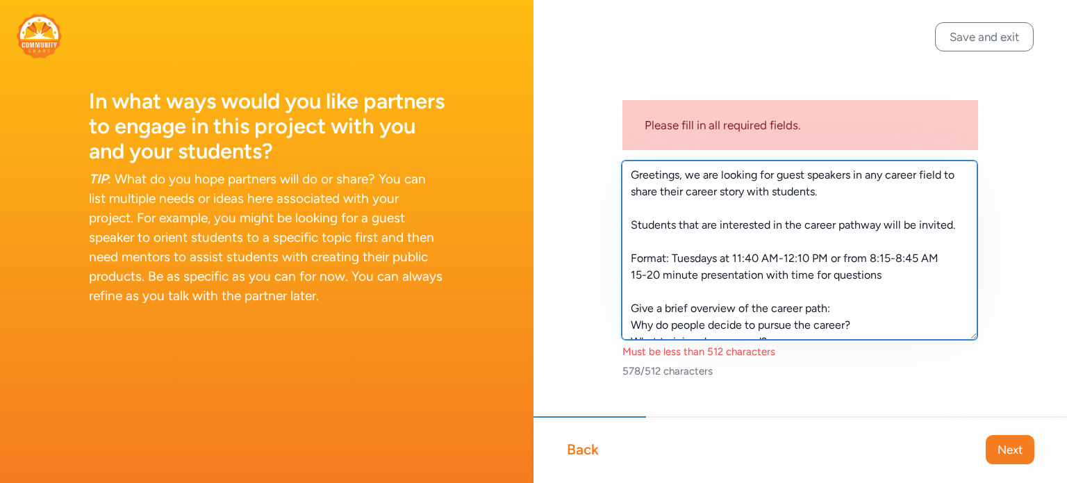
click at [631, 225] on textarea "Greetings, we are looking for guest speakers in any career field to share their…" at bounding box center [800, 250] width 356 height 179
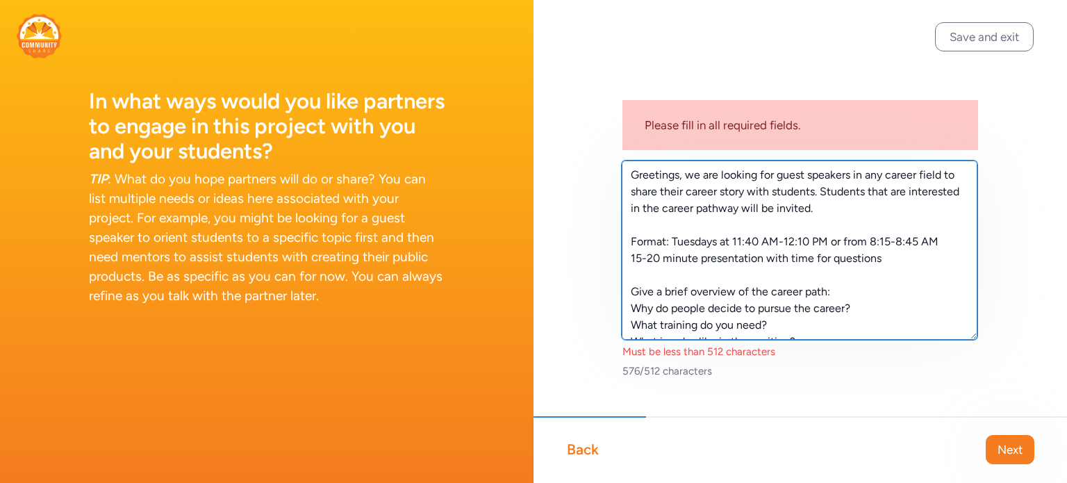
drag, startPoint x: 692, startPoint y: 174, endPoint x: 623, endPoint y: 179, distance: 69.6
click at [625, 178] on textarea "Greetings, we are looking for guest speakers in any career field to share their…" at bounding box center [800, 250] width 356 height 179
drag, startPoint x: 892, startPoint y: 175, endPoint x: 867, endPoint y: 177, distance: 24.4
click at [867, 177] on textarea "We are looking for guest speakers in any career field to share their career sto…" at bounding box center [800, 250] width 356 height 179
drag, startPoint x: 703, startPoint y: 210, endPoint x: 767, endPoint y: 188, distance: 66.8
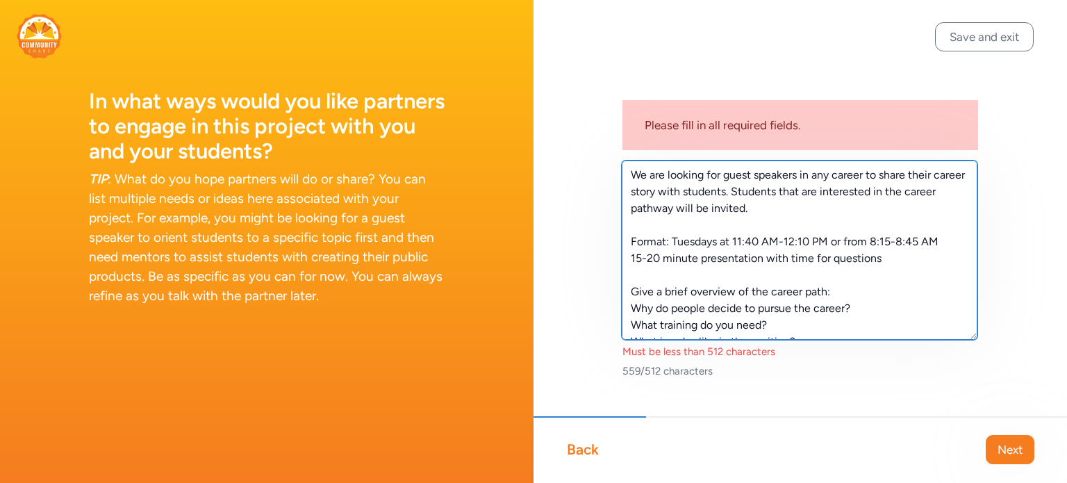
click at [767, 188] on textarea "We are looking for guest speakers in any career to share their career story wit…" at bounding box center [800, 250] width 356 height 179
click at [782, 211] on textarea "We are looking for guest speakers in any career to share their career story wit…" at bounding box center [800, 250] width 356 height 179
drag, startPoint x: 782, startPoint y: 211, endPoint x: 769, endPoint y: 197, distance: 19.2
click at [769, 197] on textarea "We are looking for guest speakers in any career to share their career story wit…" at bounding box center [800, 250] width 356 height 179
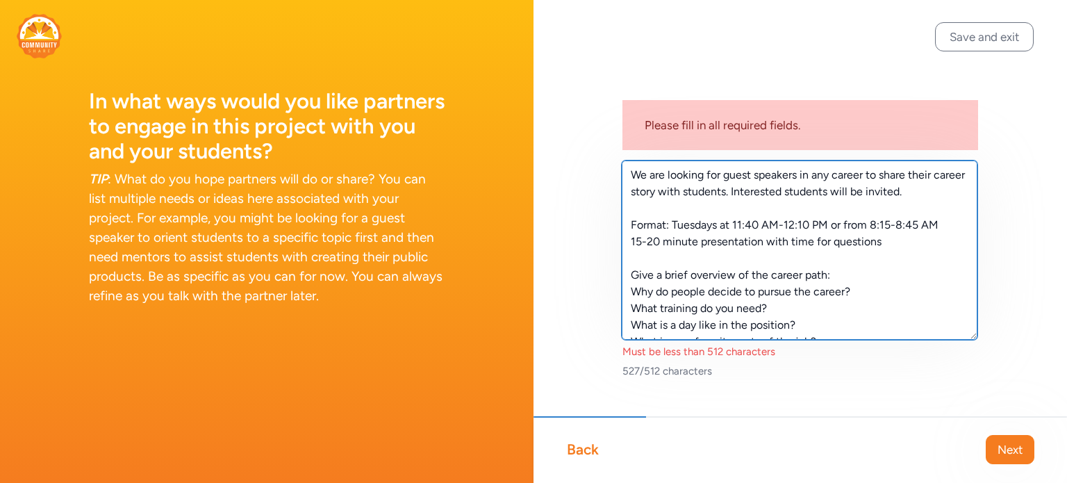
click at [873, 293] on textarea "We are looking for guest speakers in any career to share their career story wit…" at bounding box center [800, 250] width 356 height 179
click at [716, 224] on textarea "We are looking for guest speakers in any career to share their career story wit…" at bounding box center [800, 250] width 356 height 179
drag, startPoint x: 730, startPoint y: 224, endPoint x: 723, endPoint y: 225, distance: 7.0
click at [723, 225] on textarea "We are looking for guest speakers in any career to share their career story wit…" at bounding box center [800, 250] width 356 height 179
click at [787, 224] on textarea "We are looking for guest speakers in any career to share their career story wit…" at bounding box center [800, 250] width 356 height 179
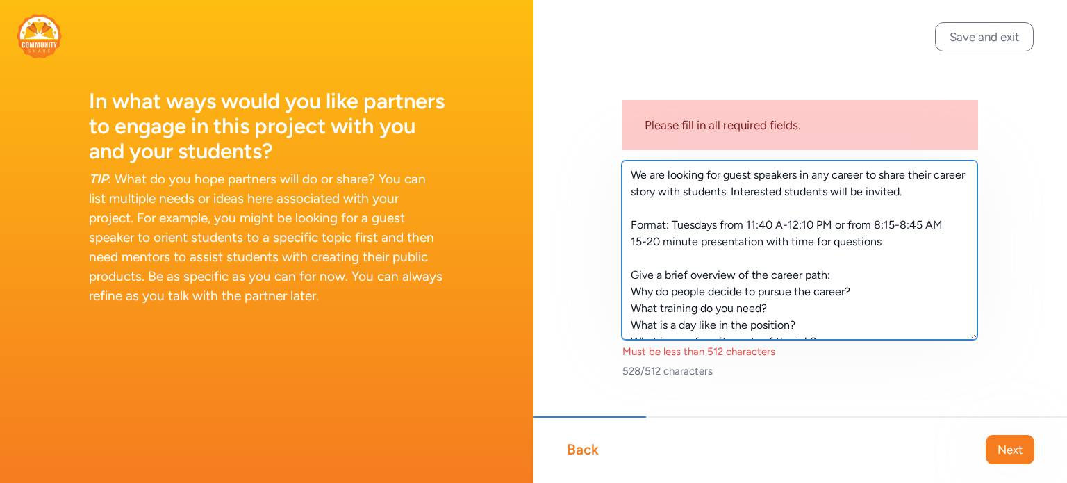
drag, startPoint x: 831, startPoint y: 223, endPoint x: 824, endPoint y: 226, distance: 7.5
click at [824, 226] on textarea "We are looking for guest speakers in any career to share their career story wit…" at bounding box center [800, 250] width 356 height 179
drag, startPoint x: 932, startPoint y: 224, endPoint x: 924, endPoint y: 224, distance: 8.4
click at [924, 224] on textarea "We are looking for guest speakers in any career to share their career story wit…" at bounding box center [800, 250] width 356 height 179
drag, startPoint x: 863, startPoint y: 227, endPoint x: 839, endPoint y: 227, distance: 23.6
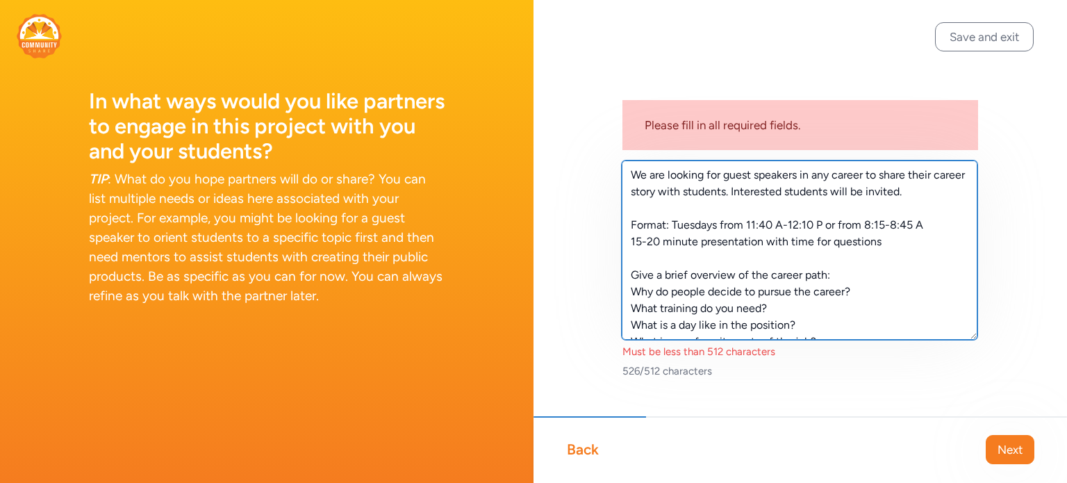
click at [839, 227] on textarea "We are looking for guest speakers in any career to share their career story wit…" at bounding box center [800, 250] width 356 height 179
click at [902, 264] on textarea "We are looking for guest speakers in any career to share their career story wit…" at bounding box center [800, 250] width 356 height 179
drag, startPoint x: 696, startPoint y: 244, endPoint x: 682, endPoint y: 244, distance: 13.2
click at [682, 244] on textarea "We are looking for guest speakers in any career to share their career story wit…" at bounding box center [800, 250] width 356 height 179
drag, startPoint x: 863, startPoint y: 244, endPoint x: 820, endPoint y: 249, distance: 43.4
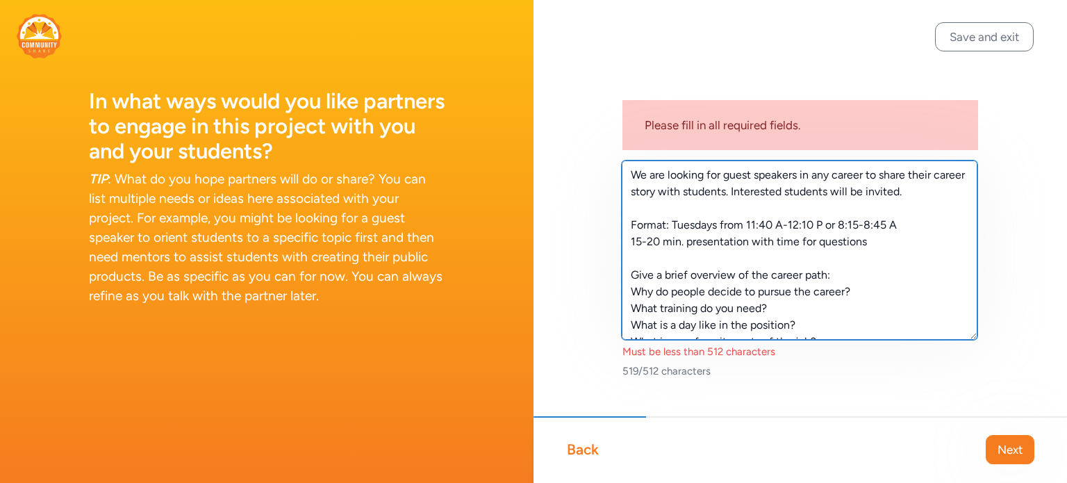
click at [820, 249] on textarea "We are looking for guest speakers in any career to share their career story wit…" at bounding box center [800, 250] width 356 height 179
click at [925, 291] on textarea "We are looking for guest speakers in any career to share their career story wit…" at bounding box center [800, 250] width 356 height 179
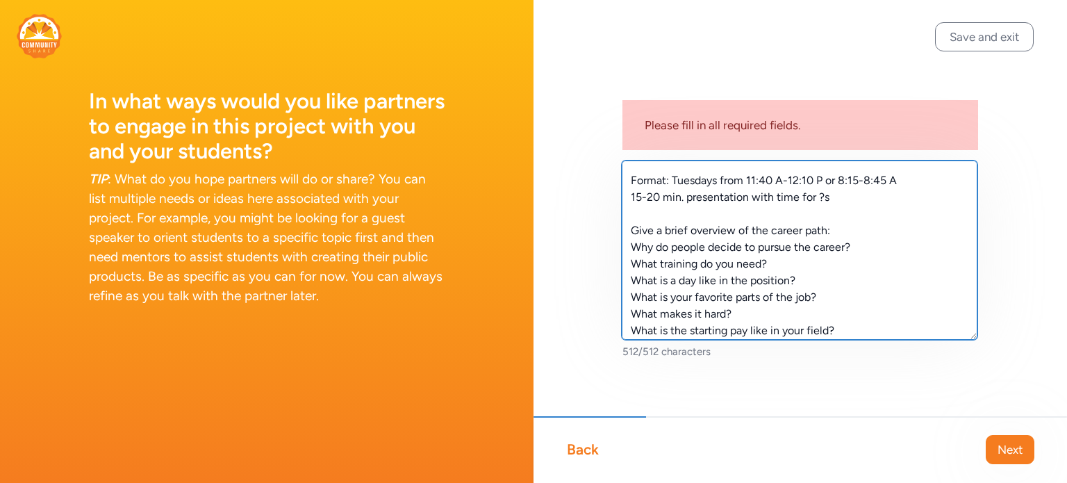
scroll to position [67, 0]
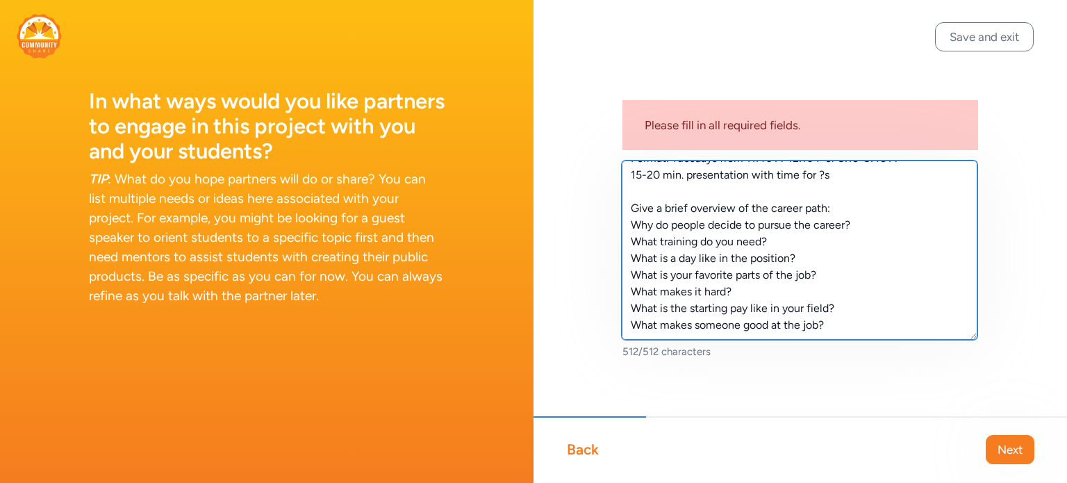
drag, startPoint x: 789, startPoint y: 258, endPoint x: 715, endPoint y: 259, distance: 74.4
click at [715, 259] on textarea "We are looking for guest speakers in any career to share their career story wit…" at bounding box center [800, 250] width 356 height 179
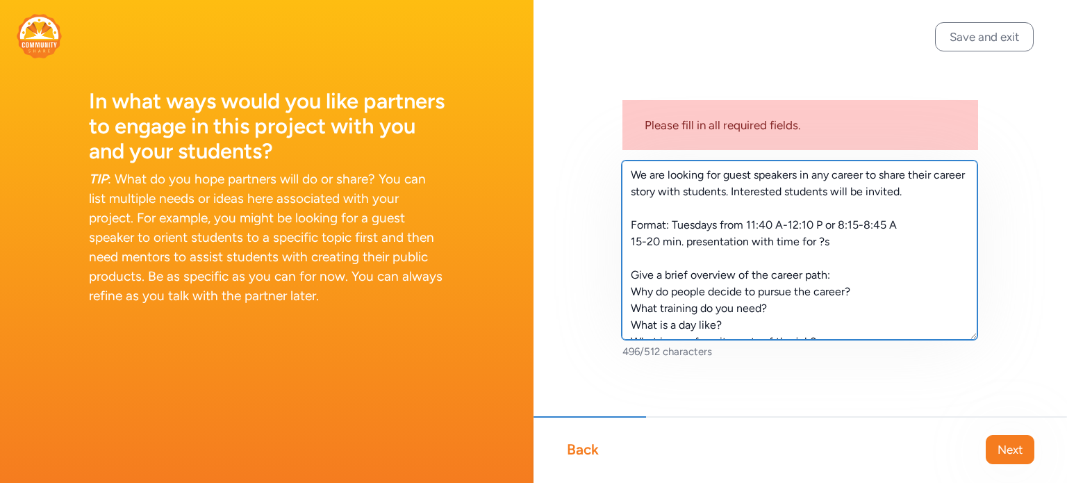
click at [828, 244] on textarea "We are looking for guest speakers in any career to share their career story wit…" at bounding box center [800, 250] width 356 height 179
click at [869, 305] on textarea "We are looking for guest speakers in any career to share their career story wit…" at bounding box center [800, 250] width 356 height 179
click at [782, 223] on textarea "We are looking for guest speakers in any career to share their career story wit…" at bounding box center [800, 250] width 356 height 179
click at [830, 226] on textarea "We are looking for guest speakers in any career to share their career story wit…" at bounding box center [800, 250] width 356 height 179
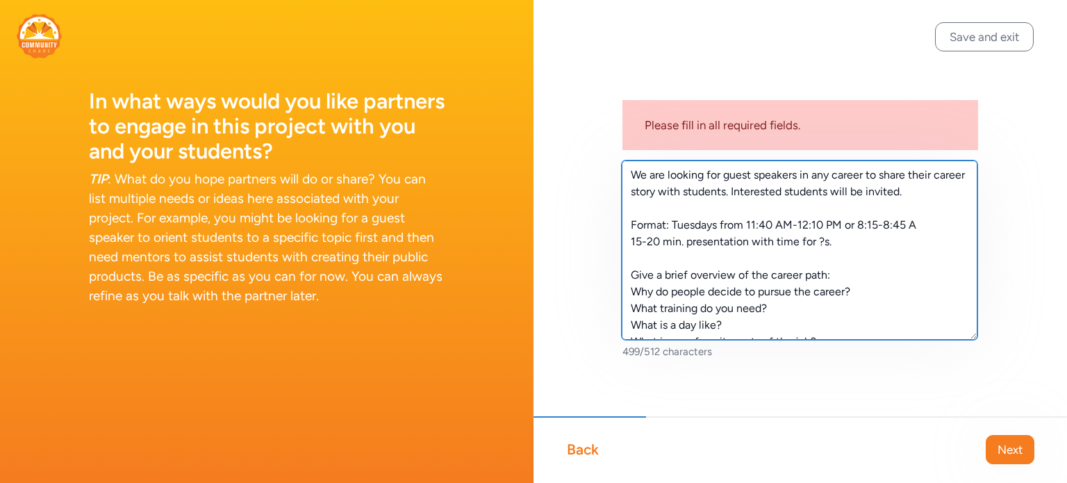
click at [917, 225] on textarea "We are looking for guest speakers in any career to share their career story wit…" at bounding box center [800, 250] width 356 height 179
click at [906, 284] on textarea "We are looking for guest speakers in any career to share their career story wit…" at bounding box center [800, 250] width 356 height 179
click at [681, 243] on textarea "We are looking for guest speakers in any career to share their career story wit…" at bounding box center [800, 250] width 356 height 179
click at [823, 310] on textarea "We are looking for guest speakers in any career to share their career story wit…" at bounding box center [800, 250] width 356 height 179
click at [926, 227] on textarea "We are looking for guest speakers in any career to share their career story wit…" at bounding box center [800, 250] width 356 height 179
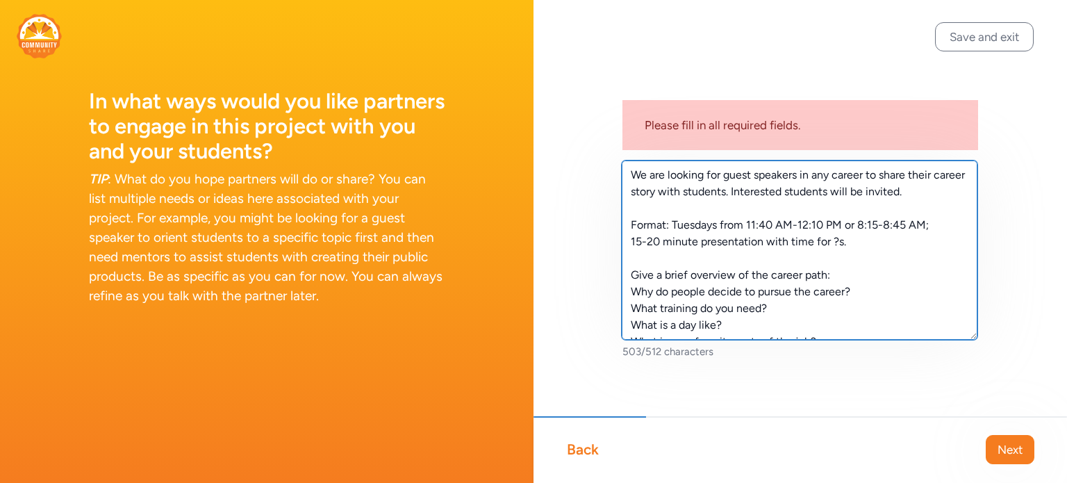
click at [935, 273] on textarea "We are looking for guest speakers in any career to share their career story wit…" at bounding box center [800, 250] width 356 height 179
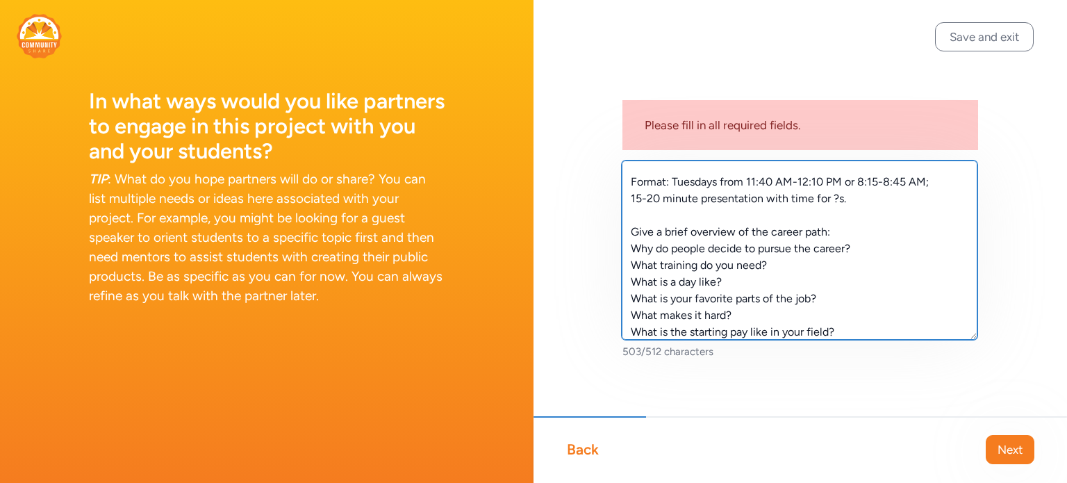
scroll to position [67, 0]
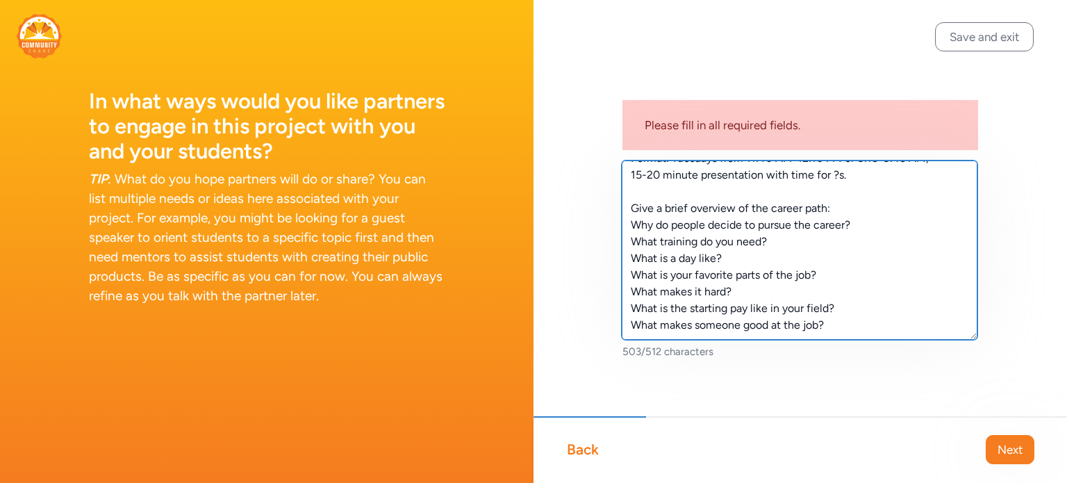
click at [661, 277] on textarea "We are looking for guest speakers in any career to share their career story wit…" at bounding box center [800, 250] width 356 height 179
click at [851, 291] on textarea "We are looking for guest speakers in any career to share their career story wit…" at bounding box center [800, 250] width 356 height 179
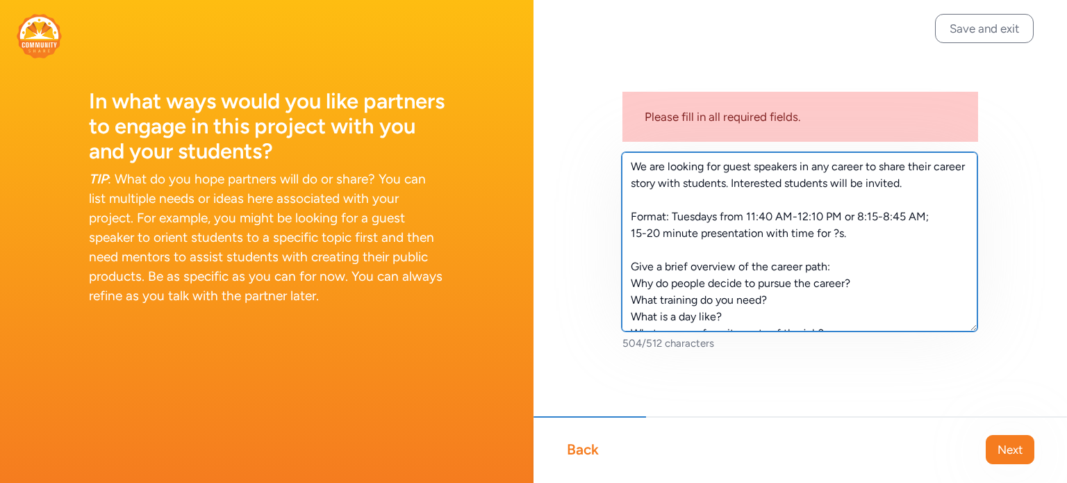
scroll to position [0, 0]
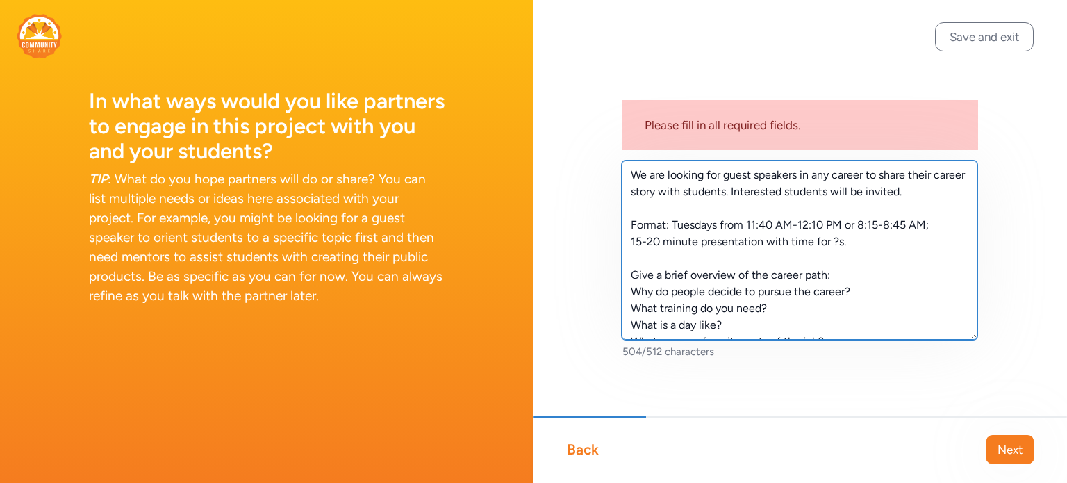
click at [851, 318] on textarea "We are looking for guest speakers in any career to share their career story wit…" at bounding box center [800, 250] width 356 height 179
type textarea "We are looking for guest speakers in any career to share their career story wit…"
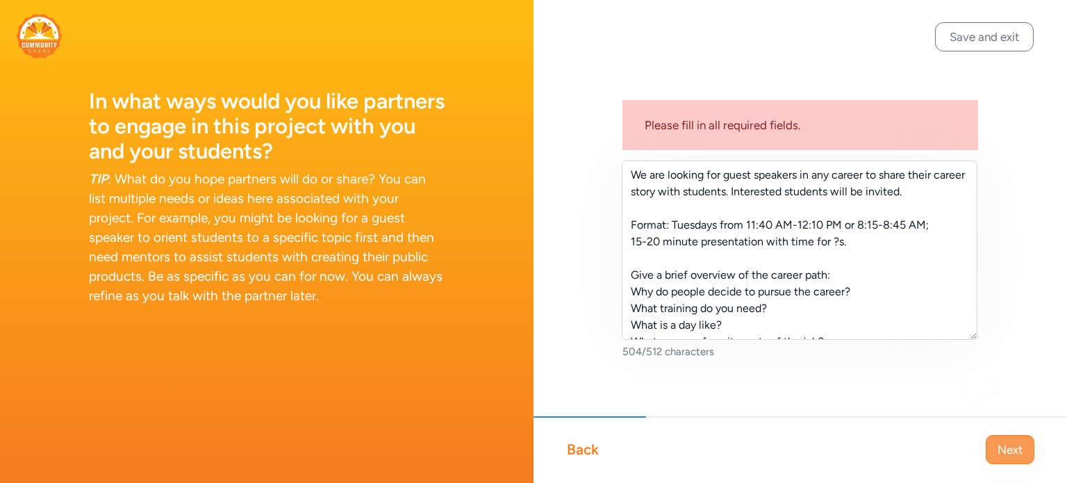
click at [1017, 445] on span "Next" at bounding box center [1010, 449] width 25 height 17
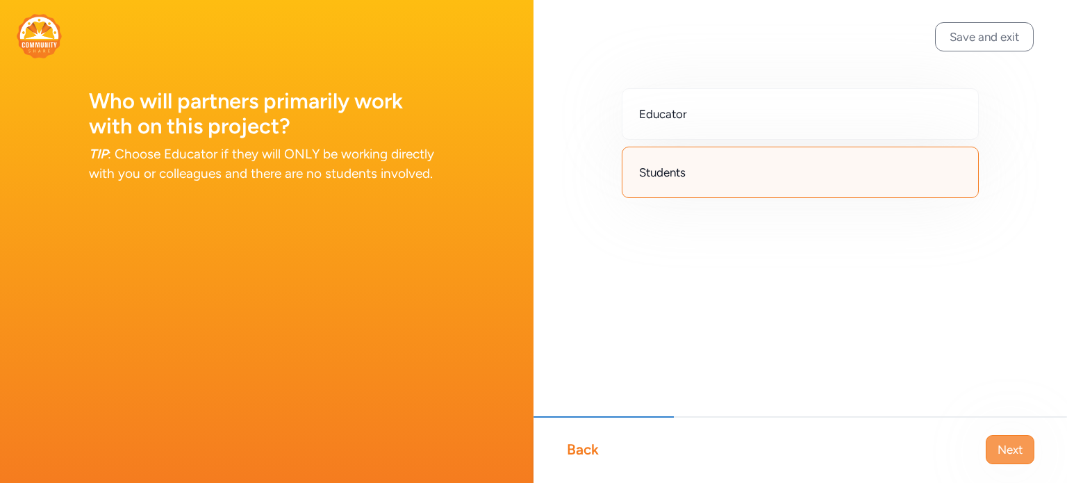
click at [1019, 453] on span "Next" at bounding box center [1010, 449] width 25 height 17
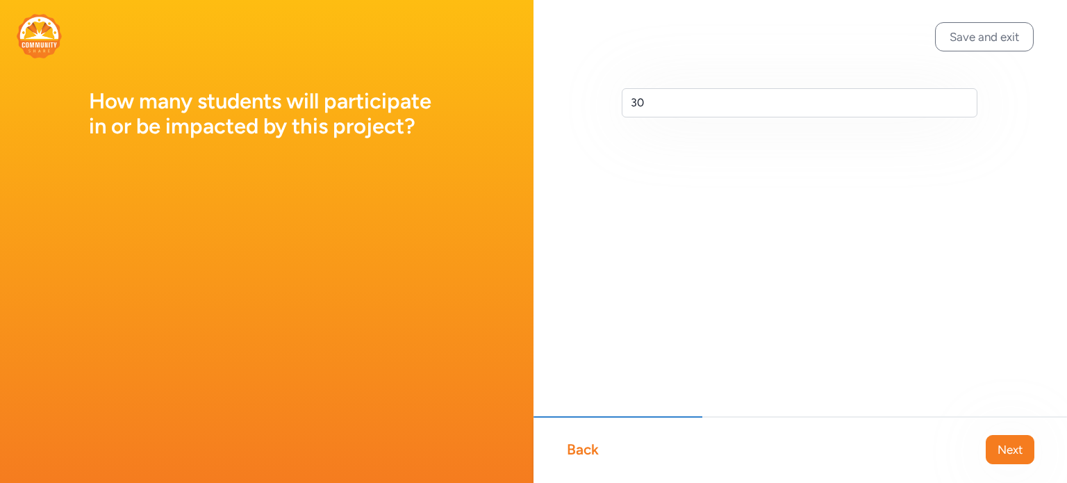
click at [1019, 453] on span "Next" at bounding box center [1010, 449] width 25 height 17
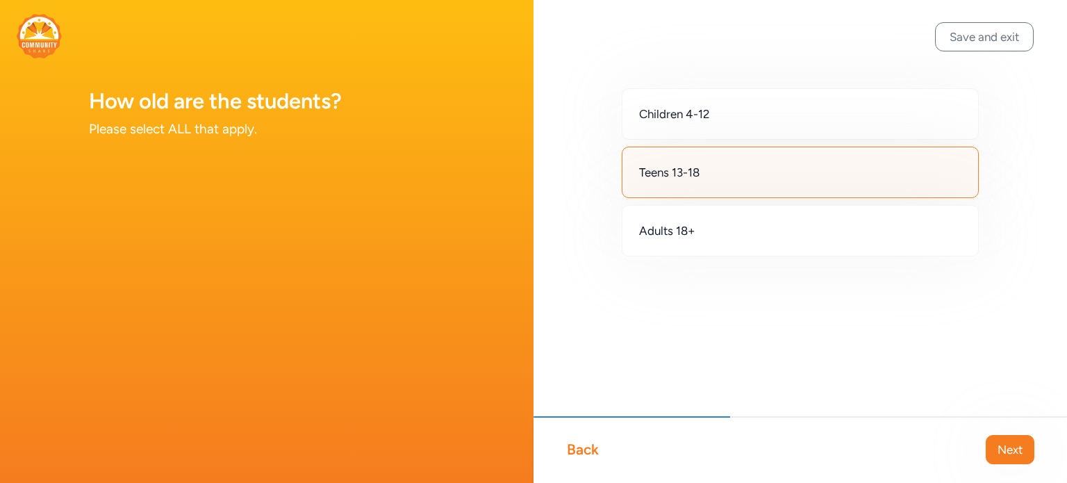
click at [1019, 453] on span "Next" at bounding box center [1010, 449] width 25 height 17
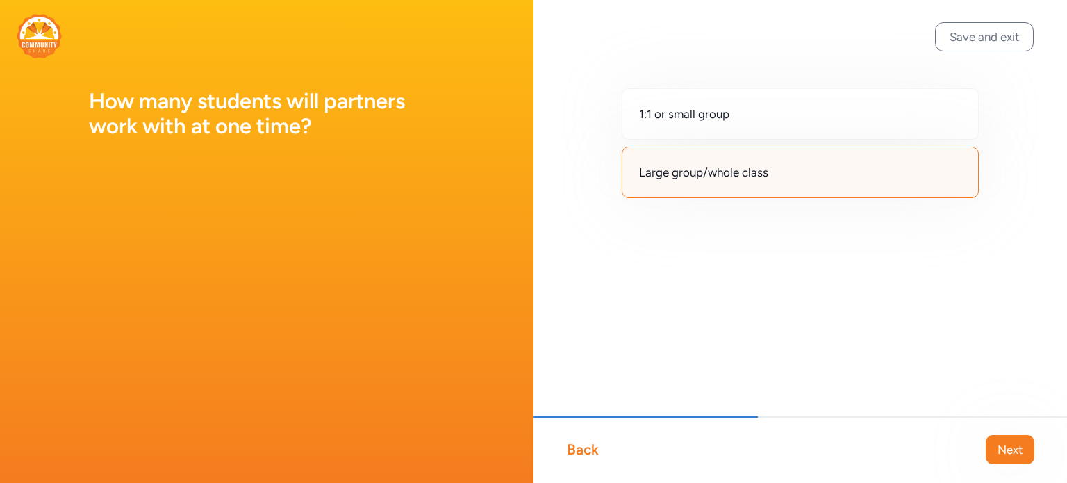
click at [1019, 453] on span "Next" at bounding box center [1010, 449] width 25 height 17
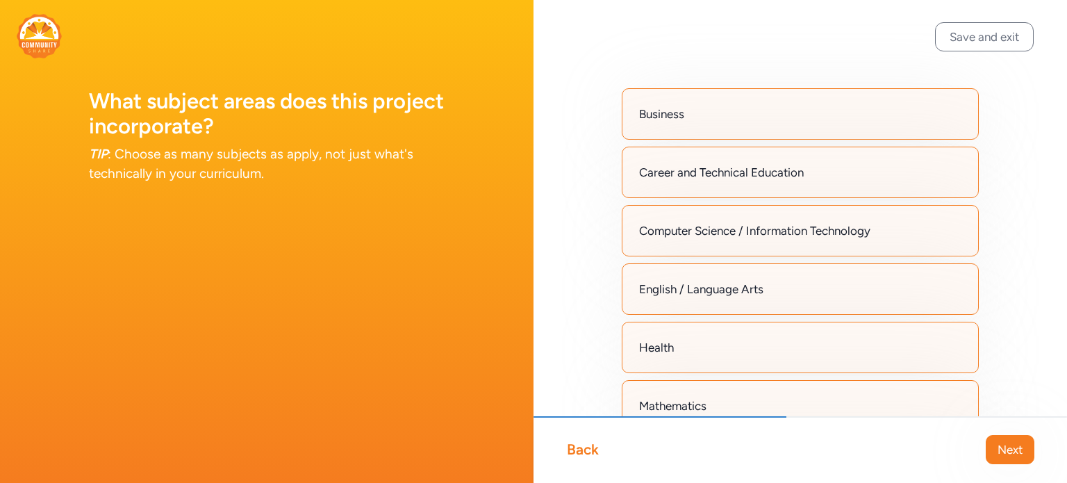
click at [1019, 453] on span "Next" at bounding box center [1010, 449] width 25 height 17
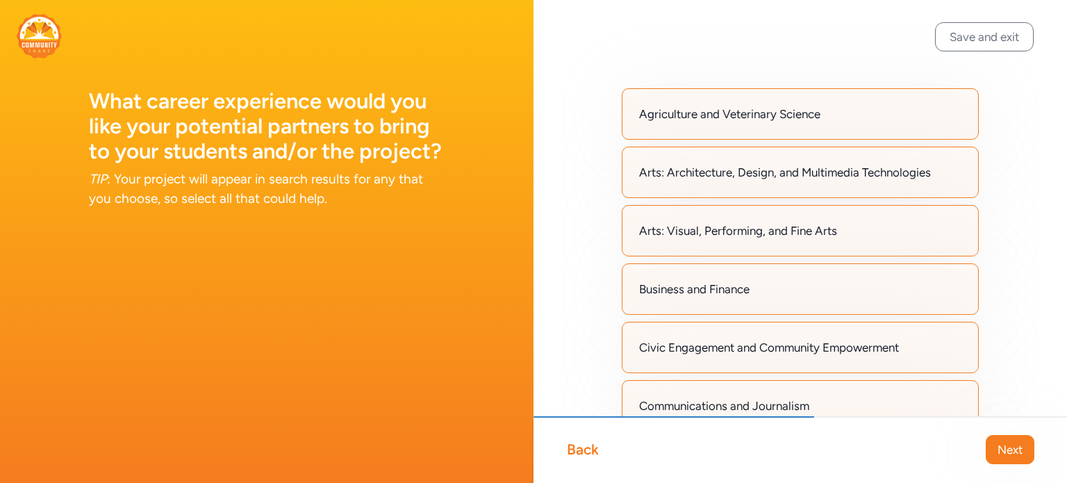
click at [1019, 453] on span "Next" at bounding box center [1010, 449] width 25 height 17
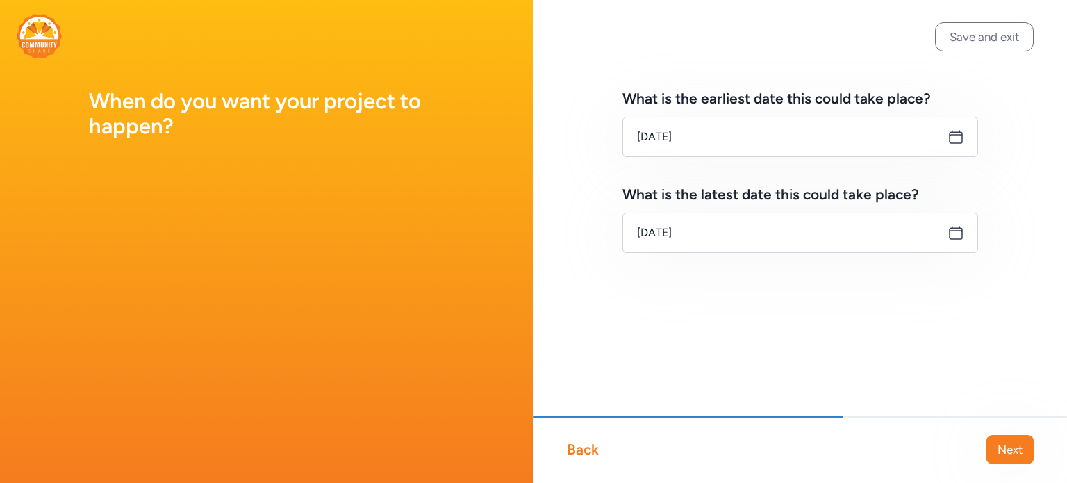
click at [1019, 453] on span "Next" at bounding box center [1010, 449] width 25 height 17
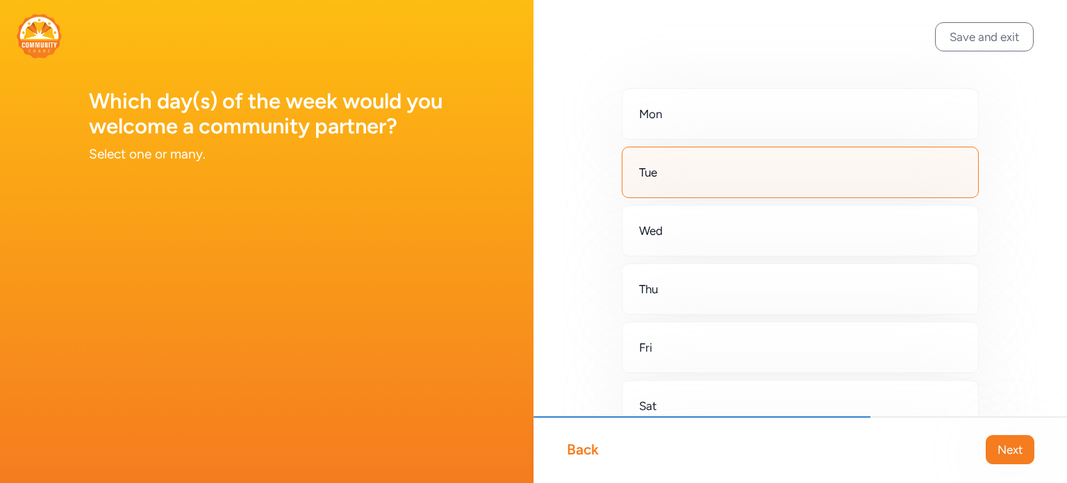
click at [1019, 453] on span "Next" at bounding box center [1010, 449] width 25 height 17
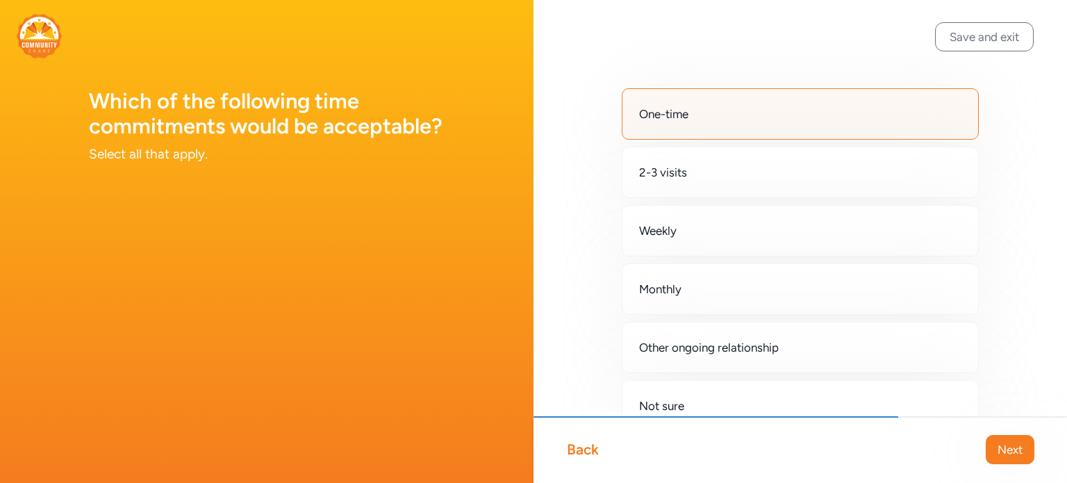
click at [1019, 453] on span "Next" at bounding box center [1010, 449] width 25 height 17
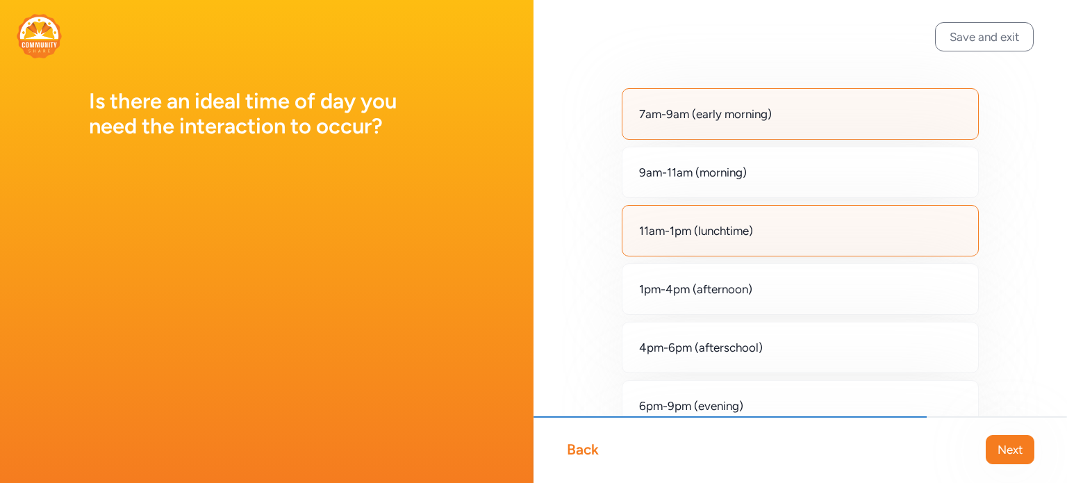
click at [1019, 454] on span "Next" at bounding box center [1010, 449] width 25 height 17
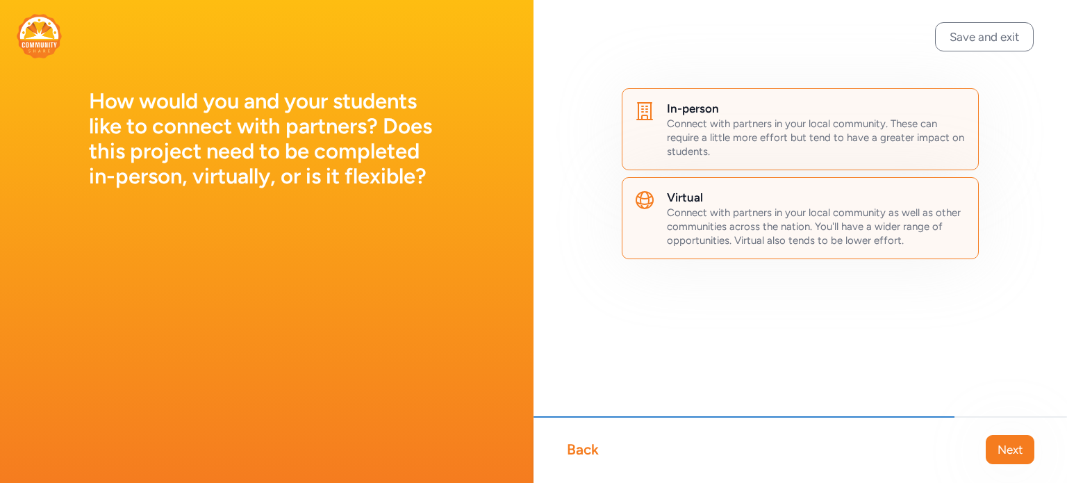
click at [1019, 454] on span "Next" at bounding box center [1010, 449] width 25 height 17
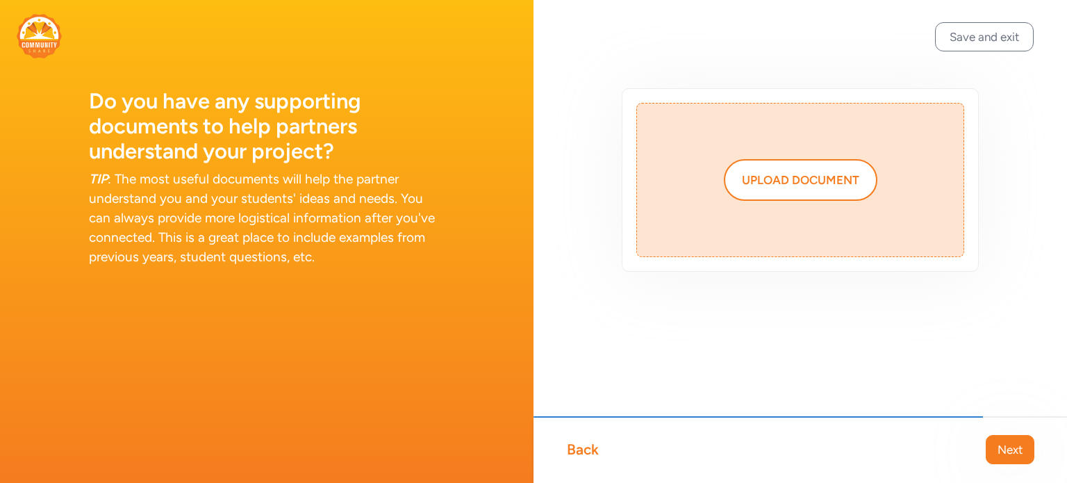
click at [1019, 454] on span "Next" at bounding box center [1010, 449] width 25 height 17
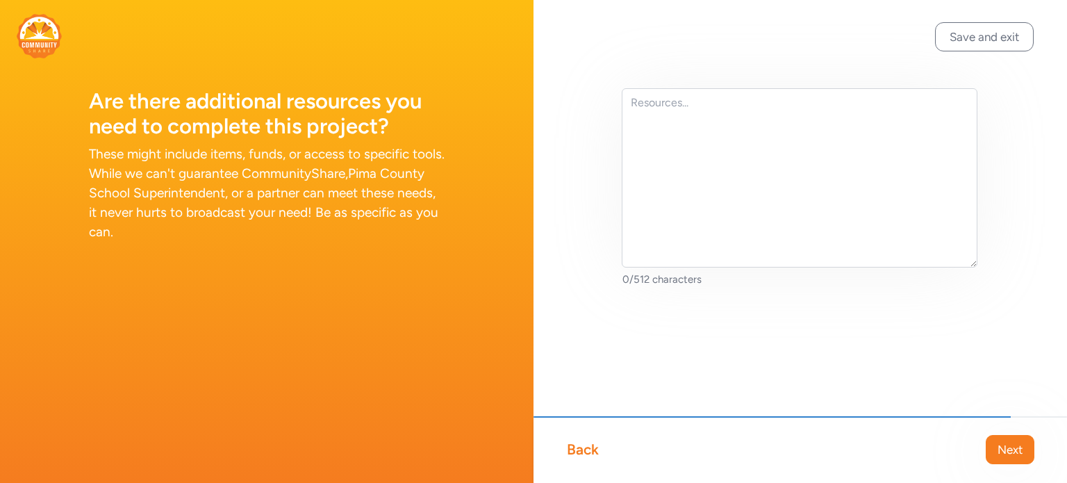
click at [1019, 454] on span "Next" at bounding box center [1010, 449] width 25 height 17
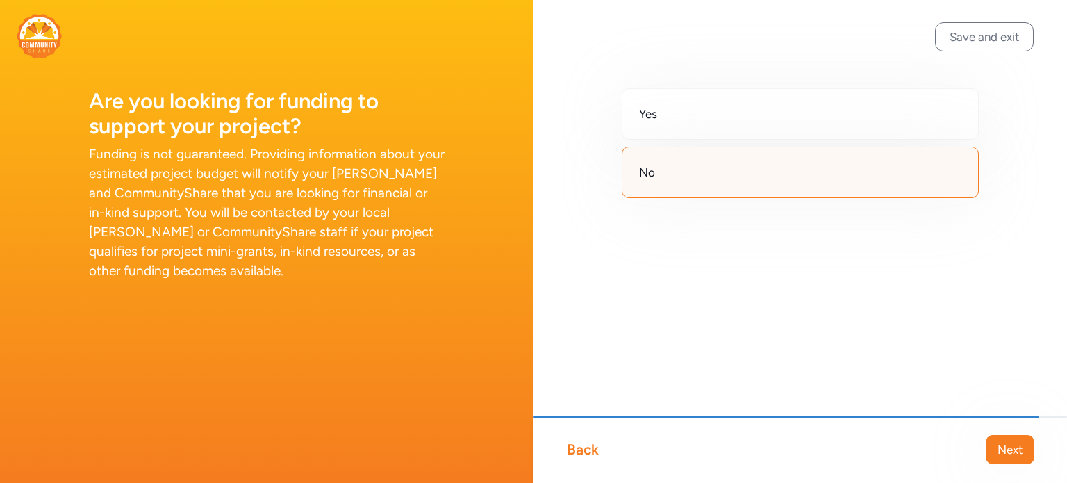
click at [1019, 454] on span "Next" at bounding box center [1010, 449] width 25 height 17
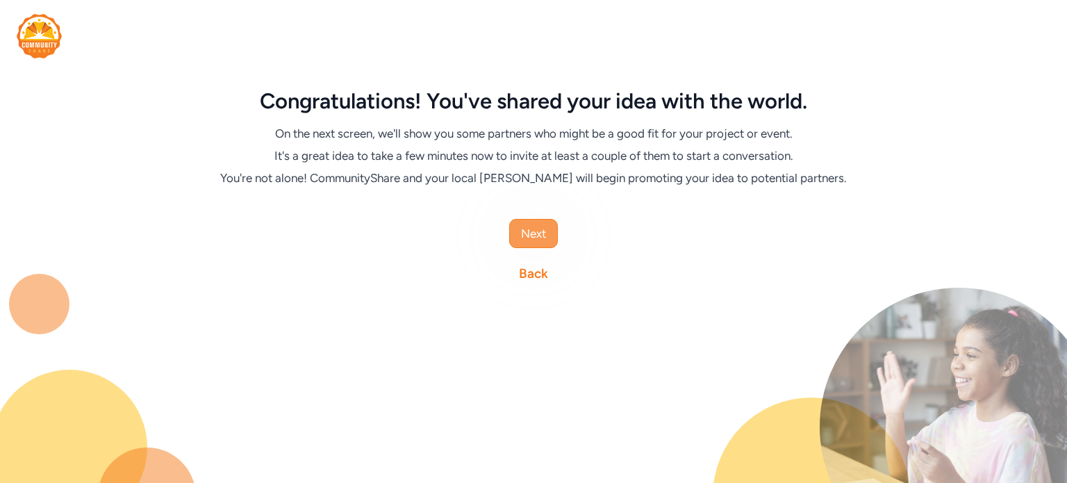
click at [536, 233] on span "Next" at bounding box center [533, 233] width 25 height 17
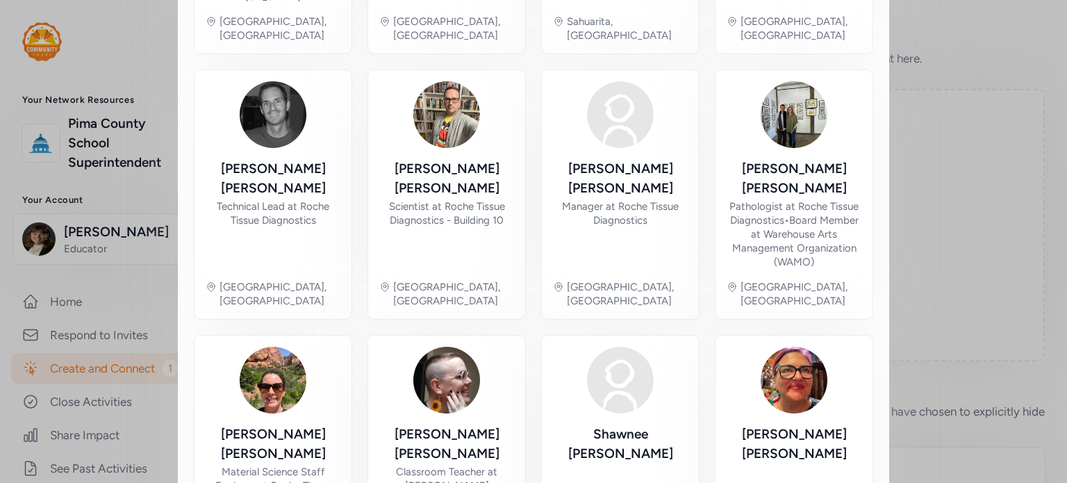
scroll to position [789, 0]
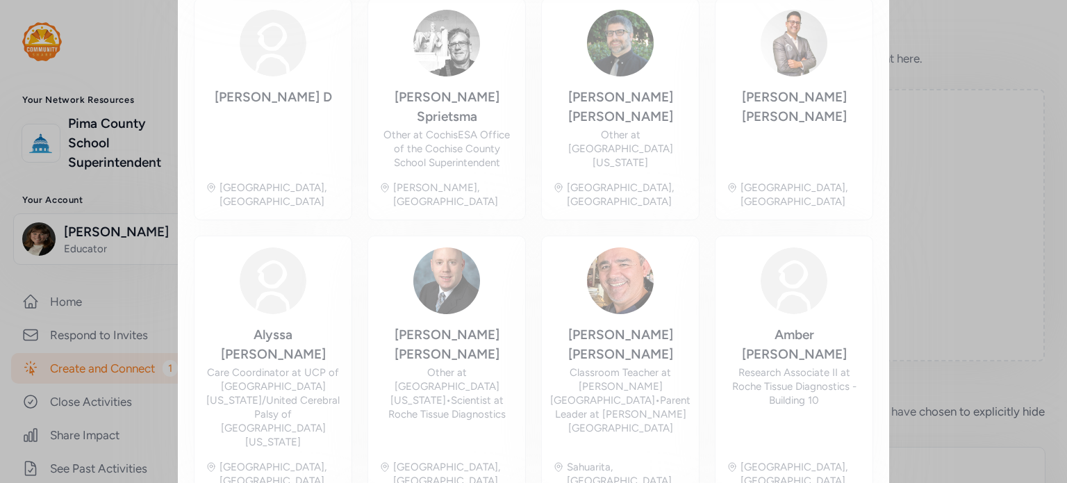
scroll to position [274, 0]
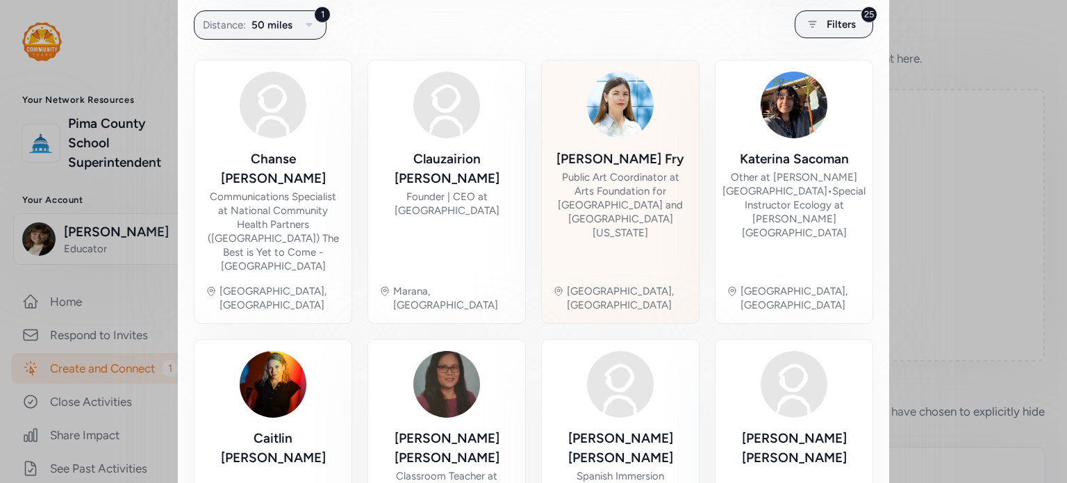
click at [643, 186] on div "Public Art Coordinator at Arts Foundation for [GEOGRAPHIC_DATA] and [GEOGRAPHIC…" at bounding box center [620, 204] width 135 height 69
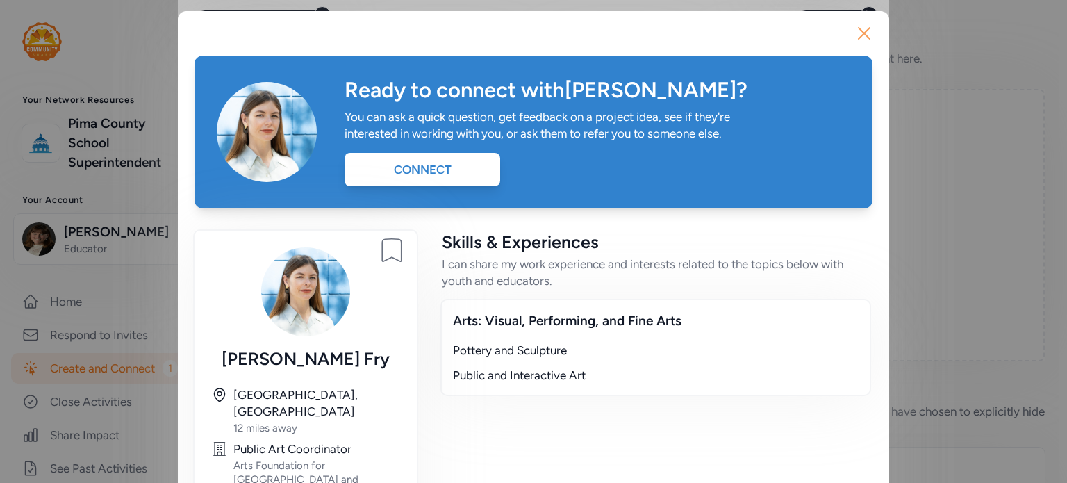
click at [859, 33] on icon "button" at bounding box center [864, 33] width 11 height 11
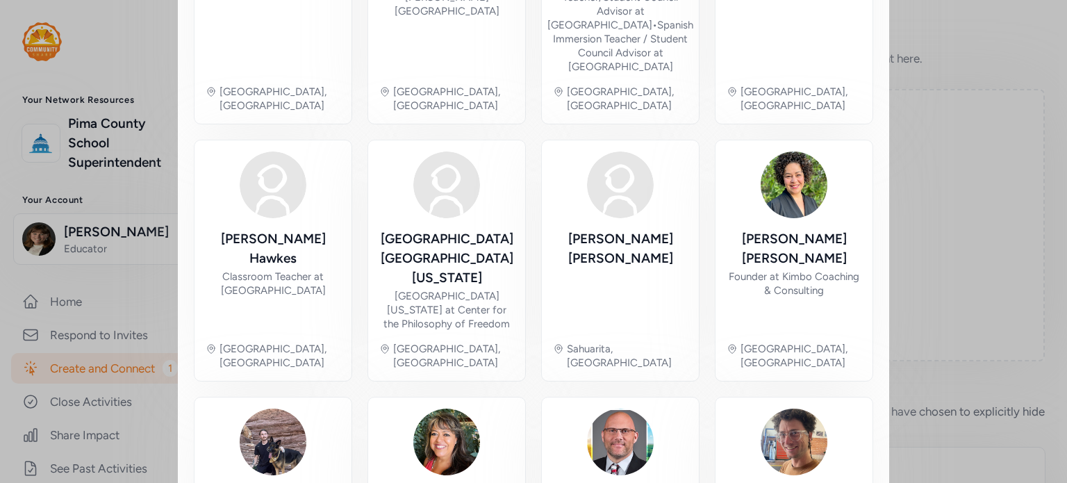
scroll to position [845, 0]
